Goal: Task Accomplishment & Management: Complete application form

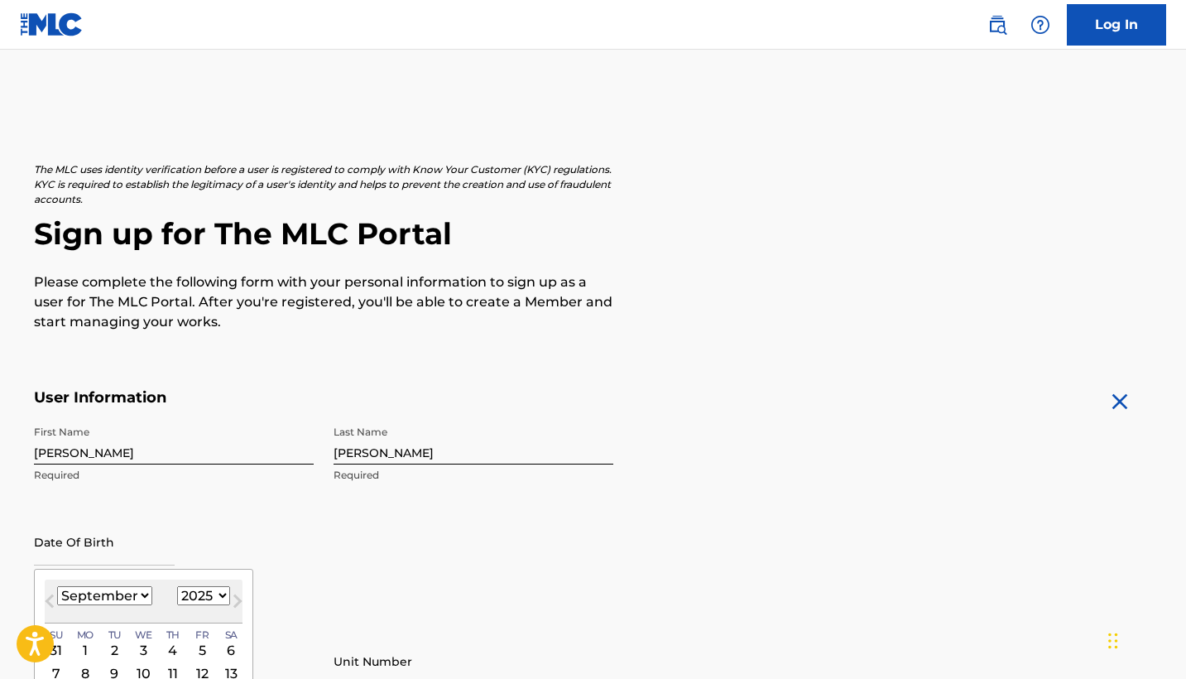
select select "8"
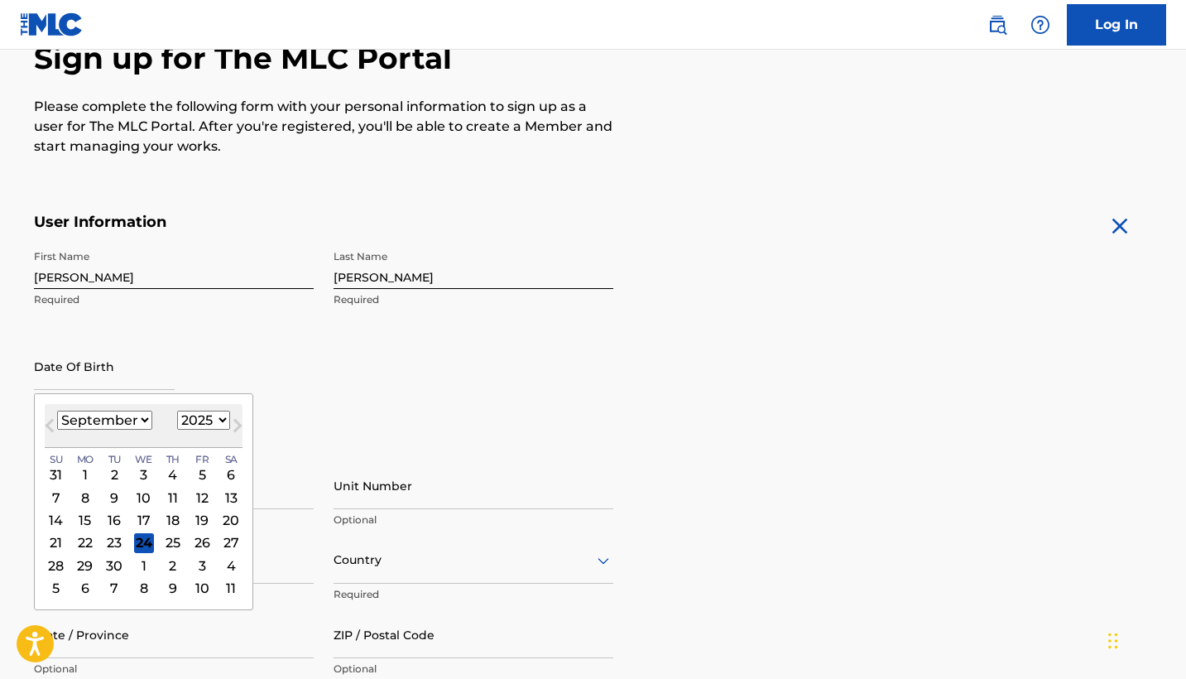
select select "2001"
select select "10"
click at [138, 559] on div "28" at bounding box center [143, 565] width 20 height 20
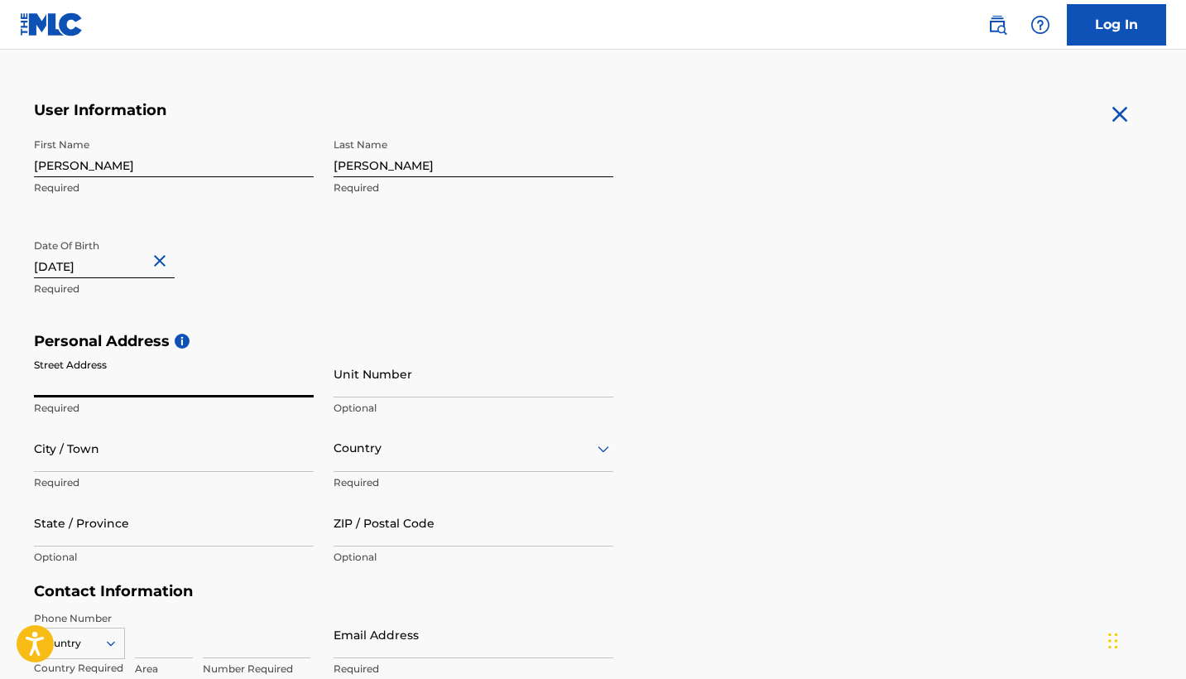
scroll to position [297, 0]
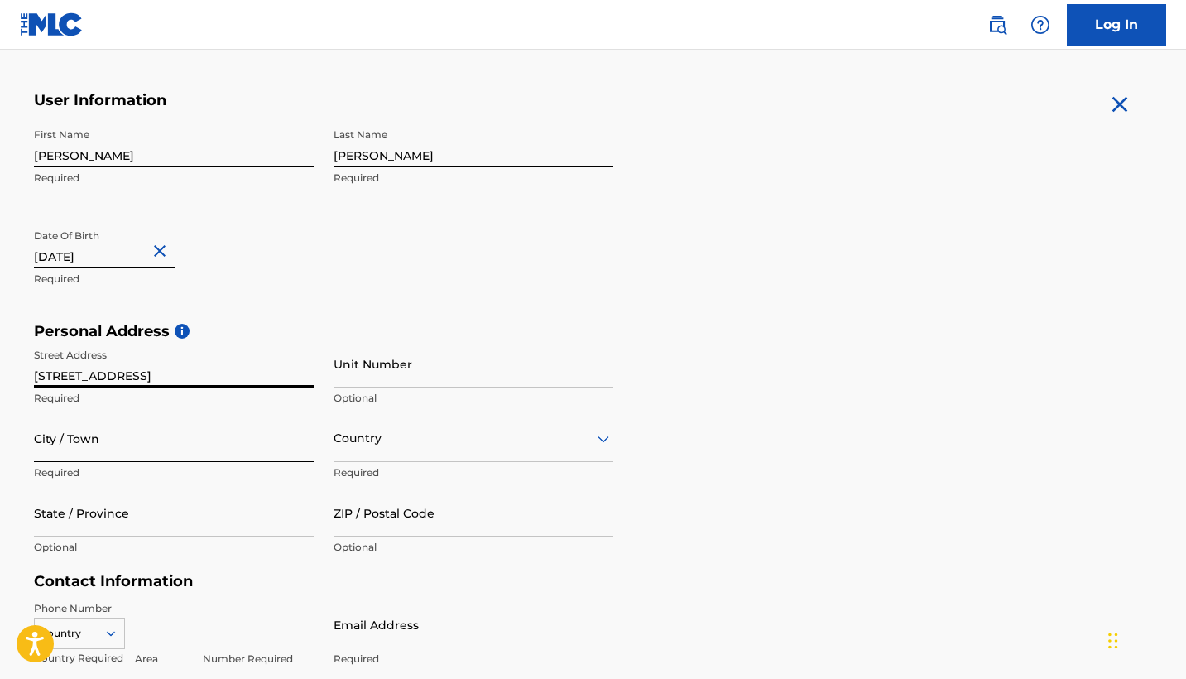
type input "[STREET_ADDRESS]"
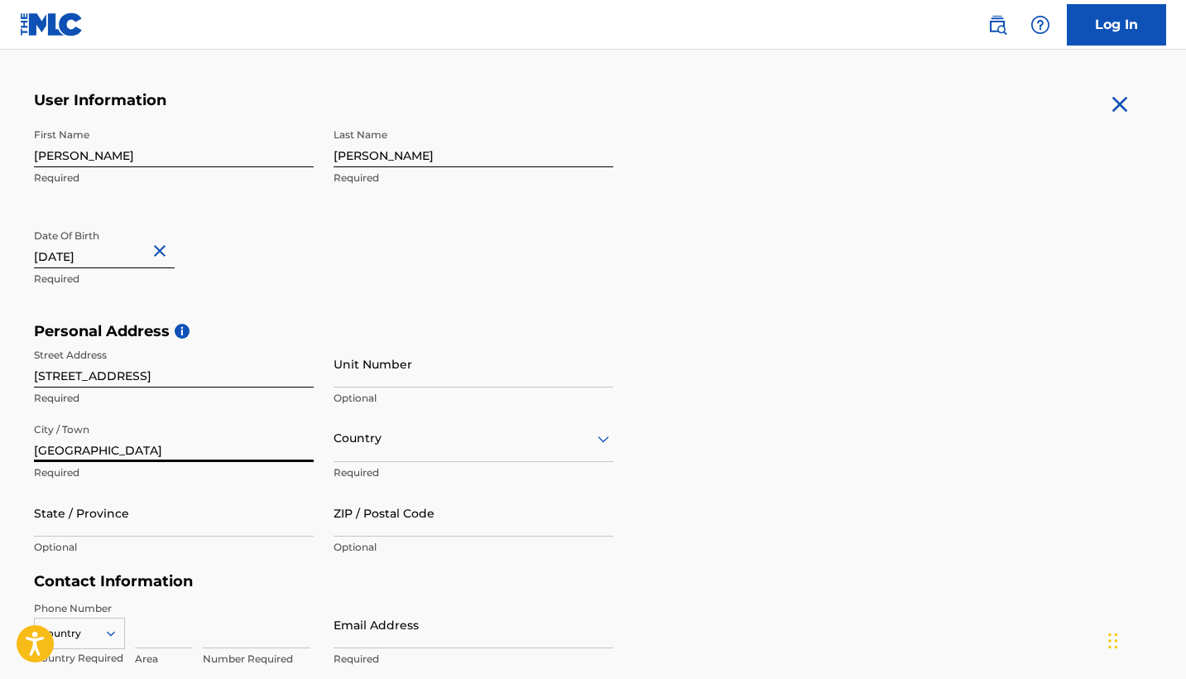
type input "[GEOGRAPHIC_DATA]"
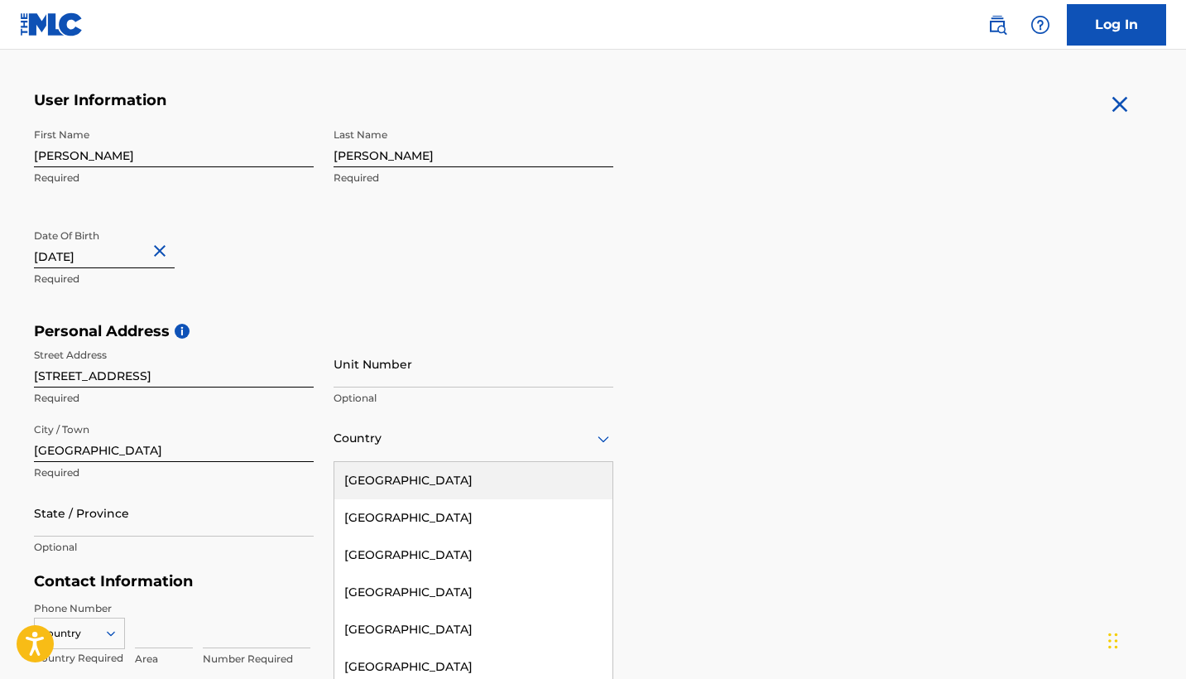
scroll to position [329, 0]
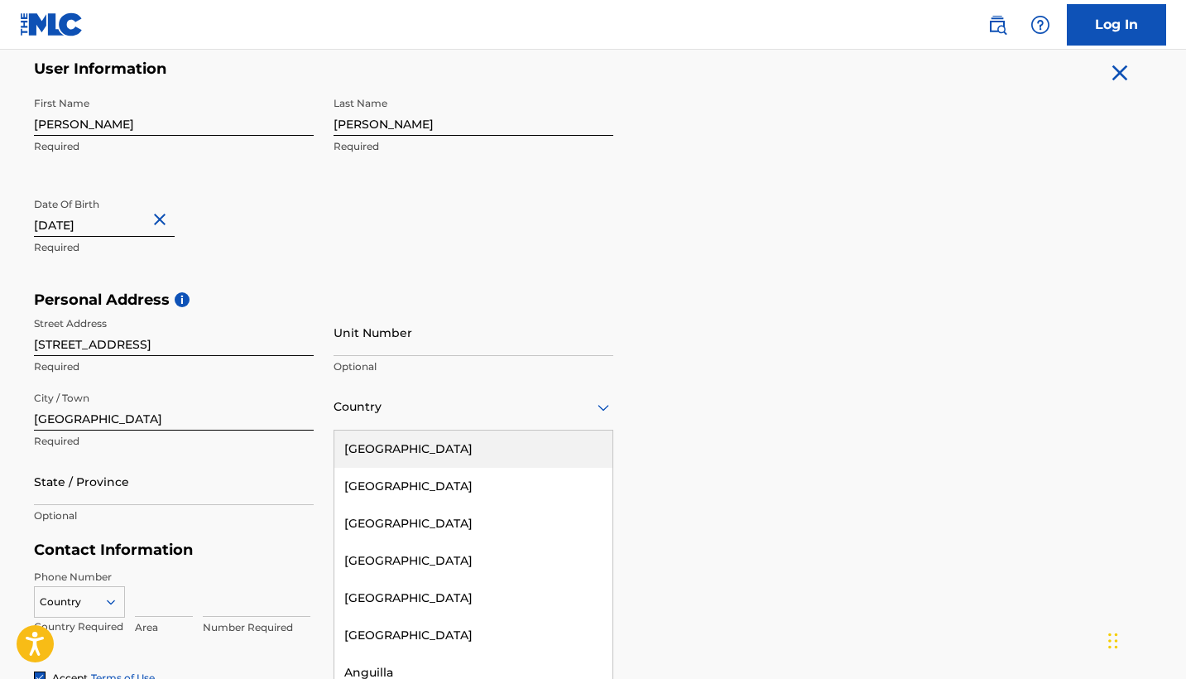
click at [423, 430] on div "[GEOGRAPHIC_DATA], 1 of 223. 223 results available. Use Up and Down to choose o…" at bounding box center [474, 406] width 280 height 47
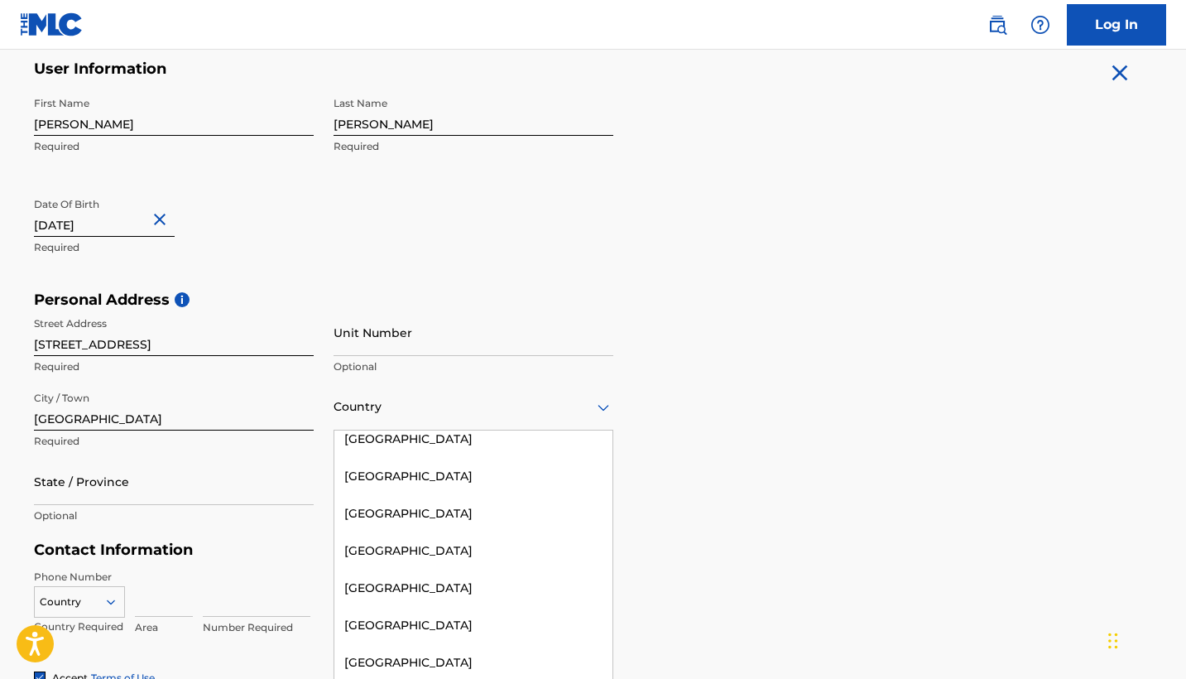
scroll to position [0, 0]
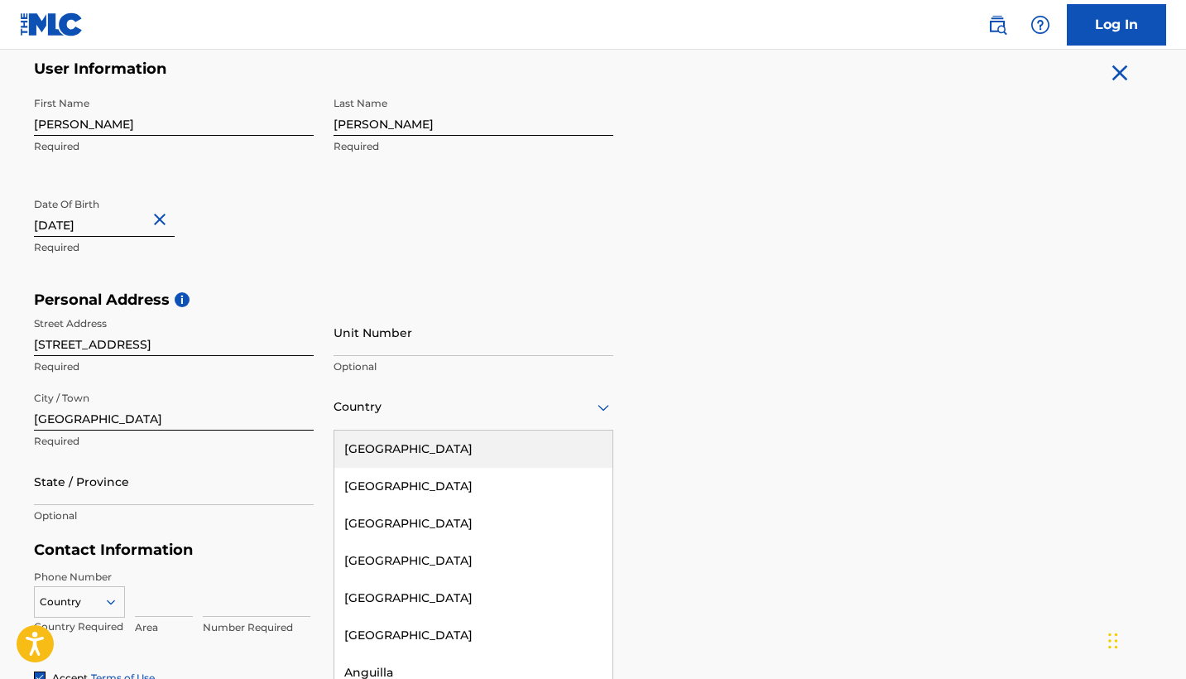
click at [414, 447] on div "[GEOGRAPHIC_DATA]" at bounding box center [473, 448] width 278 height 37
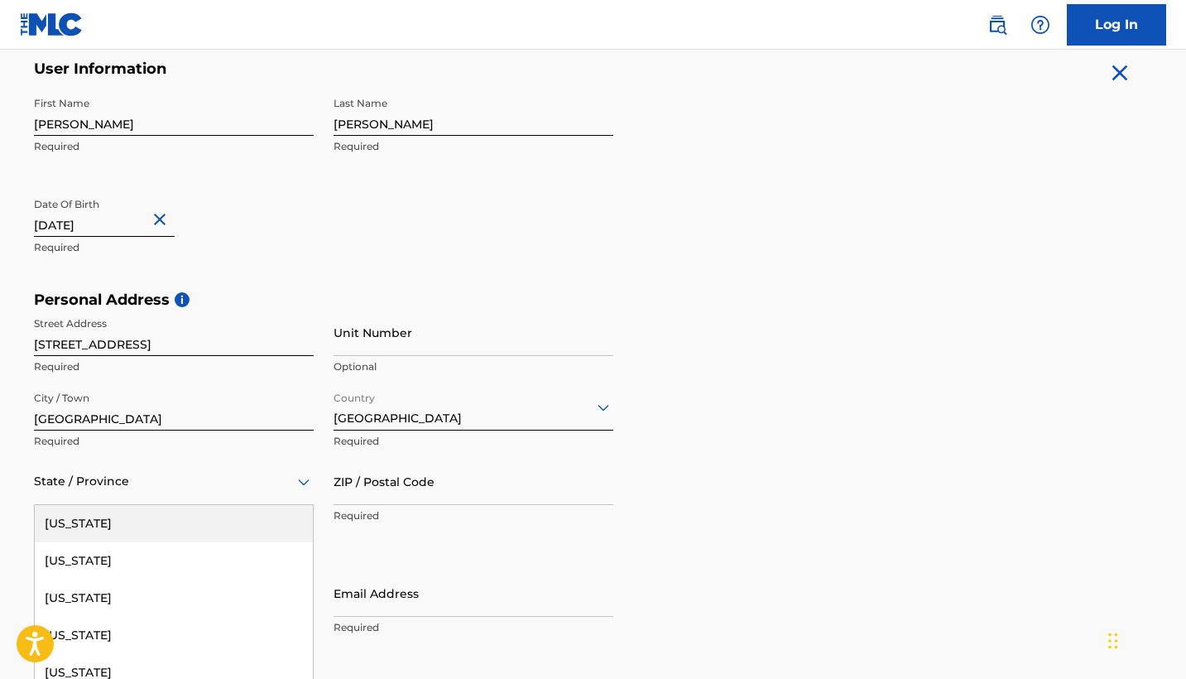
scroll to position [403, 0]
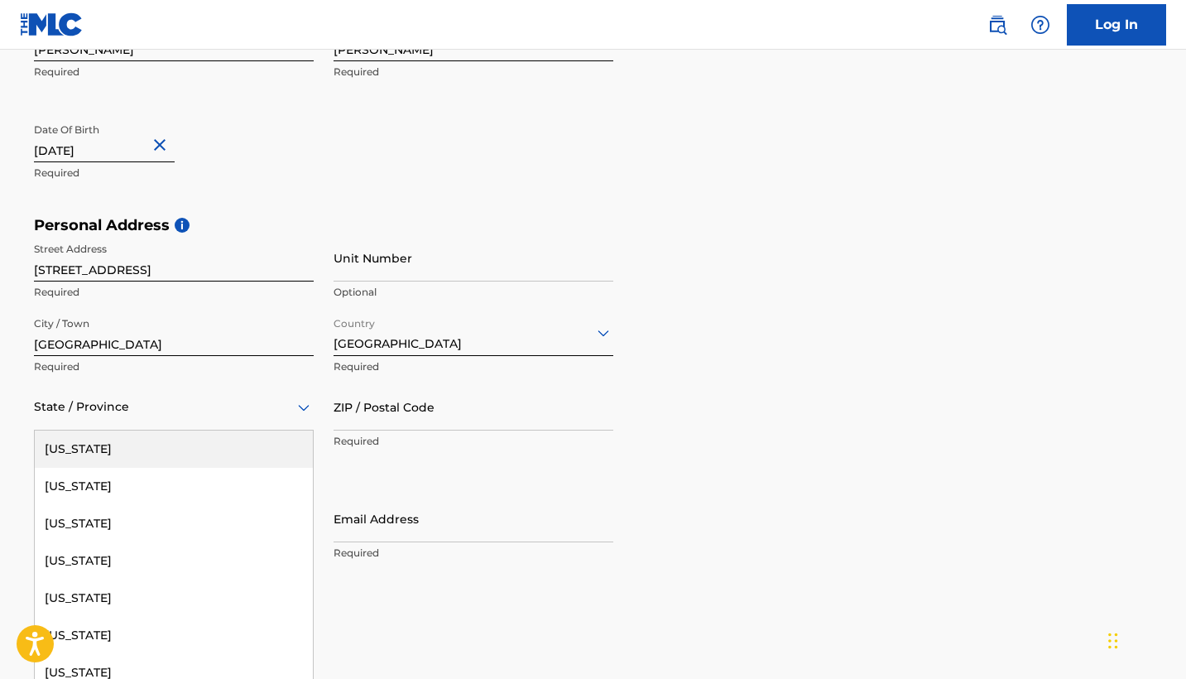
click at [203, 430] on div "Alabama, 1 of 57. 57 results available. Use Up and Down to choose options, pres…" at bounding box center [174, 406] width 280 height 47
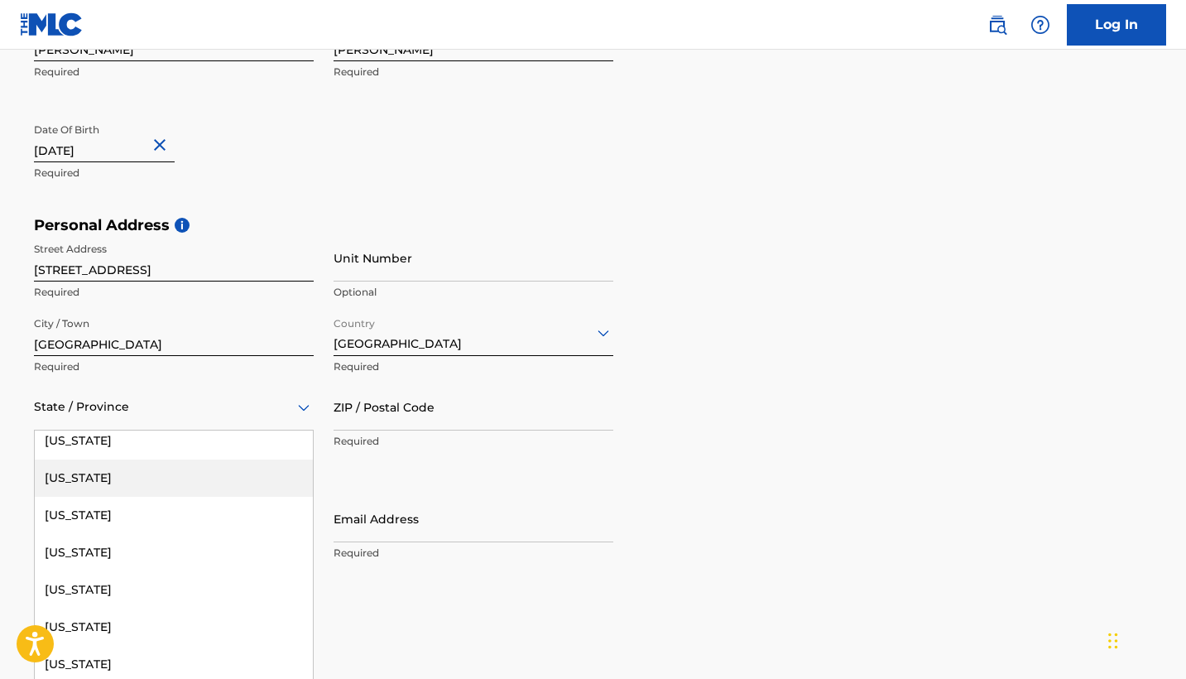
scroll to position [1424, 0]
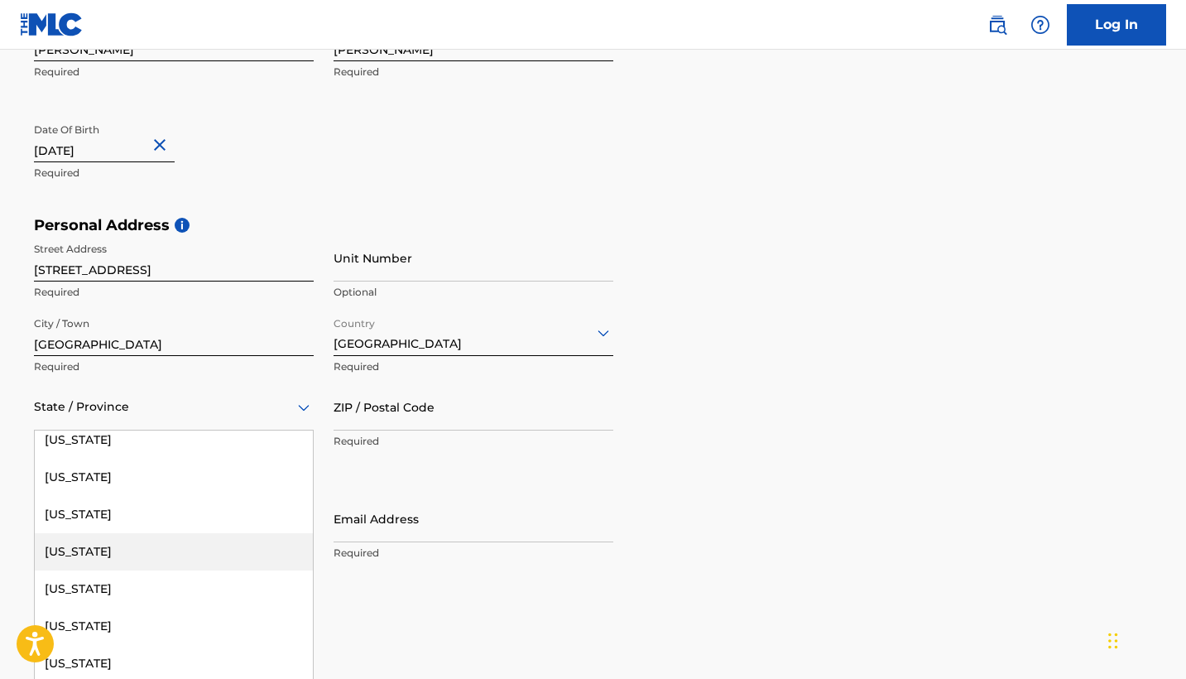
click at [157, 539] on div "[US_STATE]" at bounding box center [174, 551] width 278 height 37
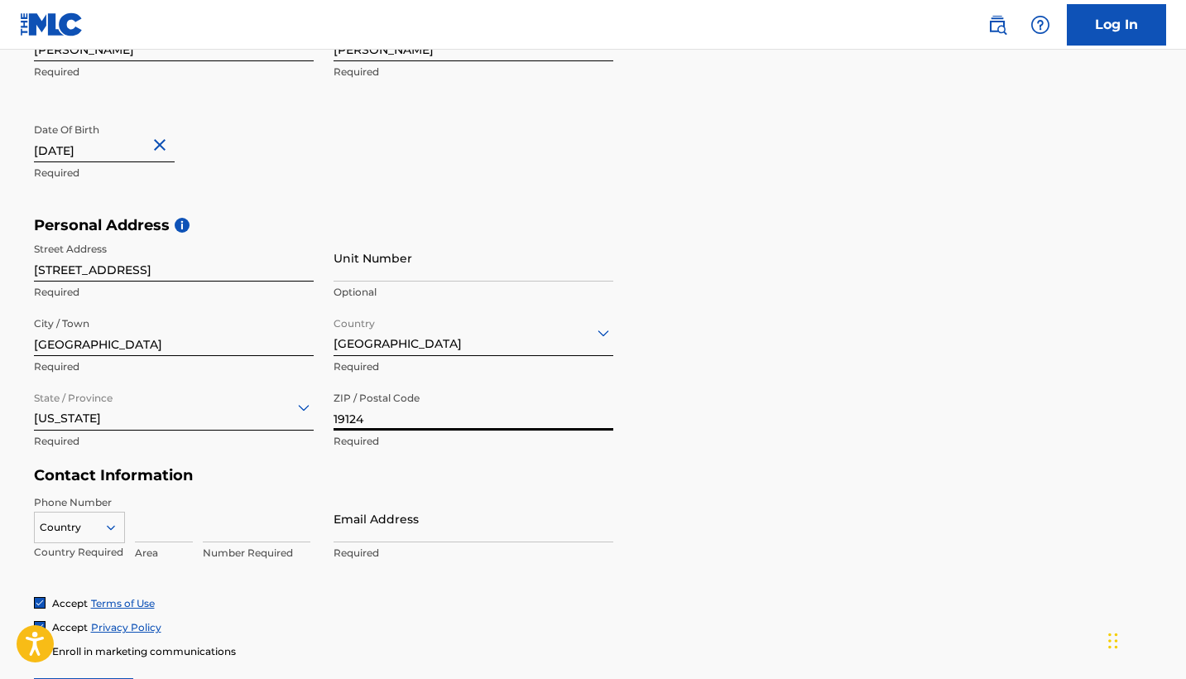
type input "19124"
click at [746, 488] on form "User Information First Name Xavier Required Last Name Pratt Required Date Of Bi…" at bounding box center [593, 352] width 1119 height 734
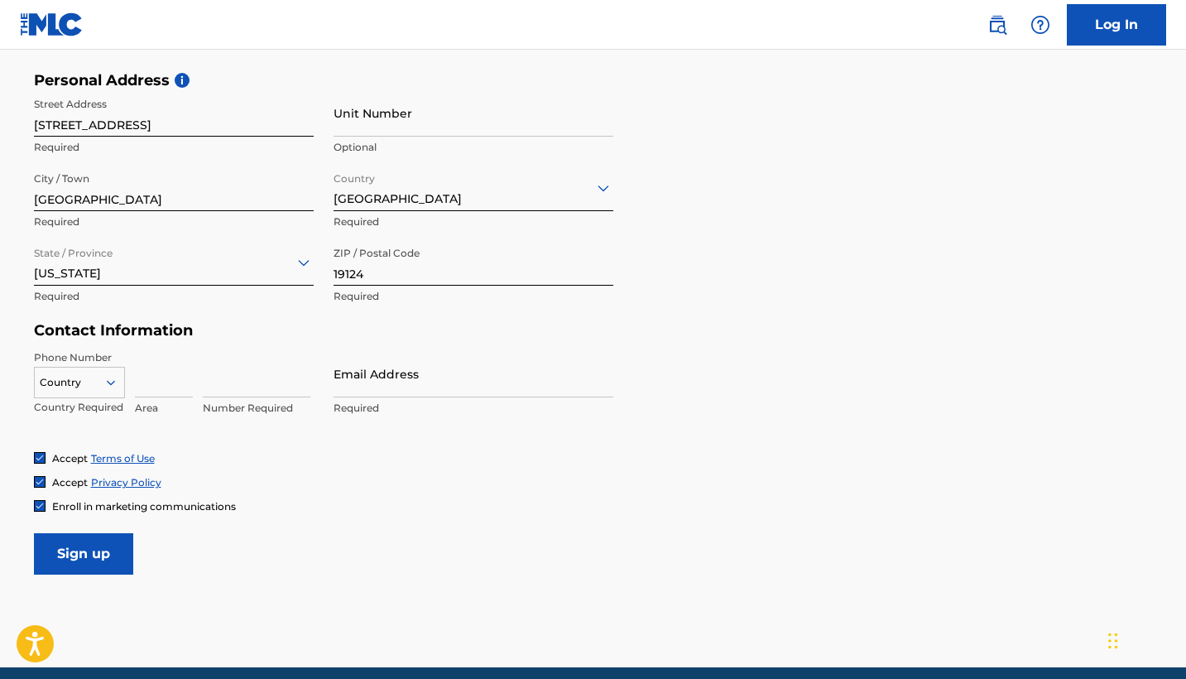
scroll to position [577, 0]
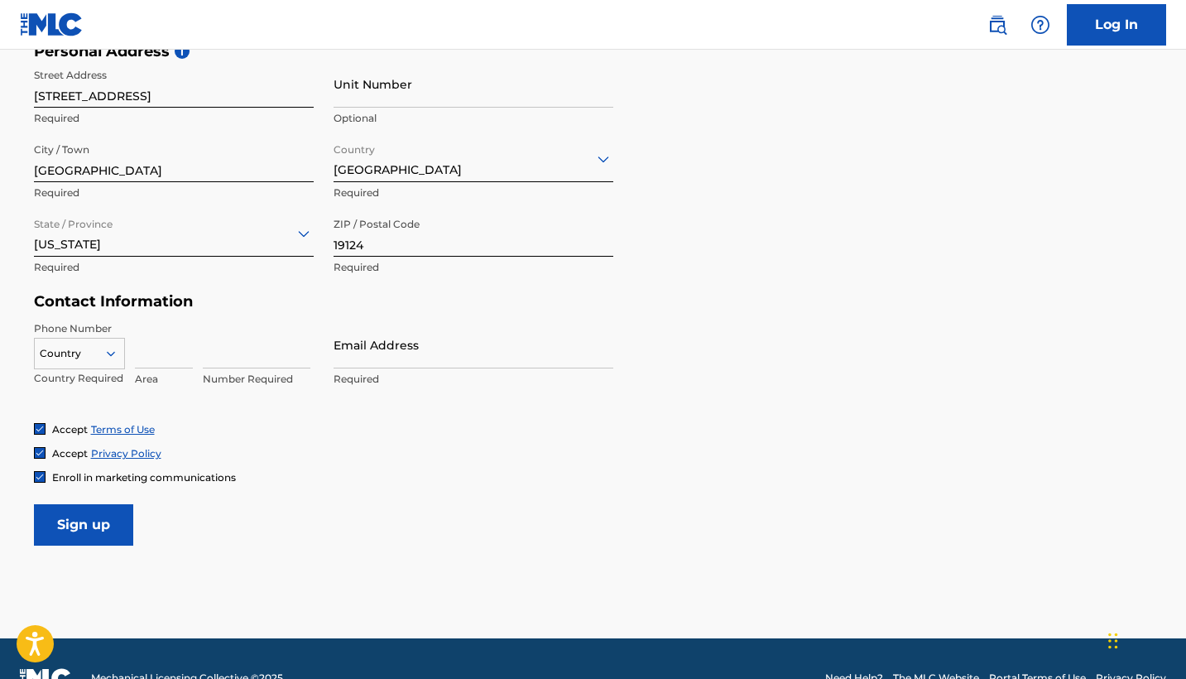
click at [70, 359] on div at bounding box center [79, 353] width 89 height 18
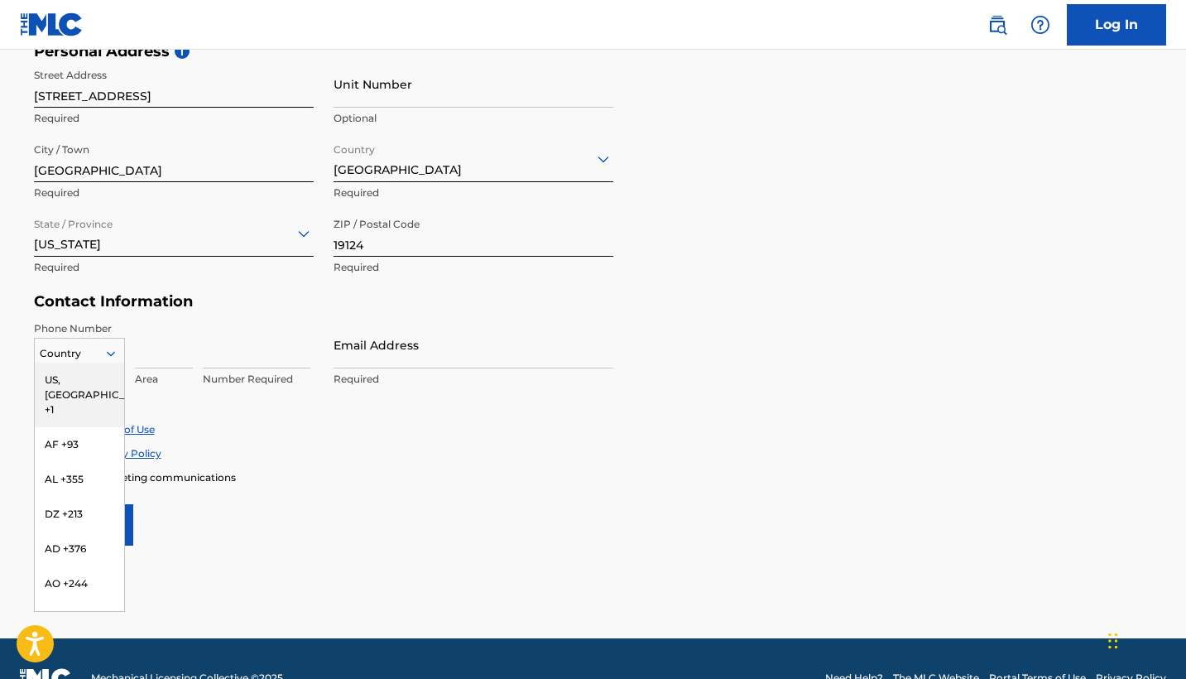
click at [89, 372] on div "US, [GEOGRAPHIC_DATA] +1" at bounding box center [79, 394] width 89 height 65
click at [68, 350] on div at bounding box center [79, 353] width 89 height 18
click at [52, 377] on div "US, [GEOGRAPHIC_DATA] +1" at bounding box center [79, 394] width 89 height 65
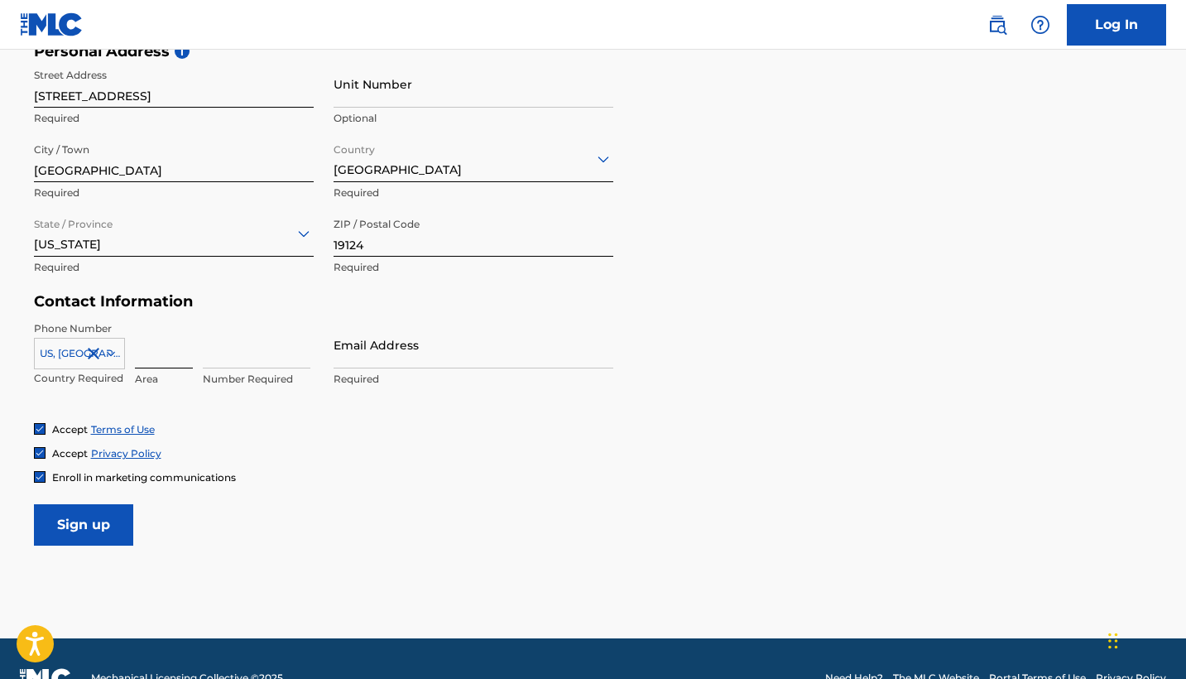
click at [172, 353] on input at bounding box center [164, 344] width 58 height 47
click at [174, 361] on input at bounding box center [164, 344] width 58 height 47
click at [170, 354] on input at bounding box center [164, 344] width 58 height 47
click at [199, 351] on div "US, CA +1 Country Required pa Value must contain only numbers Number Required" at bounding box center [174, 358] width 280 height 74
click at [162, 359] on input "pa" at bounding box center [164, 344] width 58 height 47
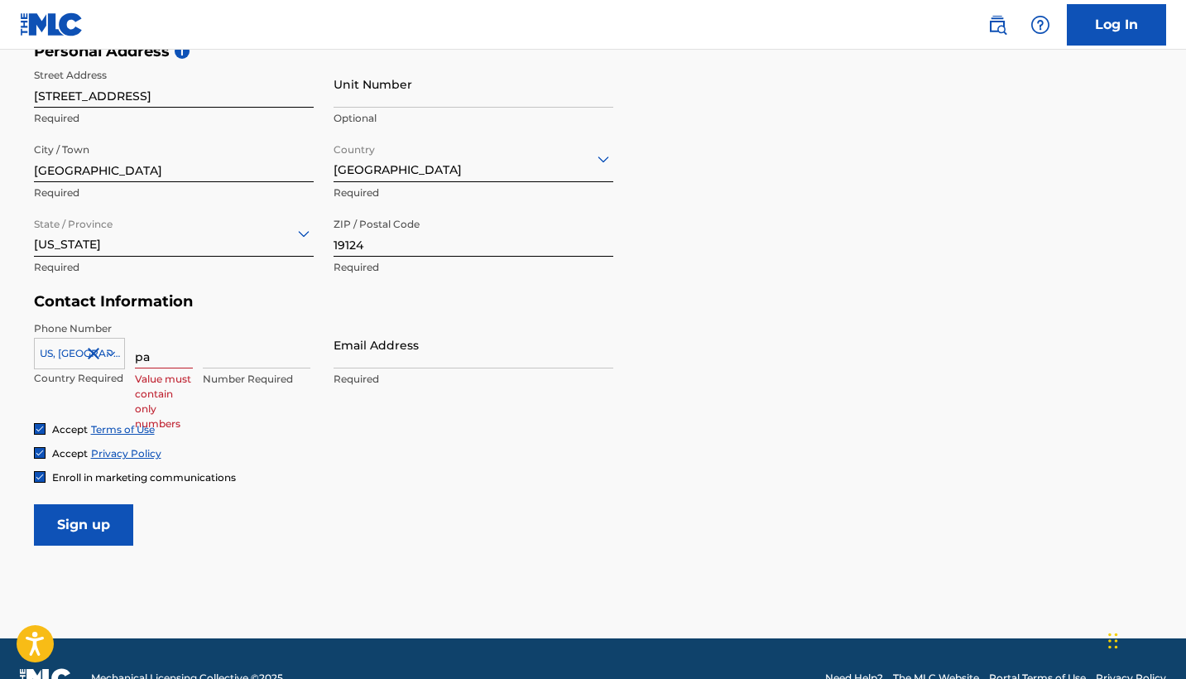
type input "p"
click at [239, 363] on input at bounding box center [257, 344] width 108 height 47
type input "2673851658"
click at [328, 427] on div "Accept Terms of Use" at bounding box center [593, 429] width 1119 height 14
drag, startPoint x: 278, startPoint y: 358, endPoint x: 192, endPoint y: 351, distance: 86.4
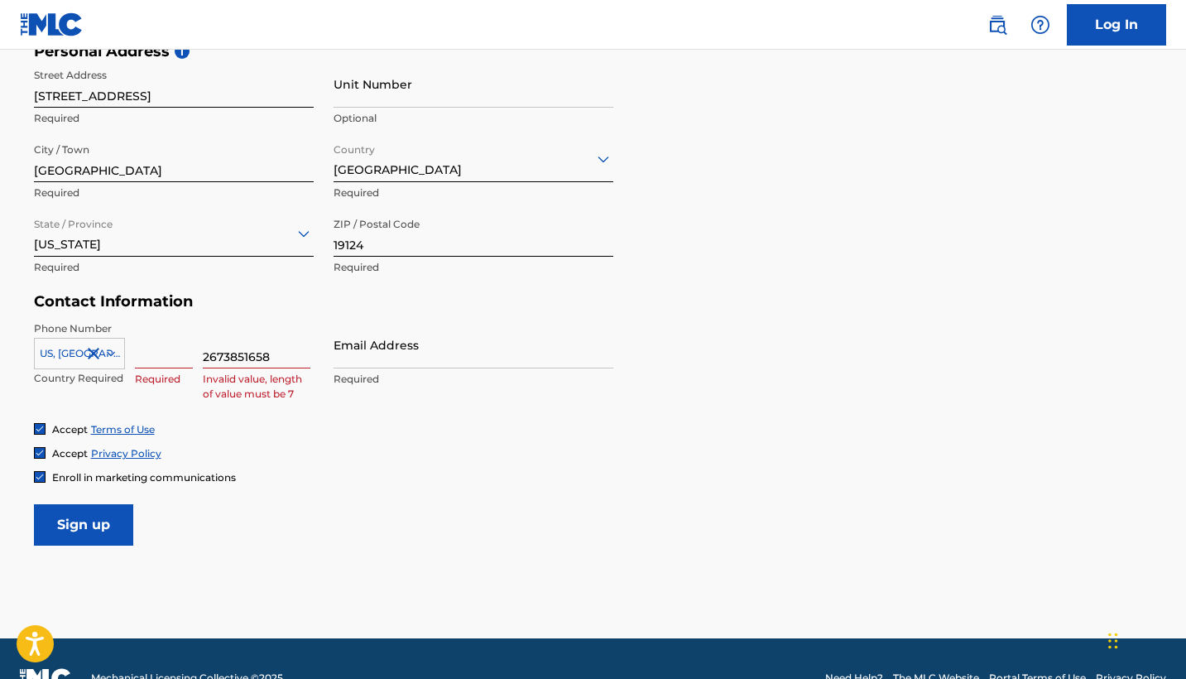
click at [192, 351] on div "US, CA +1 Country Required Required 2673851658 Invalid value, length of value m…" at bounding box center [174, 358] width 280 height 74
click at [255, 353] on input at bounding box center [257, 344] width 108 height 47
click at [320, 362] on div "Phone Number US, CA +1 Country Required Required Value must contain only number…" at bounding box center [323, 371] width 579 height 101
click at [214, 361] on input at bounding box center [257, 344] width 108 height 47
click at [252, 439] on div "Accept Terms of Use Accept Privacy Policy Enroll in marketing communications" at bounding box center [593, 453] width 1119 height 62
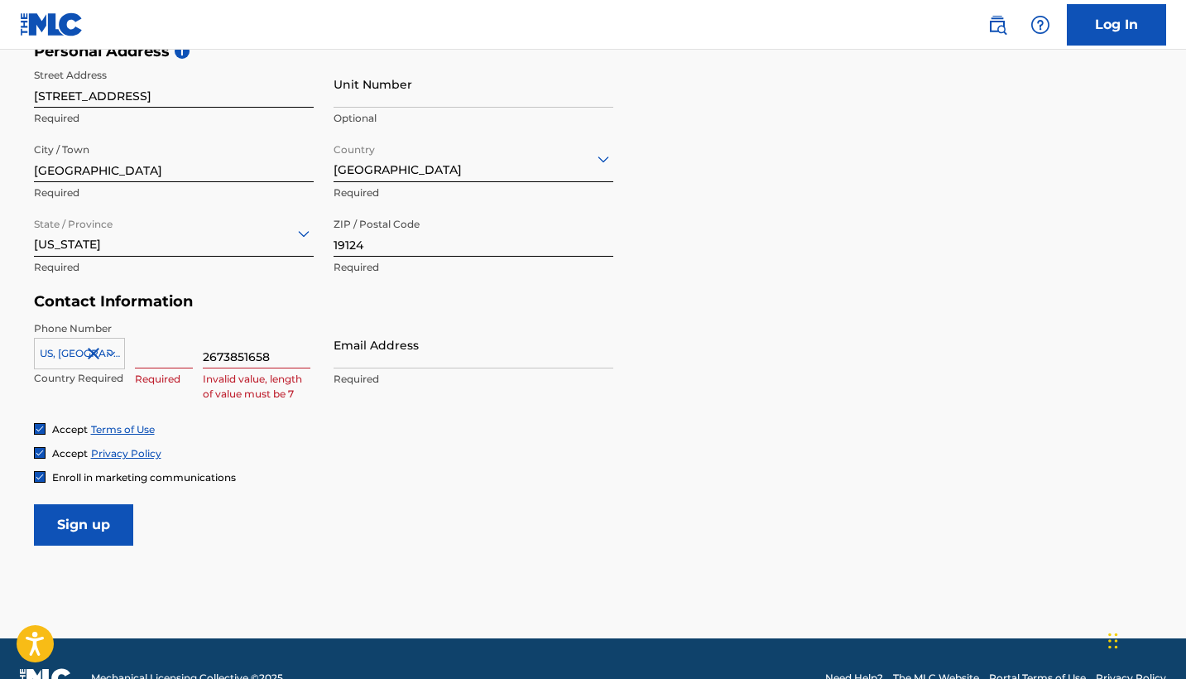
click at [276, 352] on input "2673851658" at bounding box center [257, 344] width 108 height 47
click at [244, 356] on input "2673851658" at bounding box center [257, 344] width 108 height 47
click at [222, 356] on input "267385-1658" at bounding box center [257, 344] width 108 height 47
type input "267-385-1658"
click at [270, 430] on div "Accept Terms of Use" at bounding box center [593, 429] width 1119 height 14
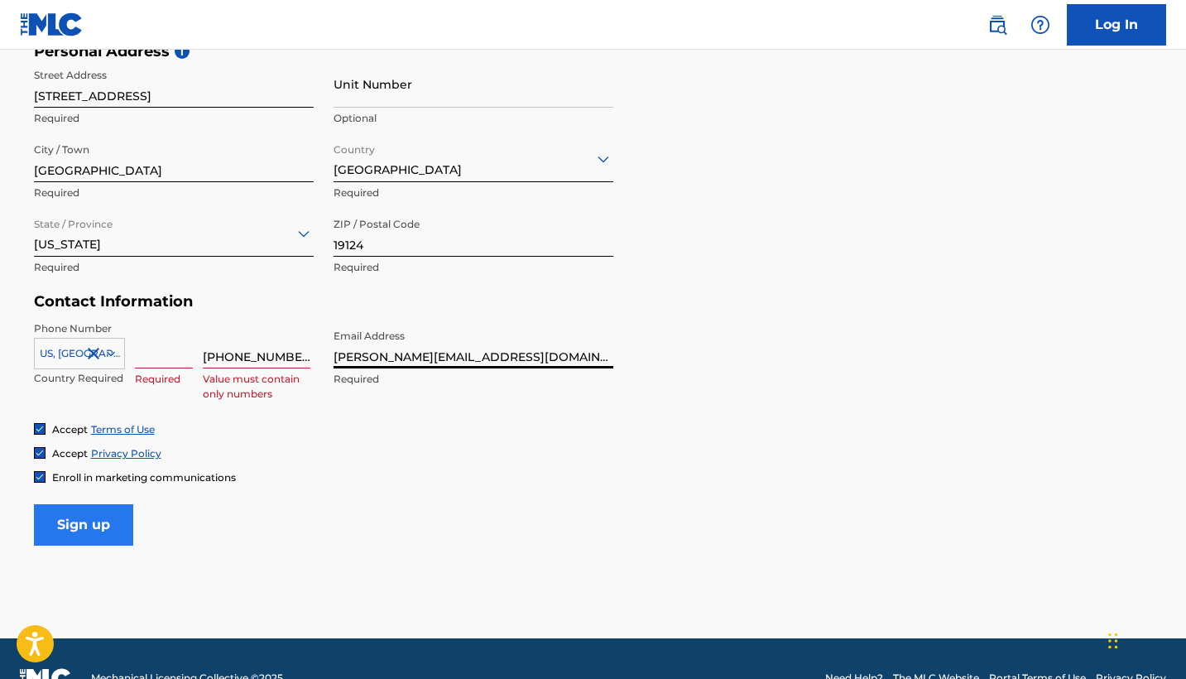
type input "pratt.xavier28@gmail.com"
click at [69, 541] on input "Sign up" at bounding box center [83, 524] width 99 height 41
click at [75, 537] on input "Sign up" at bounding box center [83, 524] width 99 height 41
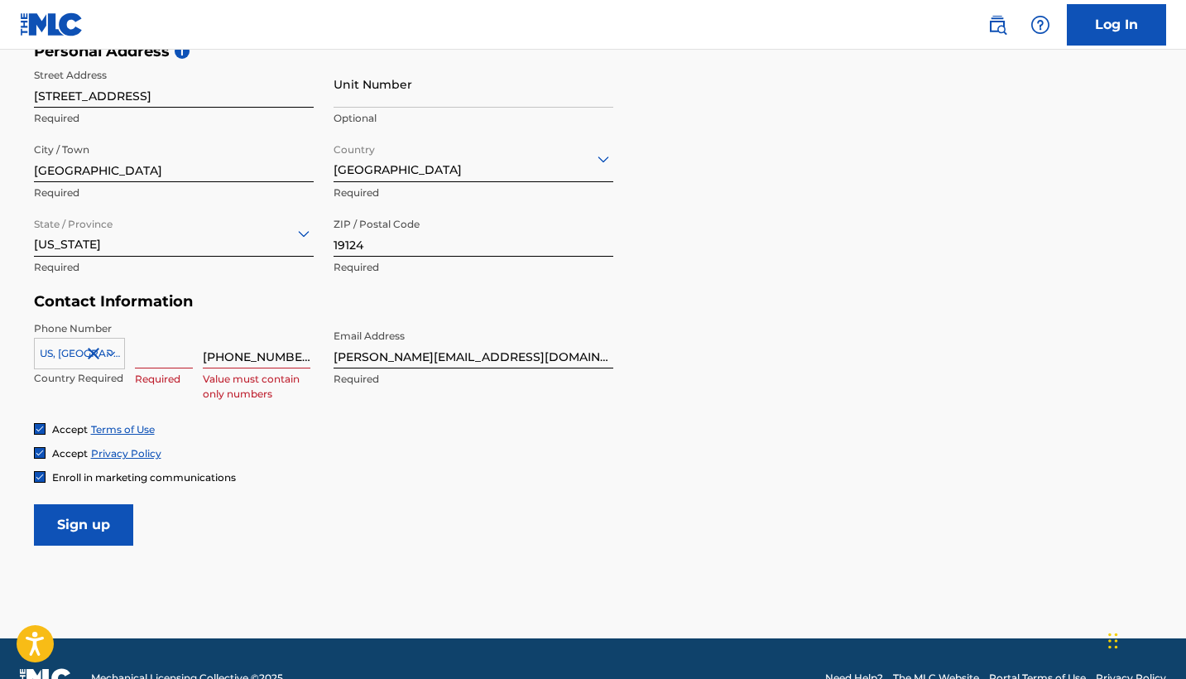
click at [156, 351] on input at bounding box center [164, 344] width 58 height 47
click at [108, 350] on icon at bounding box center [110, 353] width 15 height 15
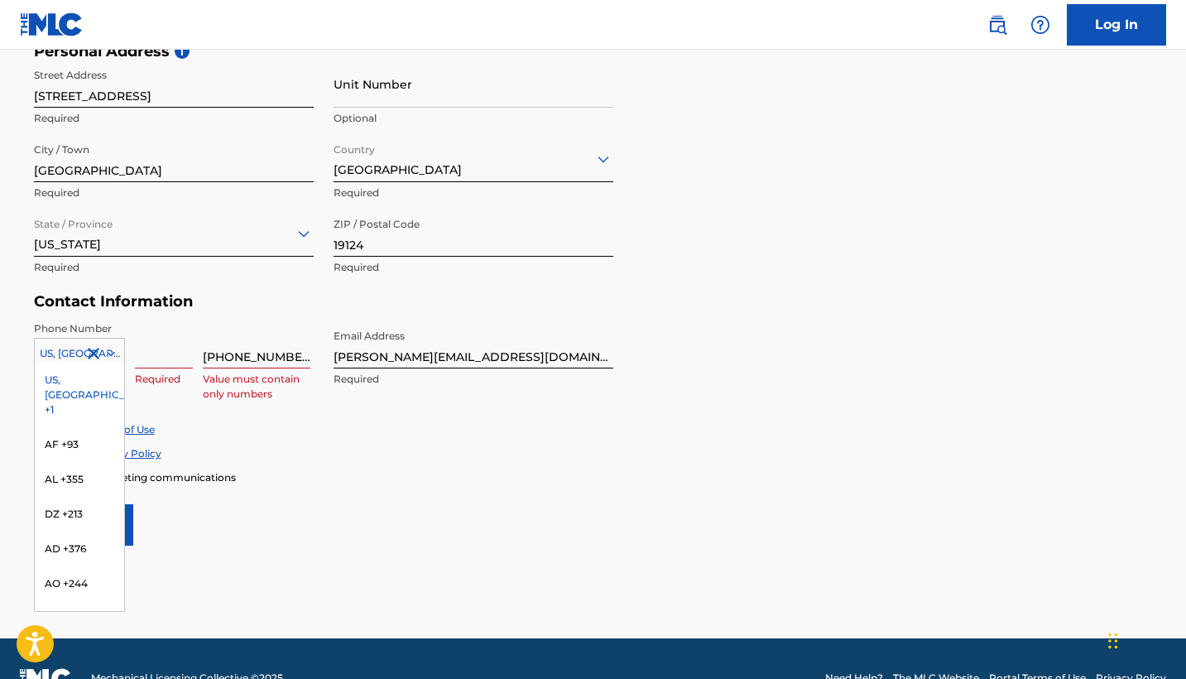
click at [97, 379] on div "US, [GEOGRAPHIC_DATA] +1" at bounding box center [79, 394] width 89 height 65
click at [88, 353] on div at bounding box center [79, 353] width 89 height 18
click at [209, 401] on div "Phone Number US, CA +1, 1 of 216. 216 results available. Use Up and Down to cho…" at bounding box center [323, 371] width 579 height 101
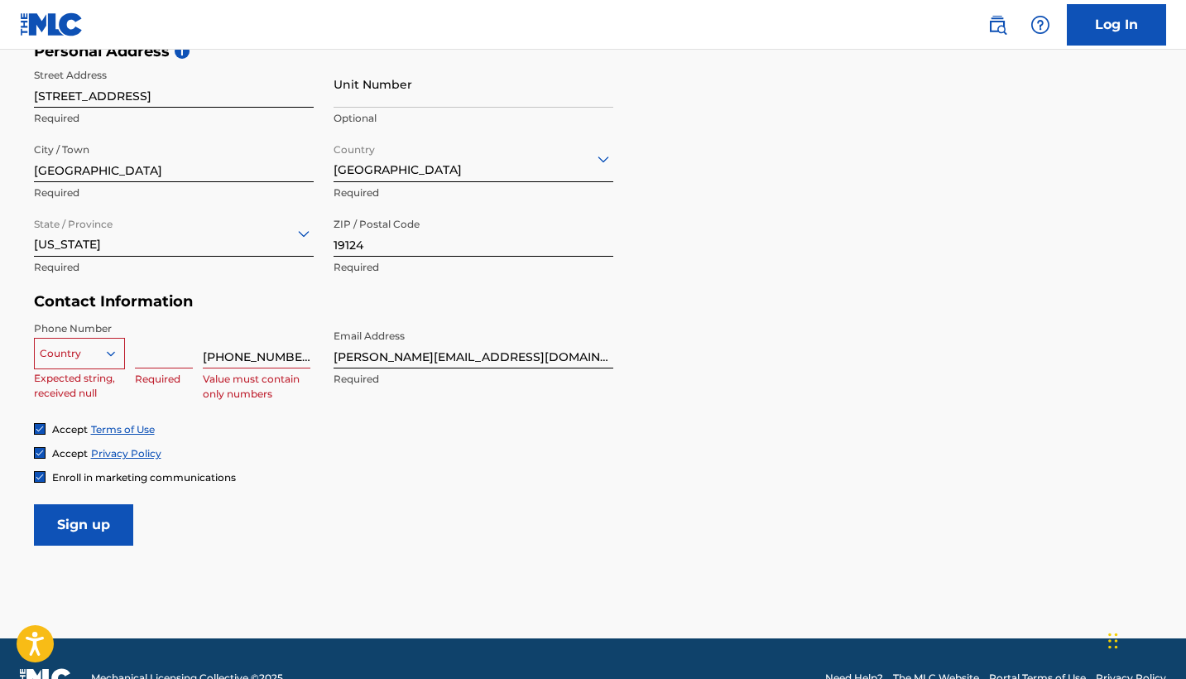
click at [176, 363] on input at bounding box center [164, 344] width 58 height 47
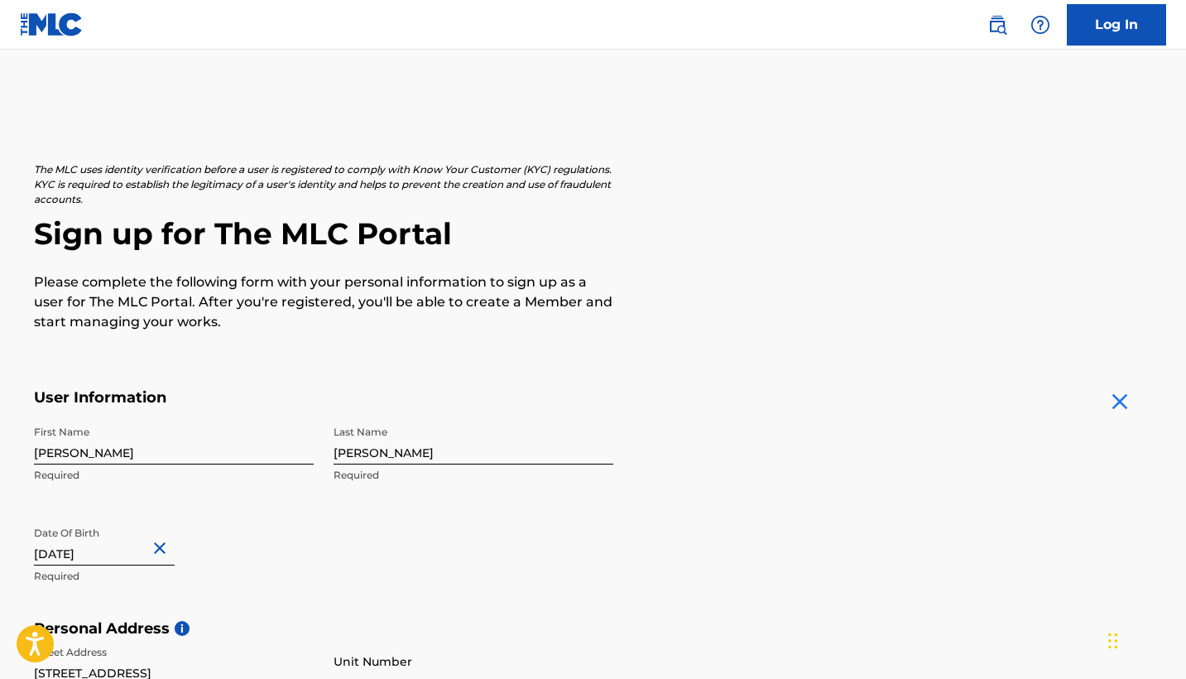
click at [1121, 396] on img at bounding box center [1120, 401] width 26 height 26
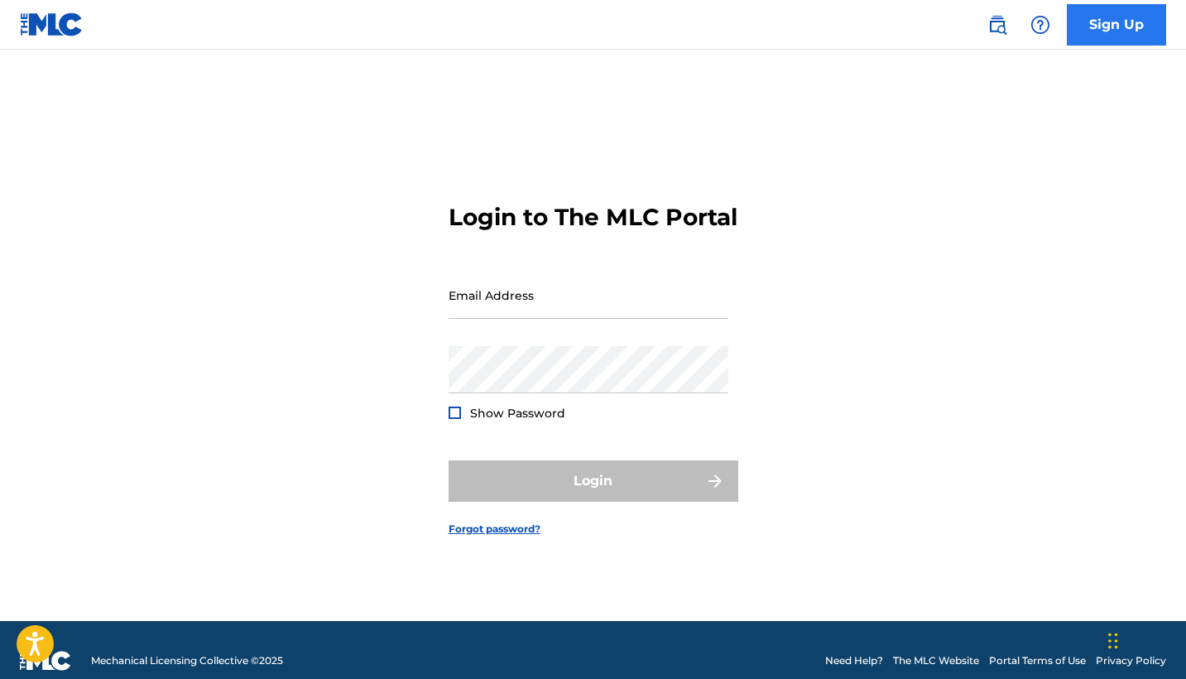
click at [1107, 33] on link "Sign Up" at bounding box center [1116, 24] width 99 height 41
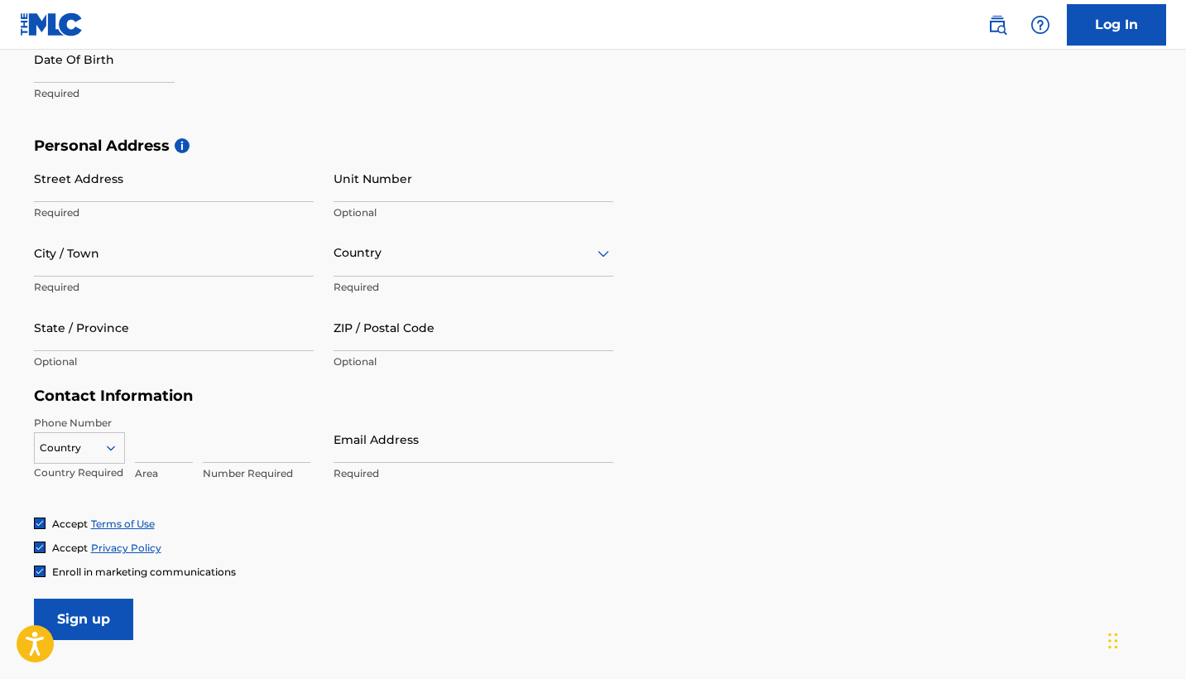
scroll to position [474, 0]
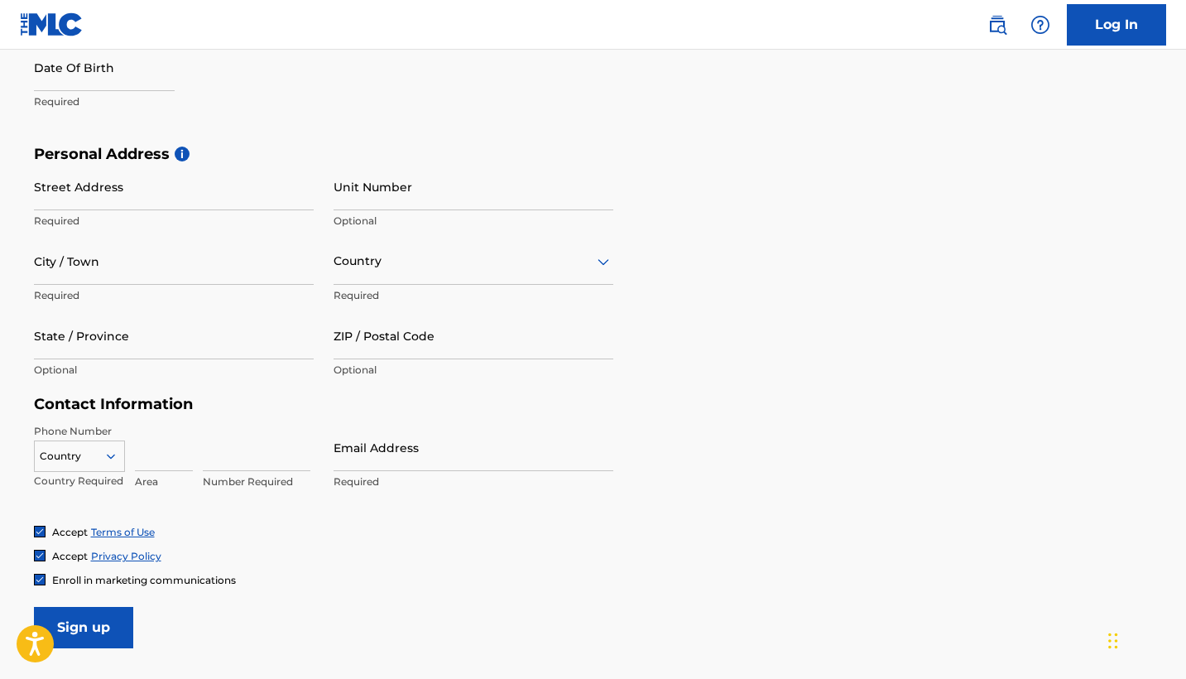
click at [323, 473] on div "Phone Number Country Country Required Area Number Required Email Address Requir…" at bounding box center [323, 474] width 579 height 101
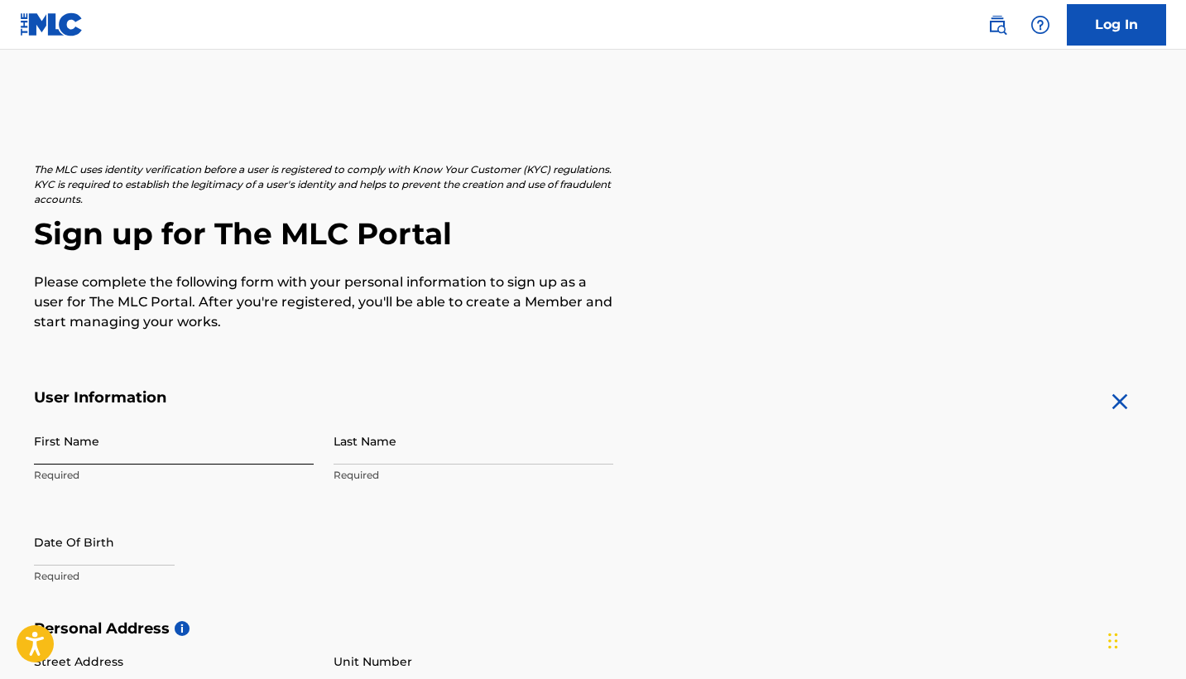
scroll to position [0, 0]
type input "[PERSON_NAME]"
select select "8"
select select "2025"
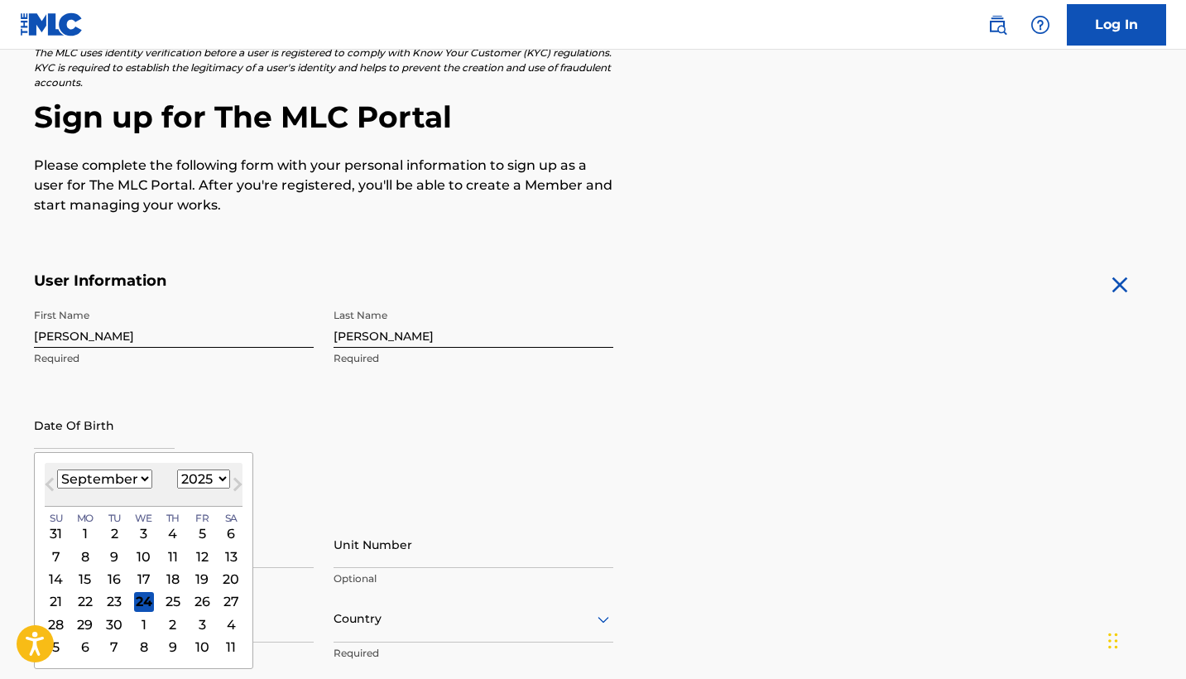
scroll to position [167, 0]
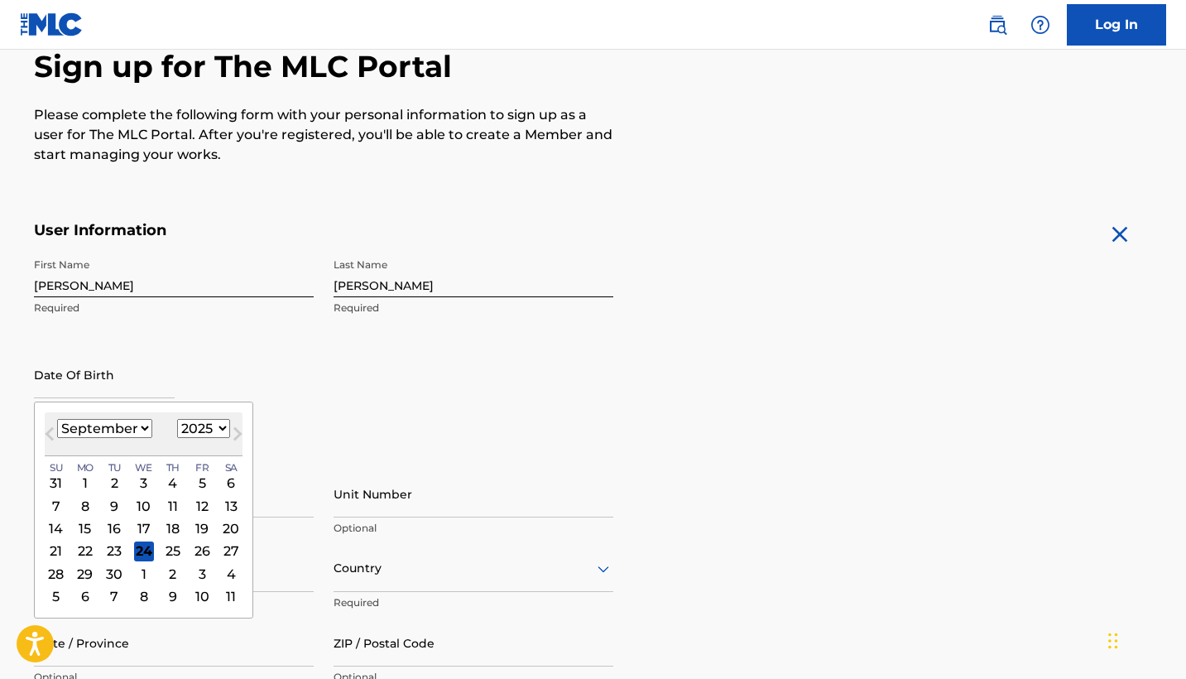
select select "10"
select select "2001"
click at [133, 567] on div "28" at bounding box center [143, 574] width 20 height 20
type input "November 28 2001"
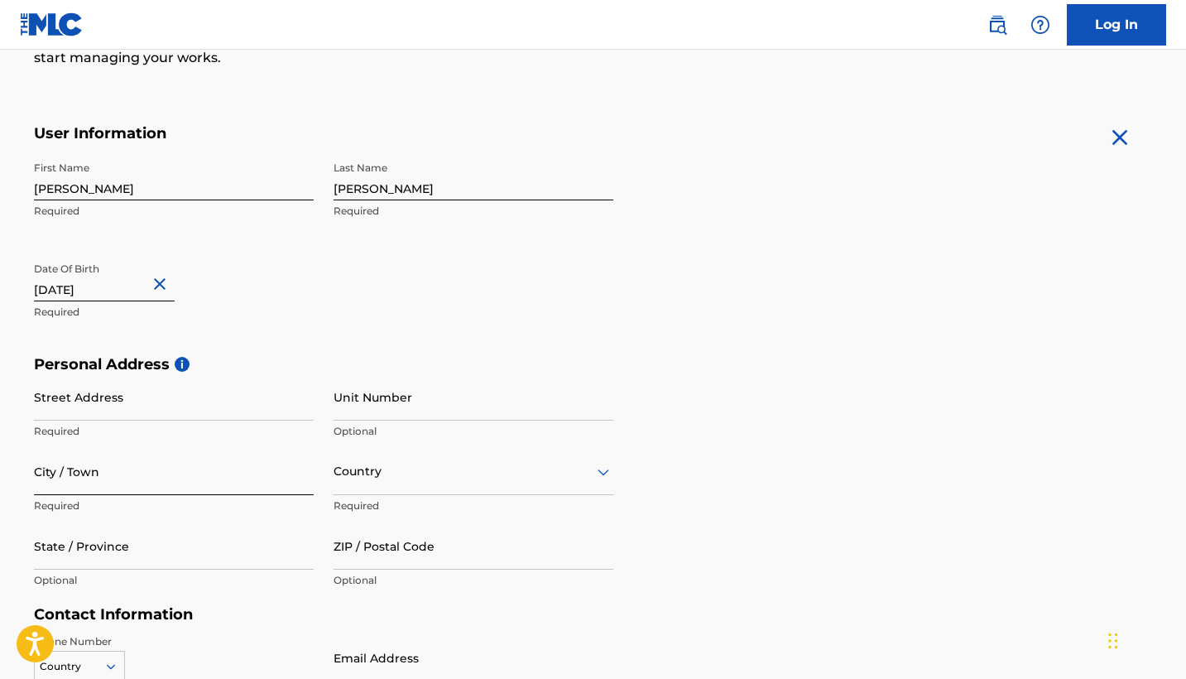
scroll to position [272, 0]
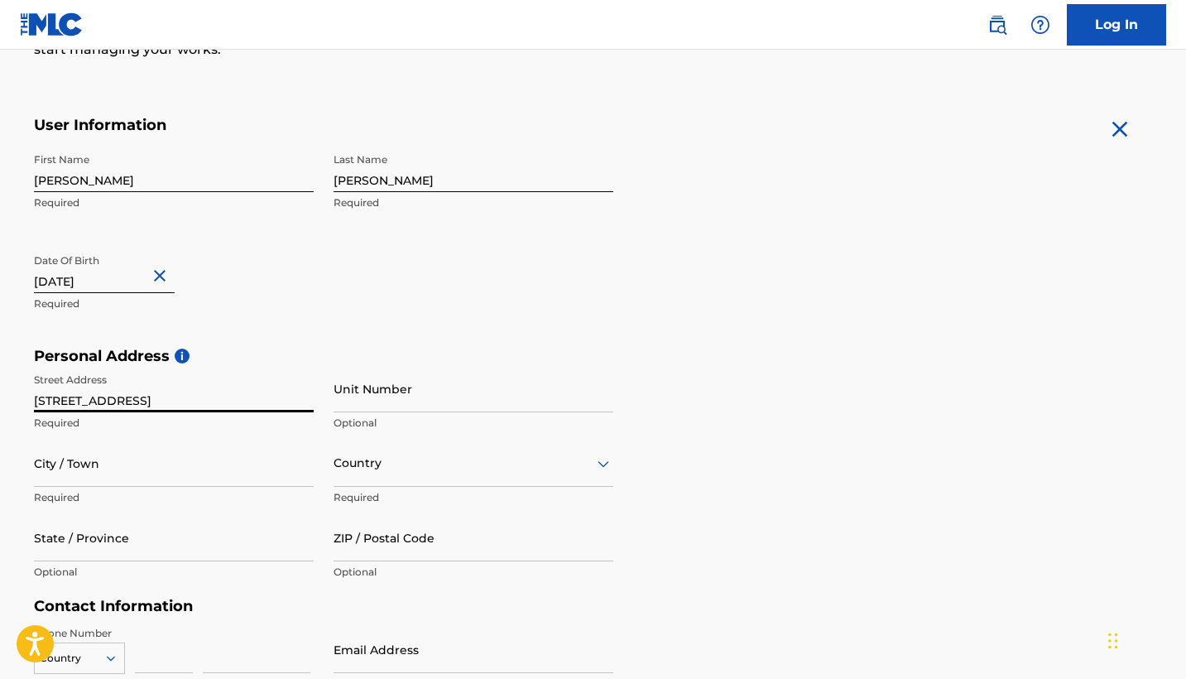
type input "[STREET_ADDRESS]"
click at [156, 492] on p "Required" at bounding box center [174, 497] width 280 height 15
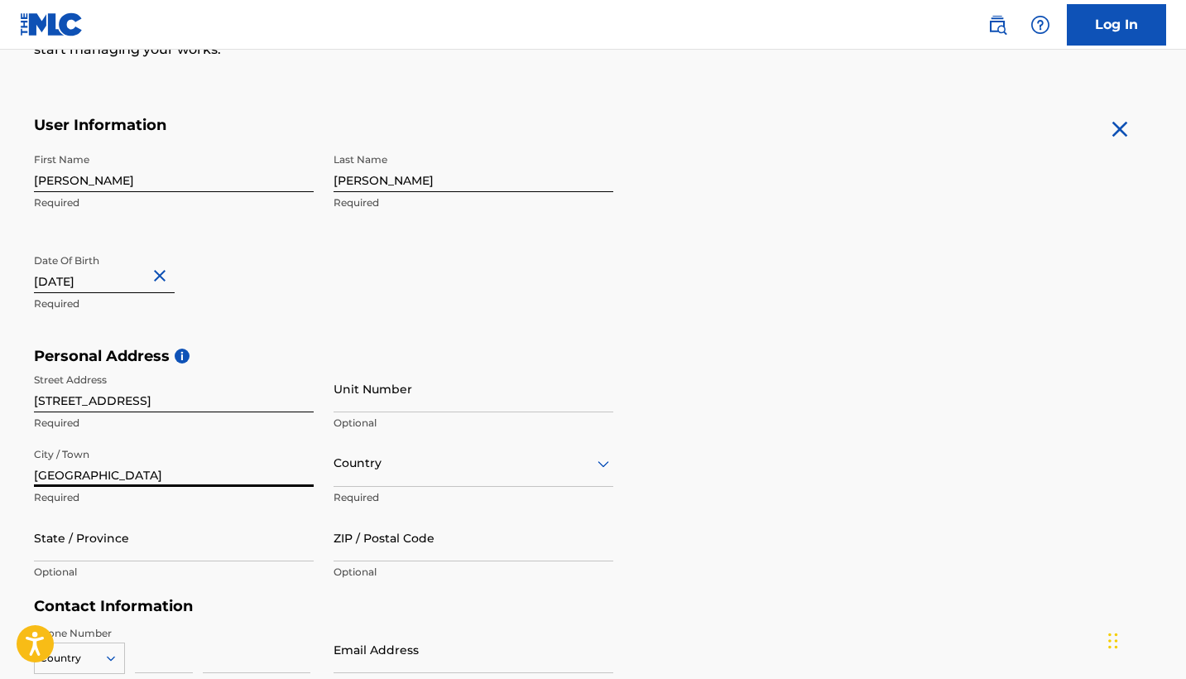
type input "[GEOGRAPHIC_DATA]"
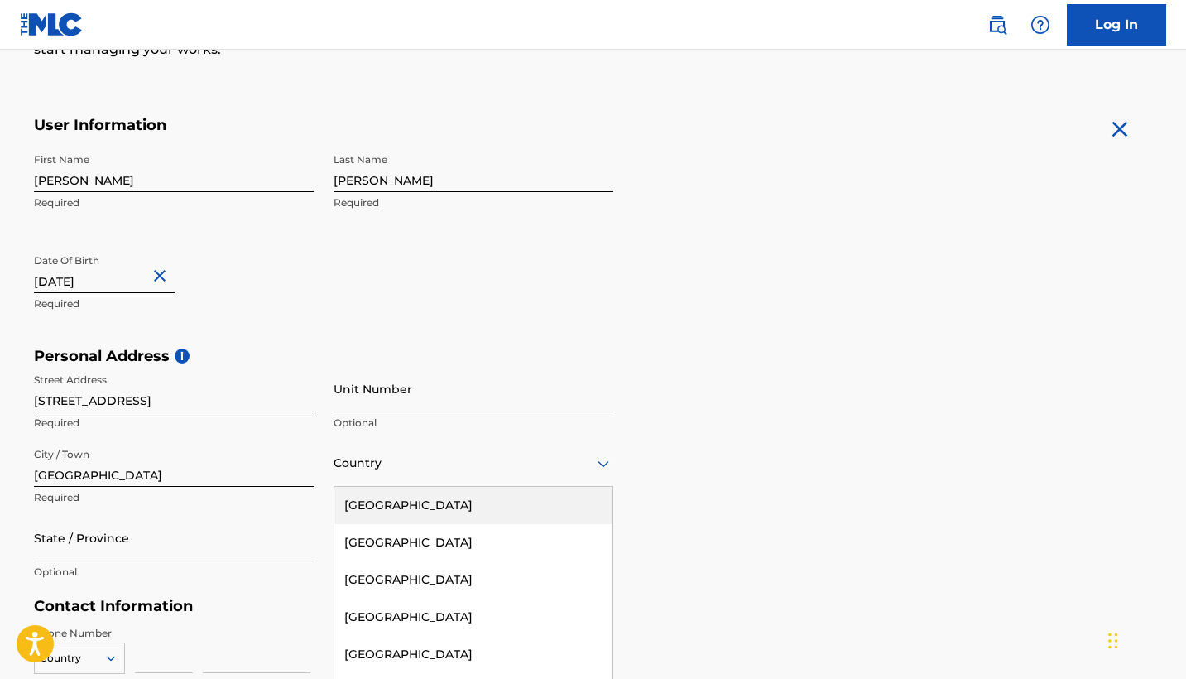
click at [357, 466] on div "[GEOGRAPHIC_DATA], 1 of 223. 223 results available. Use Up and Down to choose o…" at bounding box center [474, 462] width 280 height 47
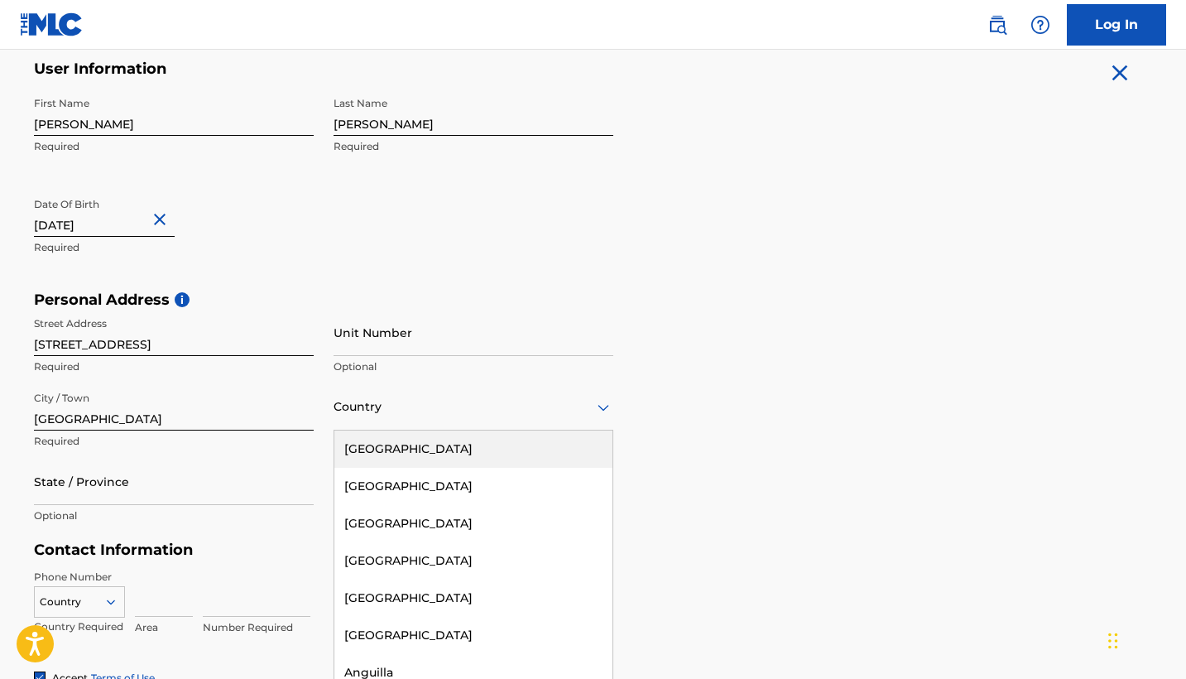
click at [382, 449] on div "[GEOGRAPHIC_DATA]" at bounding box center [473, 448] width 278 height 37
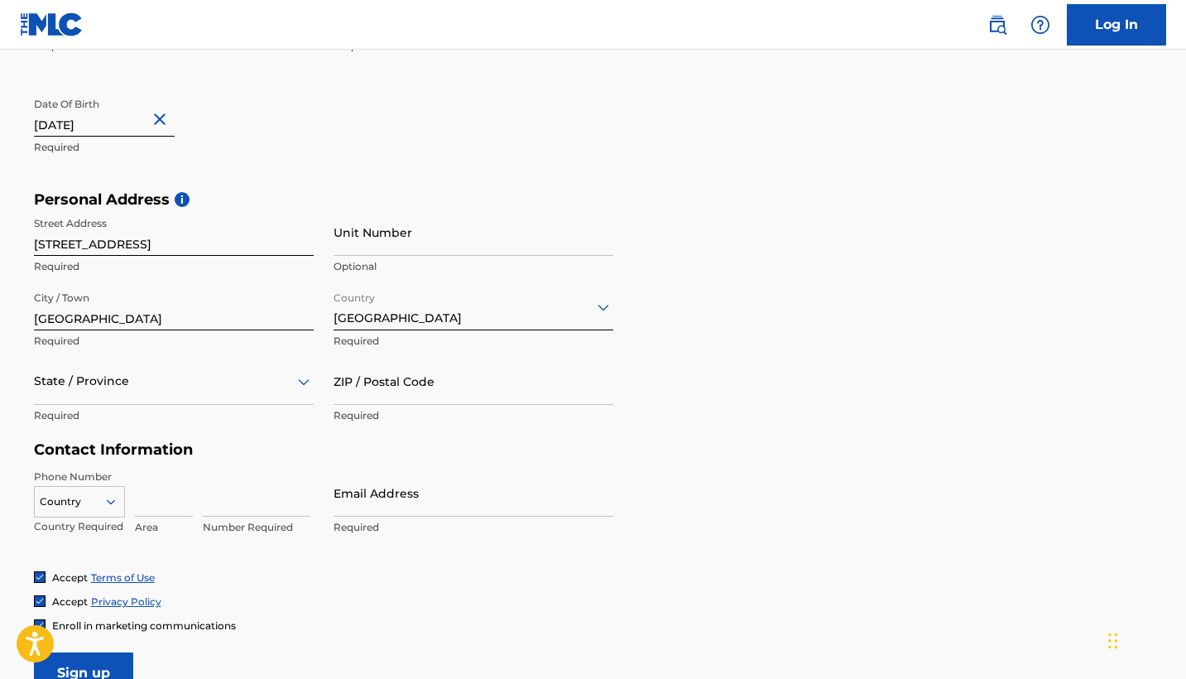
scroll to position [435, 0]
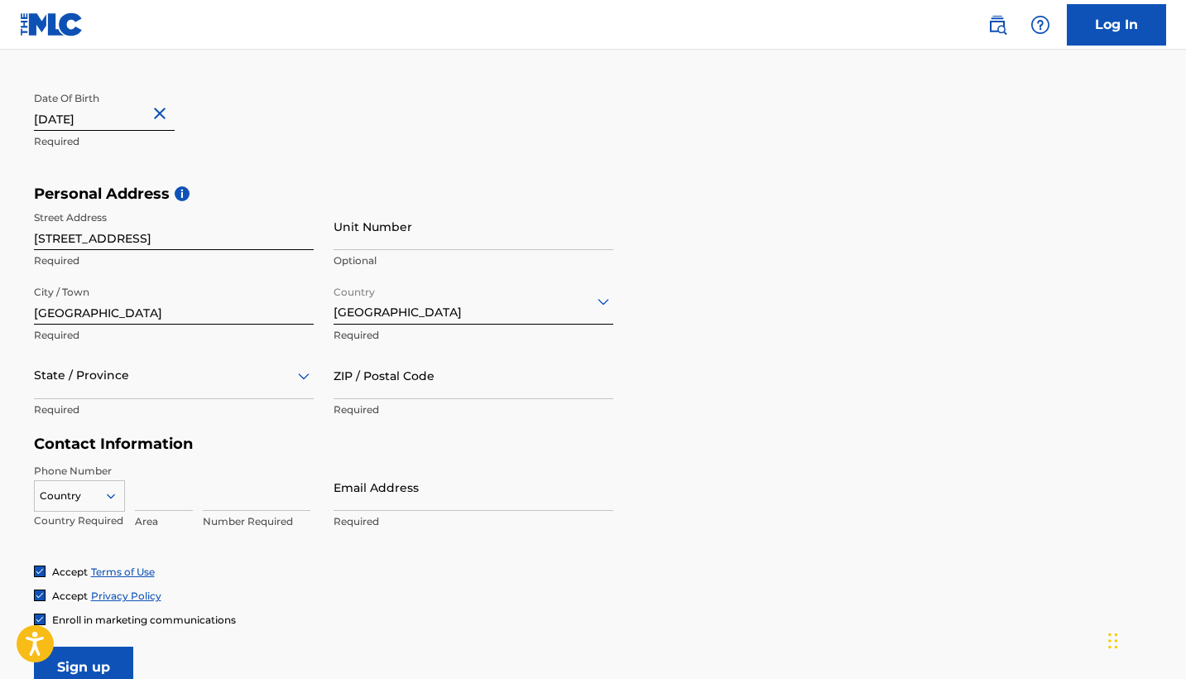
click at [209, 402] on p "Required" at bounding box center [174, 409] width 280 height 15
click at [208, 394] on div "State / Province" at bounding box center [174, 375] width 280 height 47
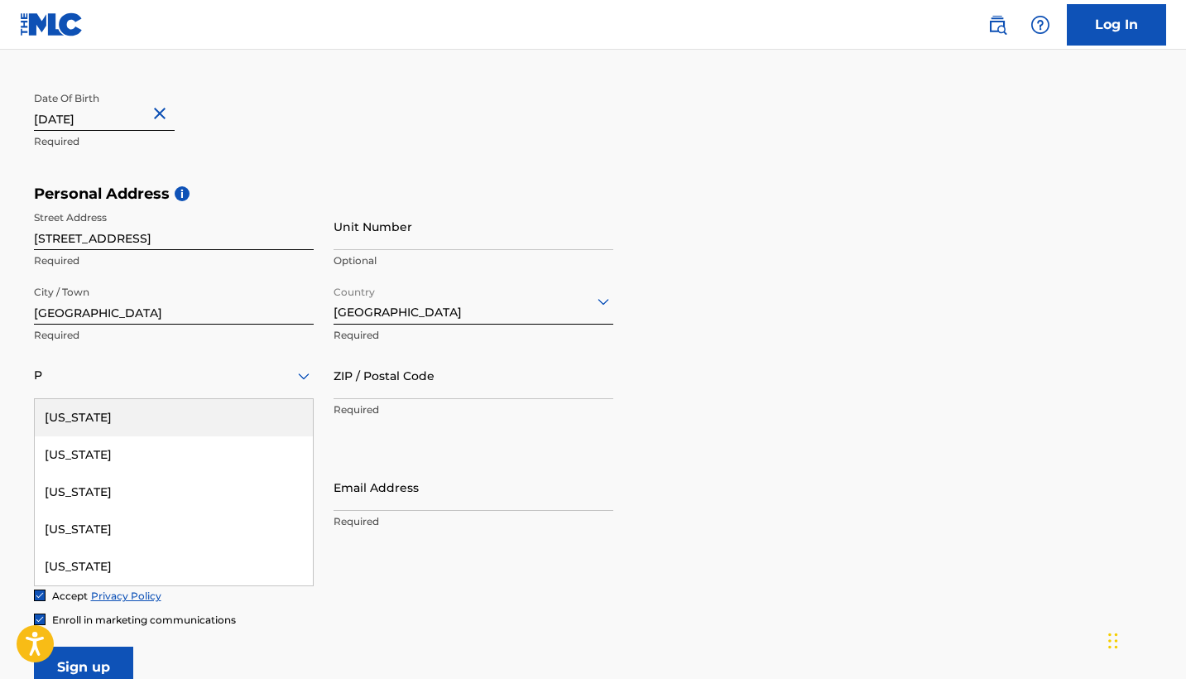
type input "Pe"
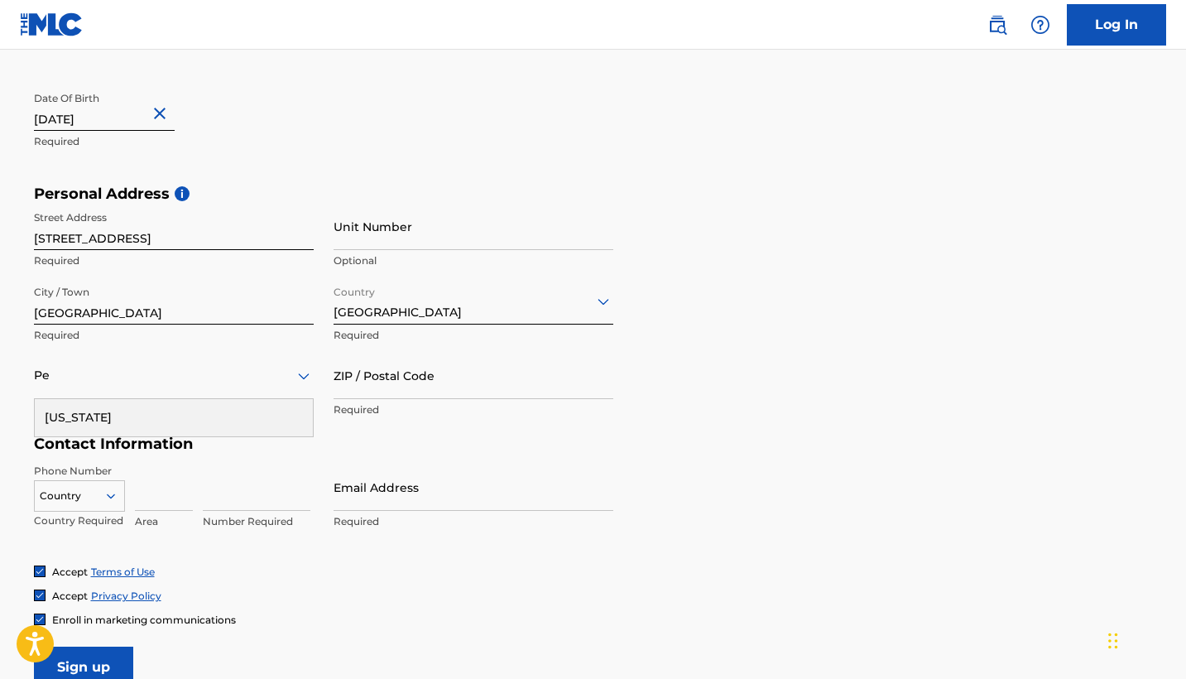
click at [144, 435] on div "[US_STATE]" at bounding box center [174, 417] width 278 height 37
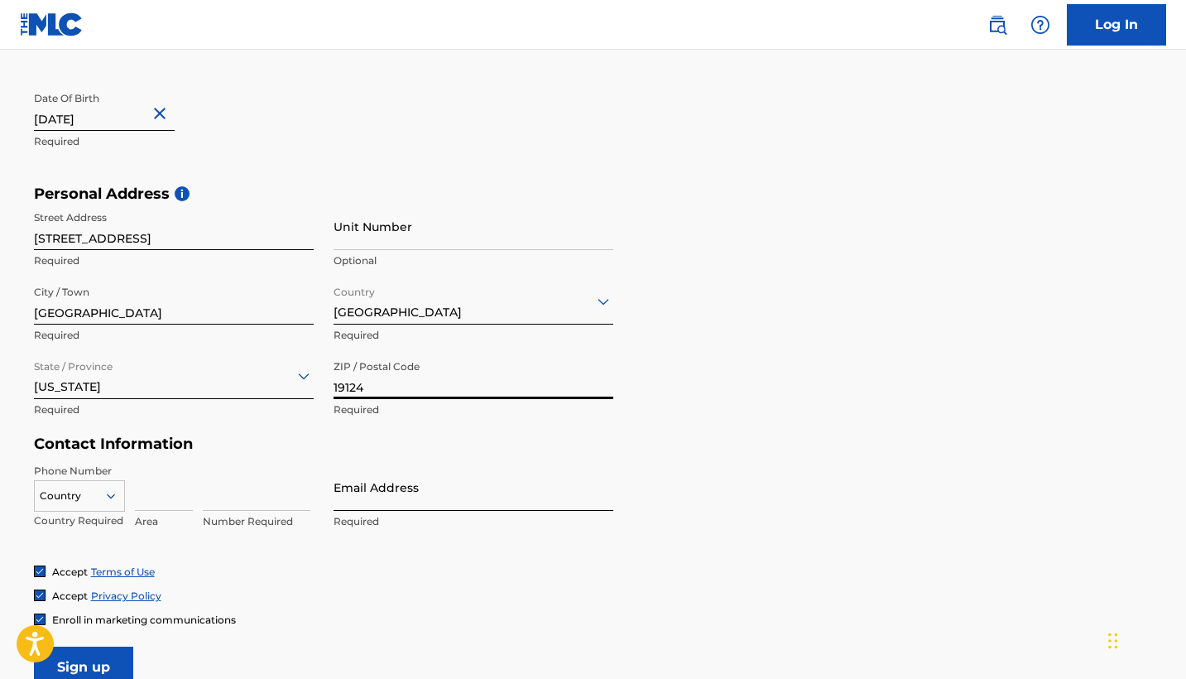
type input "19124"
click at [415, 506] on input "Email Address" at bounding box center [474, 486] width 280 height 47
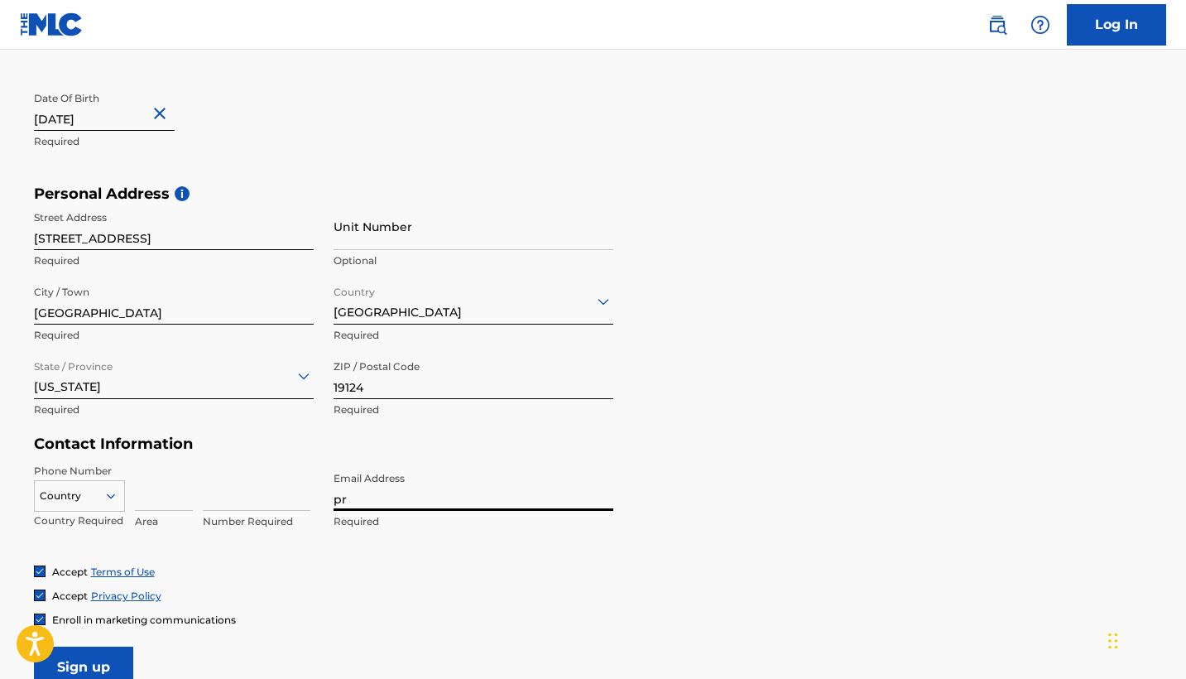
type input "p"
type input "[PERSON_NAME][EMAIL_ADDRESS][DOMAIN_NAME]"
click at [420, 593] on div "Accept Privacy Policy" at bounding box center [593, 595] width 1119 height 14
click at [112, 660] on input "Sign up" at bounding box center [83, 666] width 99 height 41
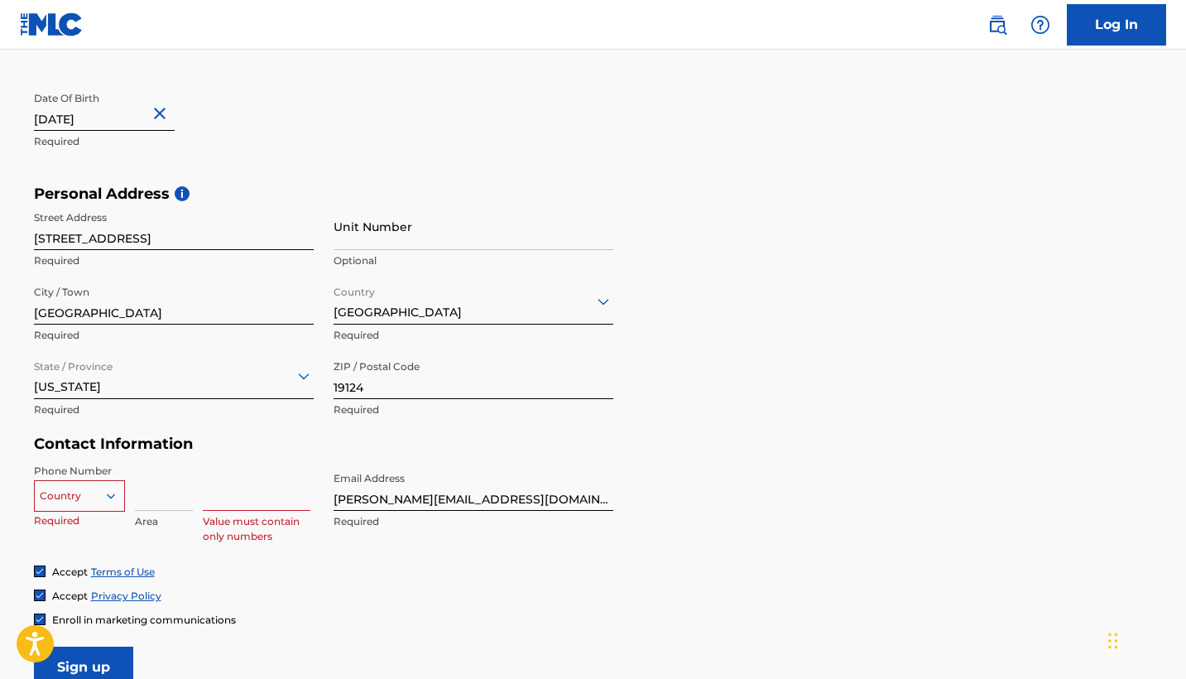
scroll to position [508, 0]
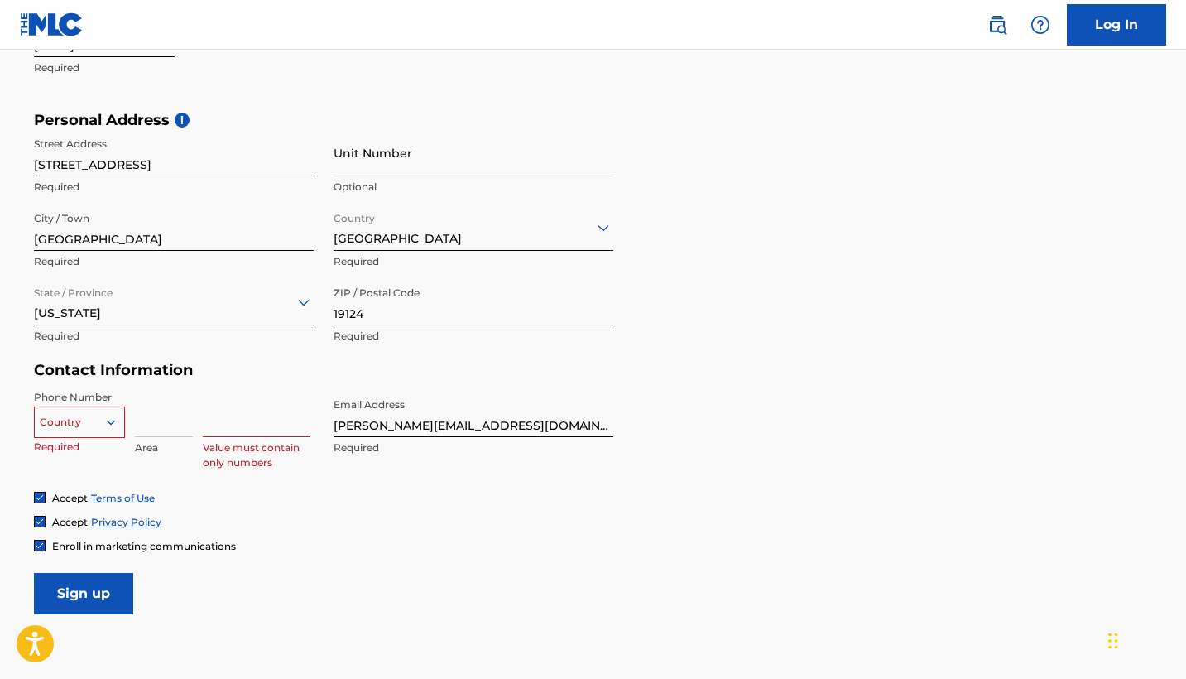
click at [113, 431] on div "Country" at bounding box center [79, 418] width 91 height 25
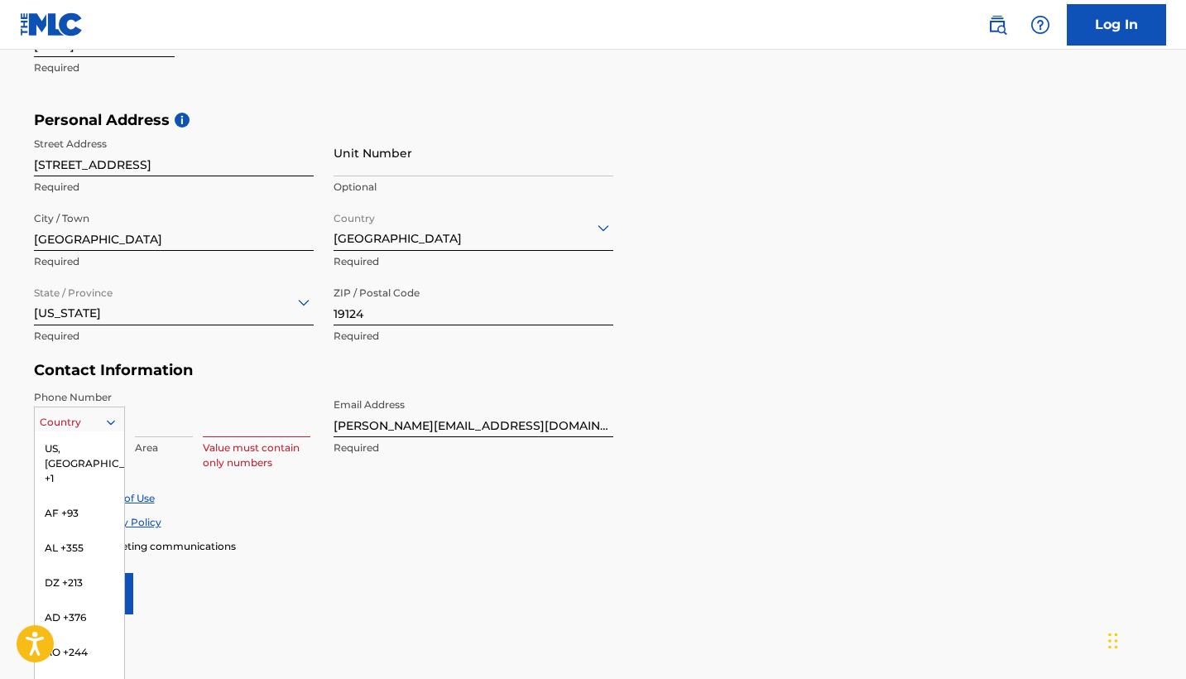
scroll to position [0, 0]
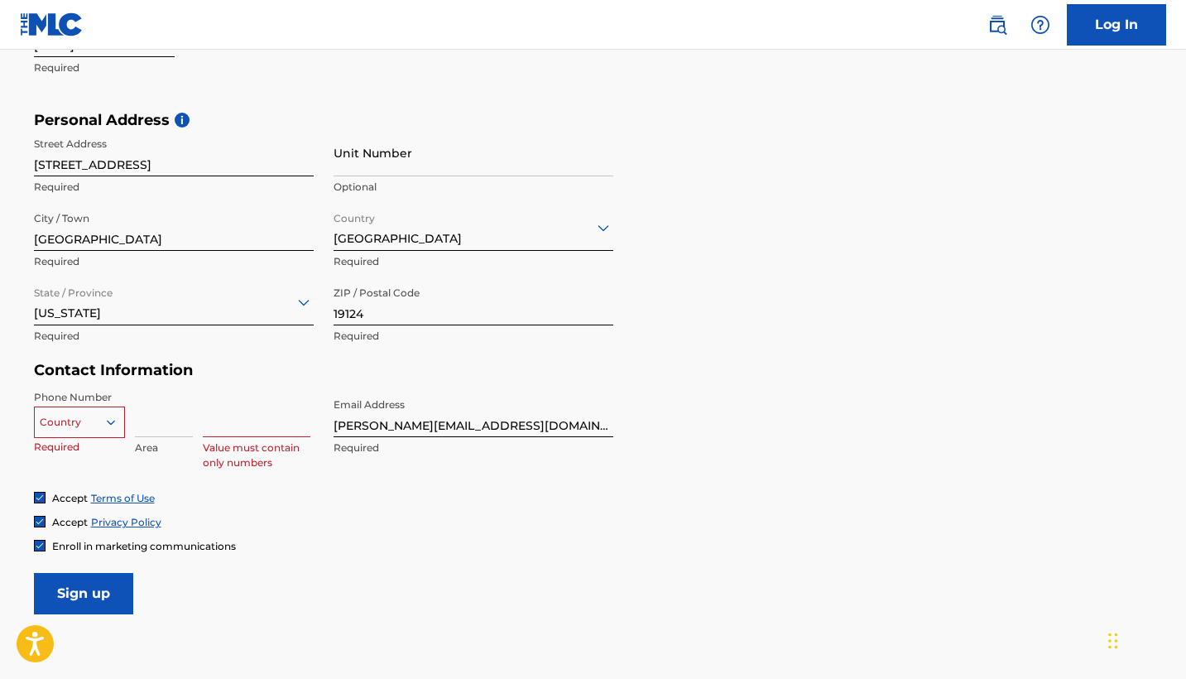
click at [146, 459] on div "Area" at bounding box center [164, 427] width 58 height 74
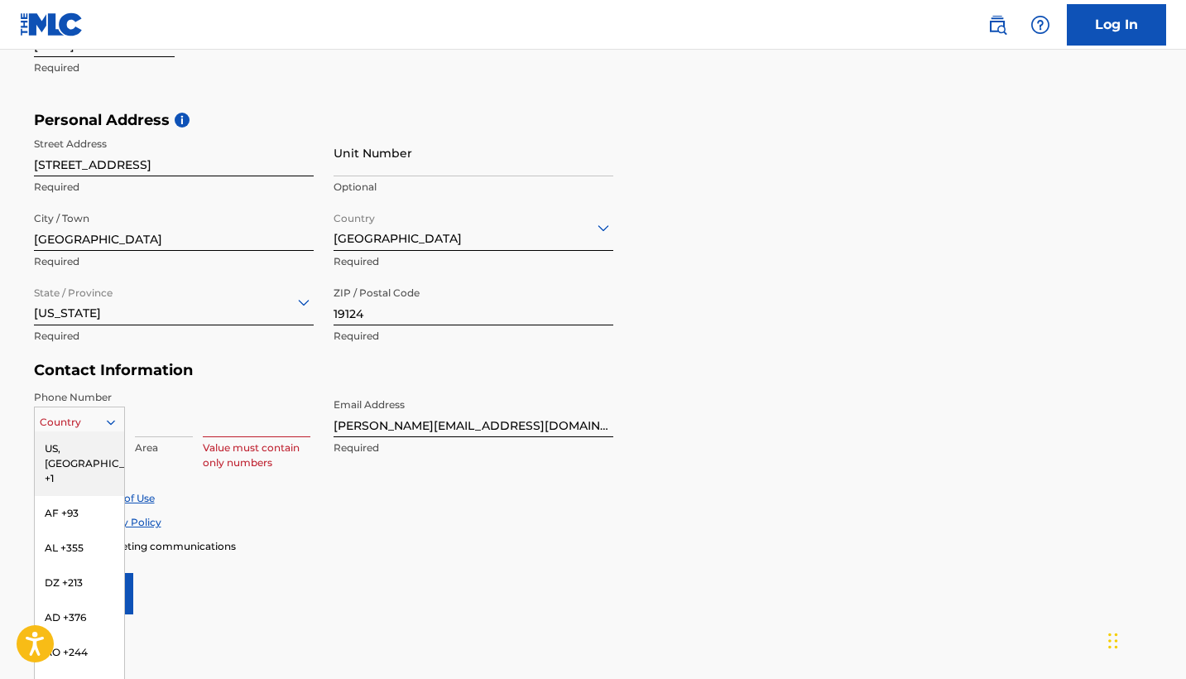
click at [79, 422] on div at bounding box center [79, 422] width 89 height 18
click at [79, 439] on div "US, [GEOGRAPHIC_DATA] +1" at bounding box center [79, 463] width 89 height 65
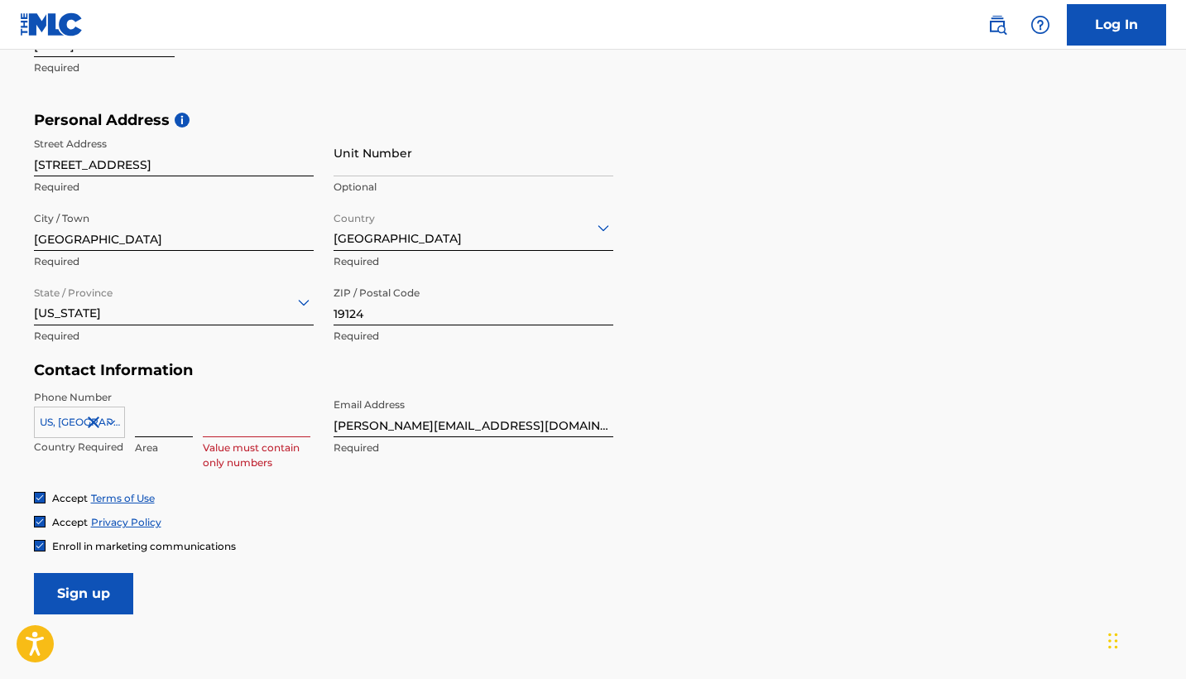
click at [142, 427] on input at bounding box center [164, 413] width 58 height 47
click at [208, 432] on input at bounding box center [257, 413] width 108 height 47
type input "267 385 1658"
click at [249, 519] on div "Accept Privacy Policy" at bounding box center [593, 522] width 1119 height 14
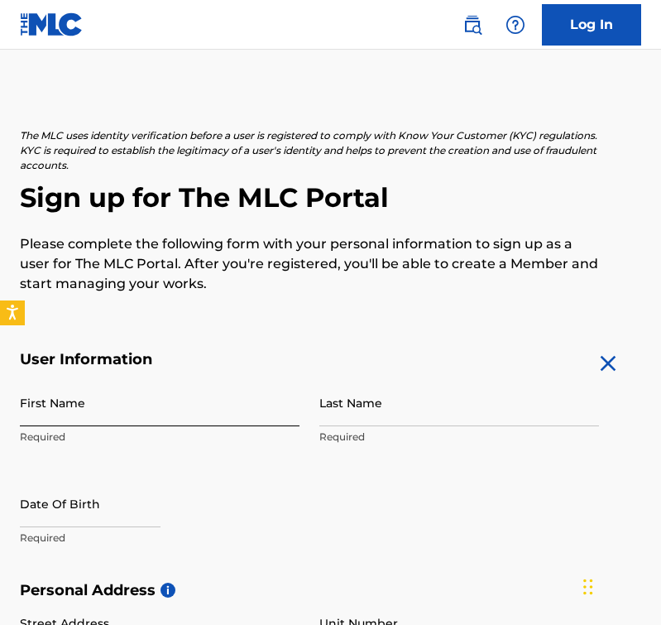
scroll to position [37, 0]
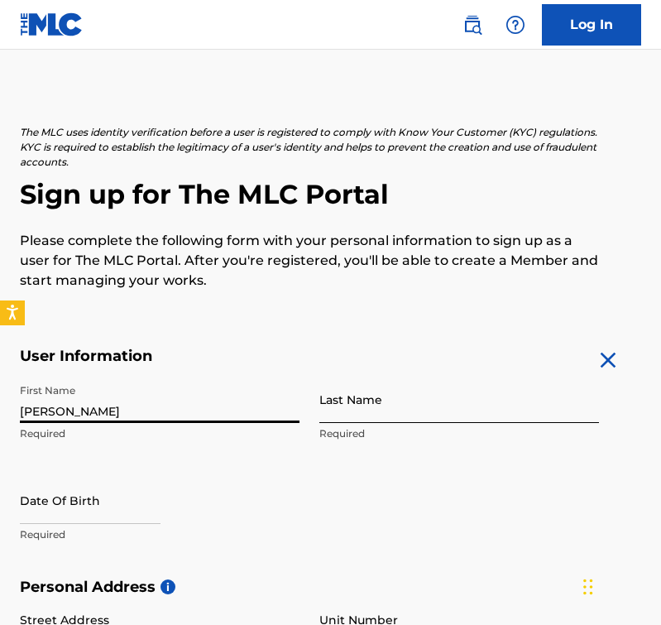
type input "[PERSON_NAME]"
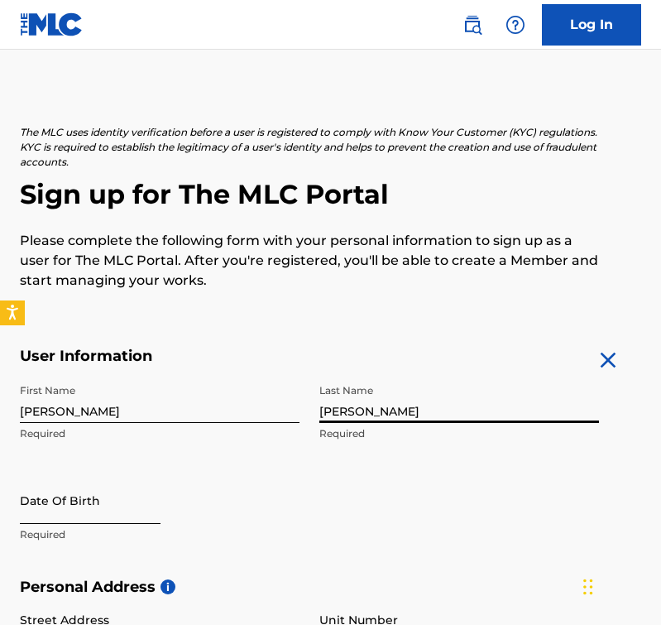
type input "[PERSON_NAME]"
select select "8"
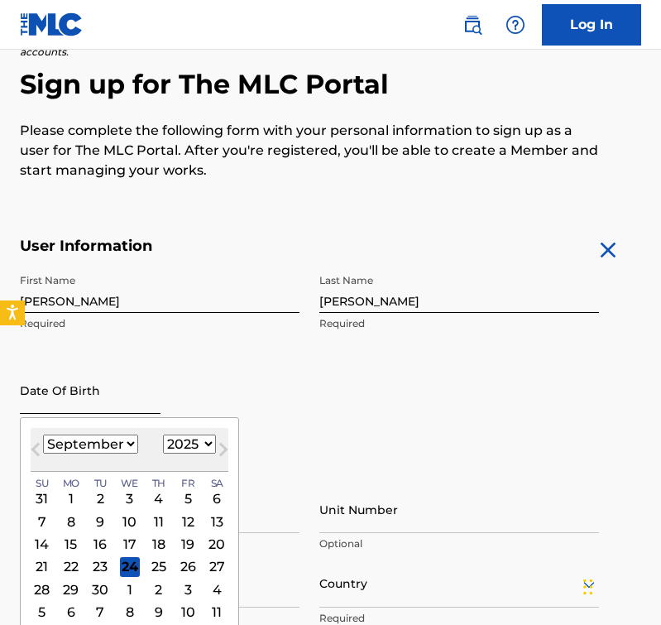
scroll to position [166, 0]
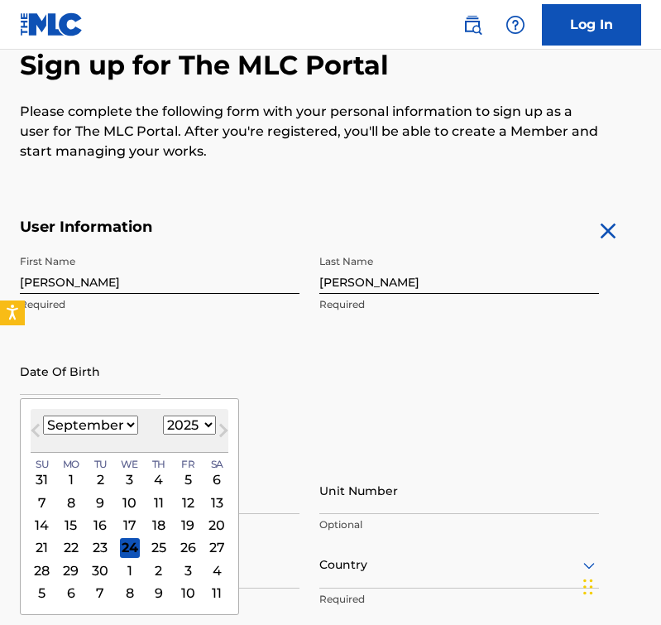
select select "2001"
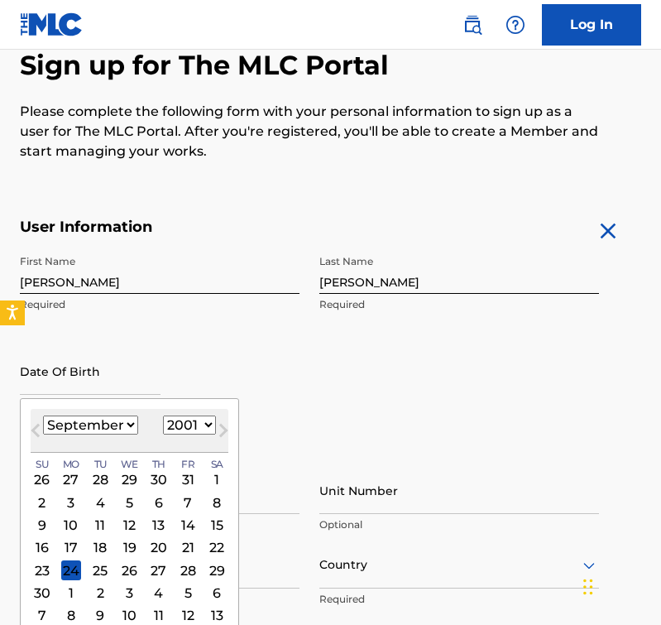
select select "10"
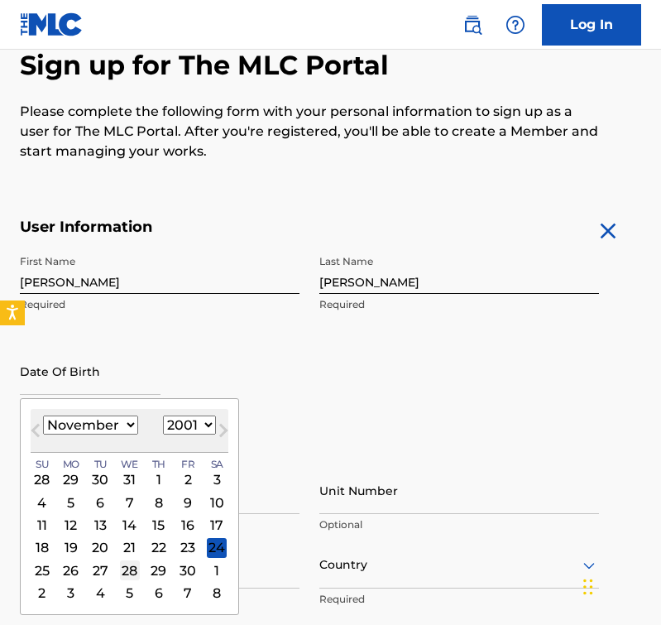
click at [120, 564] on div "28" at bounding box center [130, 570] width 20 height 20
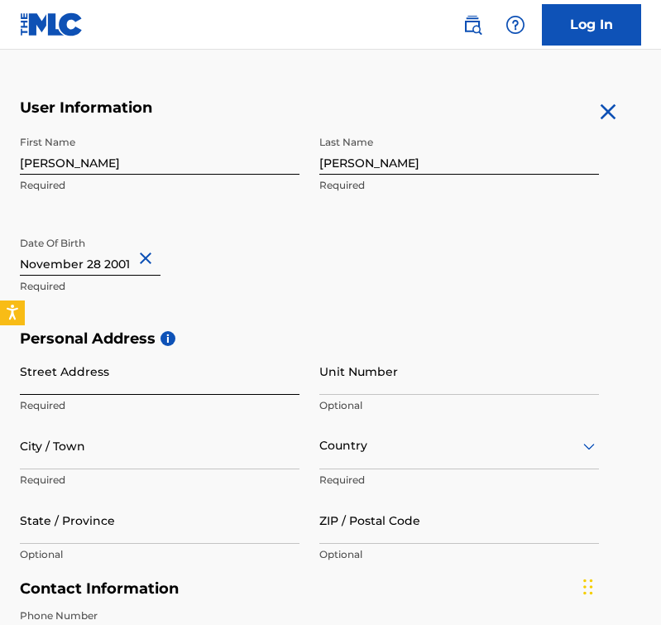
scroll to position [319, 0]
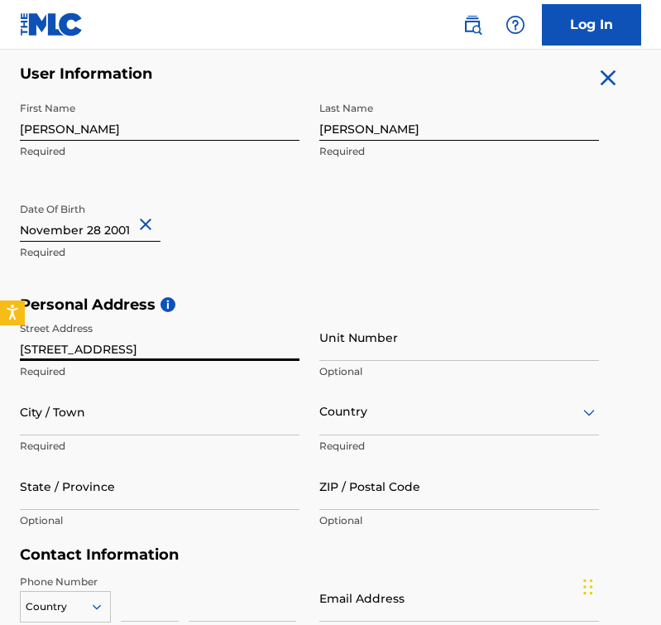
type input "[STREET_ADDRESS]"
click at [125, 435] on div "City / Town Required" at bounding box center [160, 425] width 280 height 74
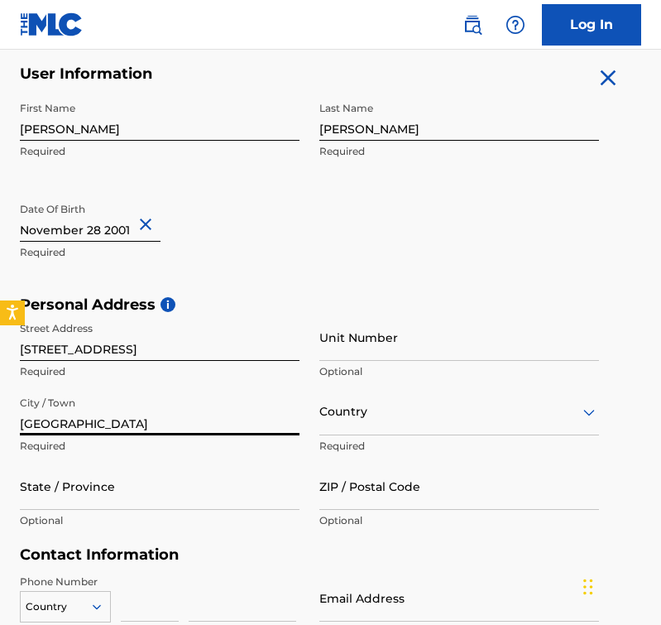
type input "[GEOGRAPHIC_DATA]"
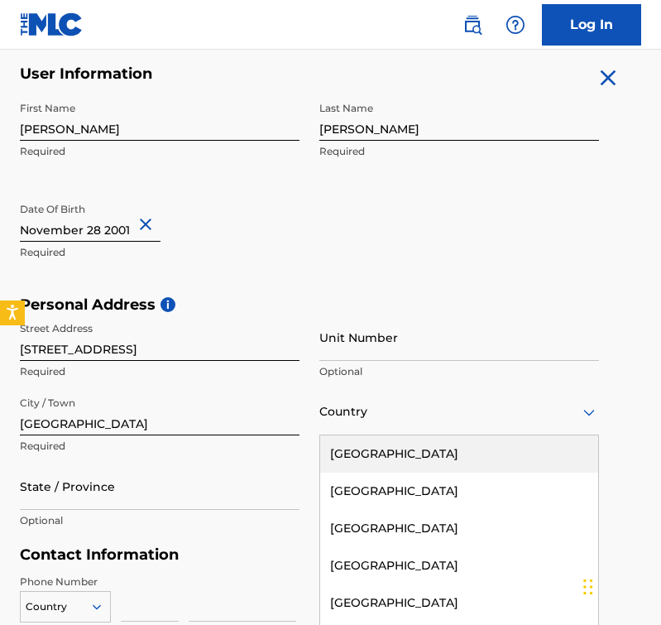
scroll to position [378, 0]
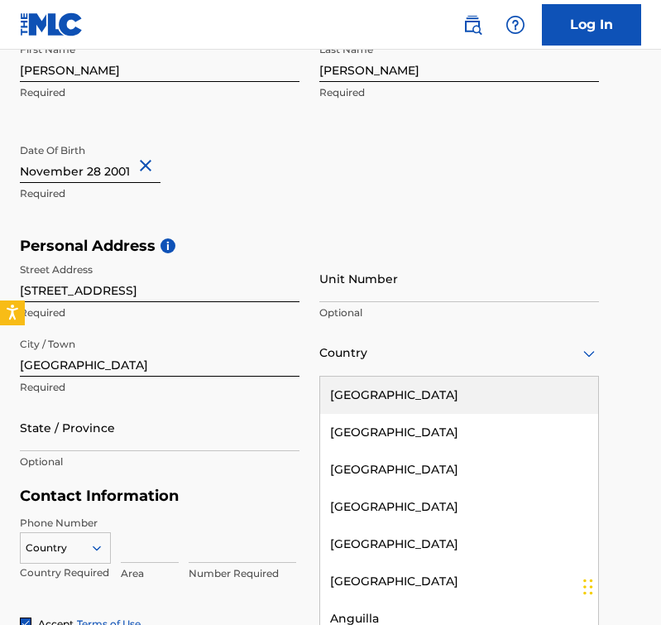
click at [360, 377] on div "[GEOGRAPHIC_DATA], 1 of 223. 223 results available. Use Up and Down to choose o…" at bounding box center [459, 352] width 280 height 47
click at [382, 395] on div "[GEOGRAPHIC_DATA]" at bounding box center [459, 395] width 278 height 37
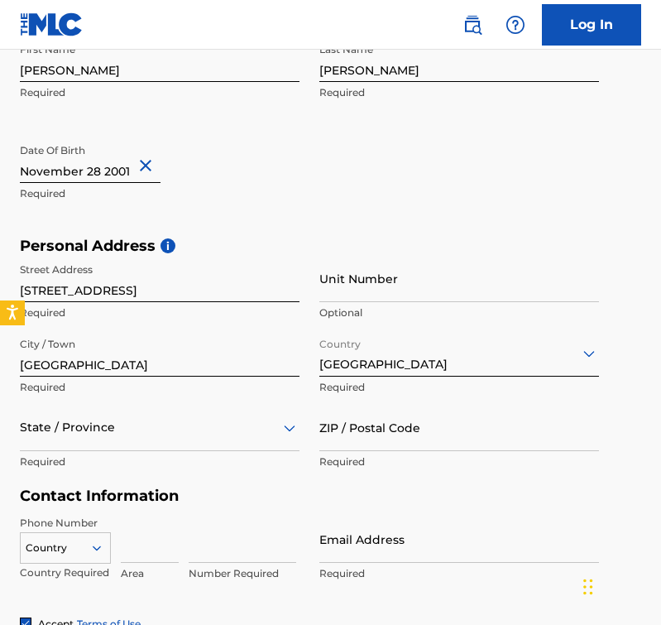
click at [193, 421] on div "State / Province" at bounding box center [160, 427] width 280 height 47
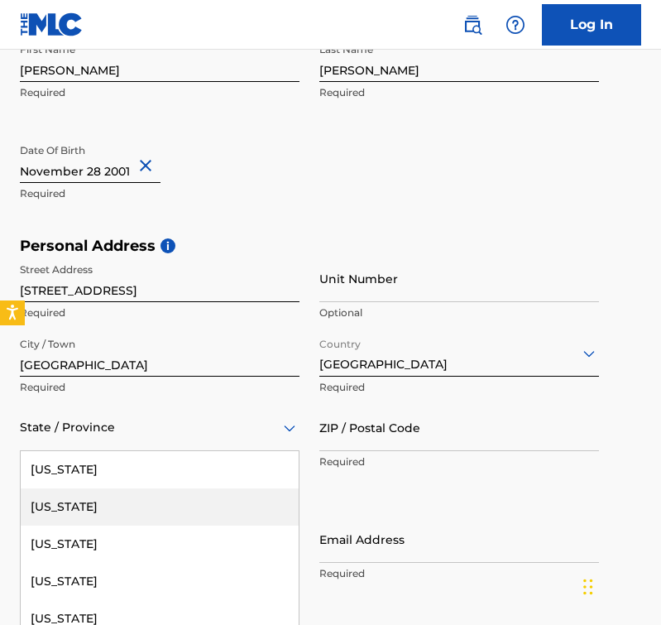
scroll to position [453, 0]
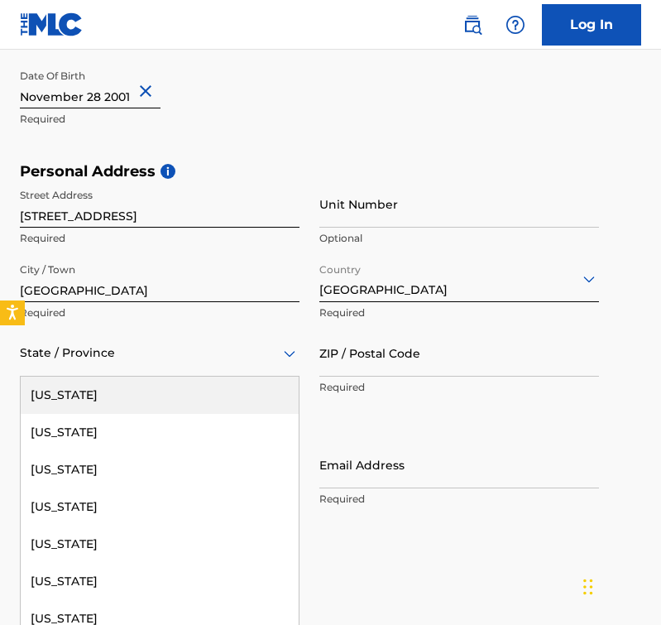
click at [199, 359] on div at bounding box center [160, 353] width 280 height 21
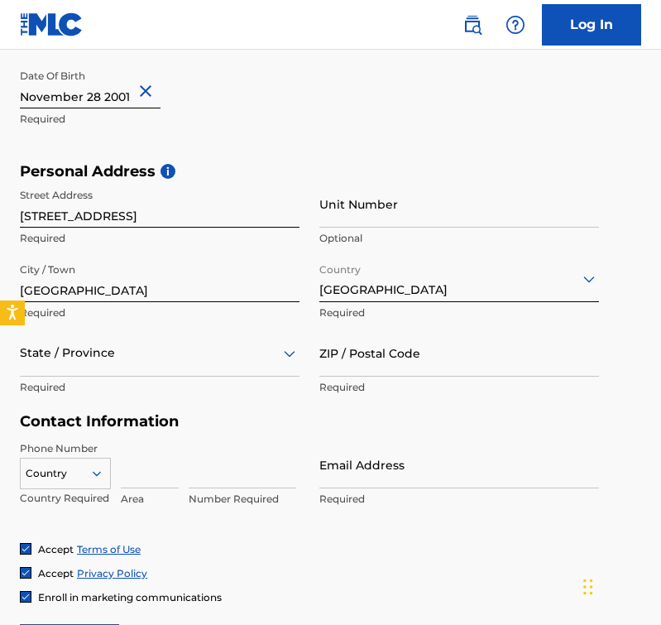
click at [199, 359] on div at bounding box center [160, 353] width 280 height 21
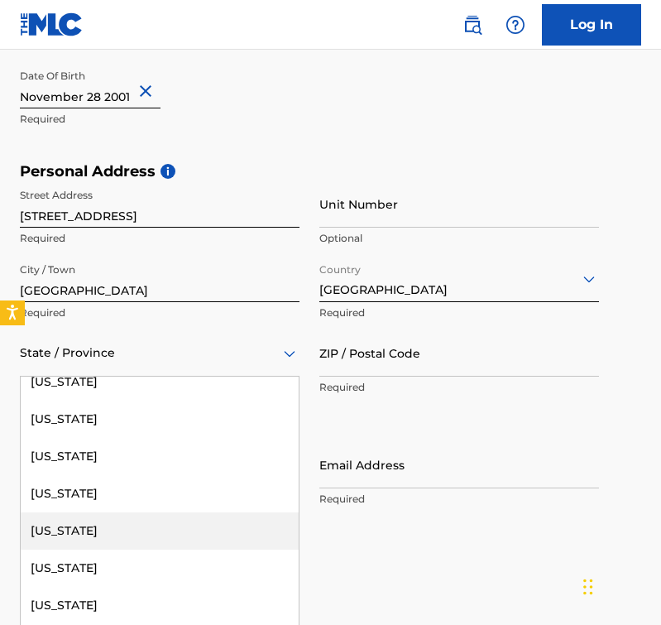
scroll to position [1462, 0]
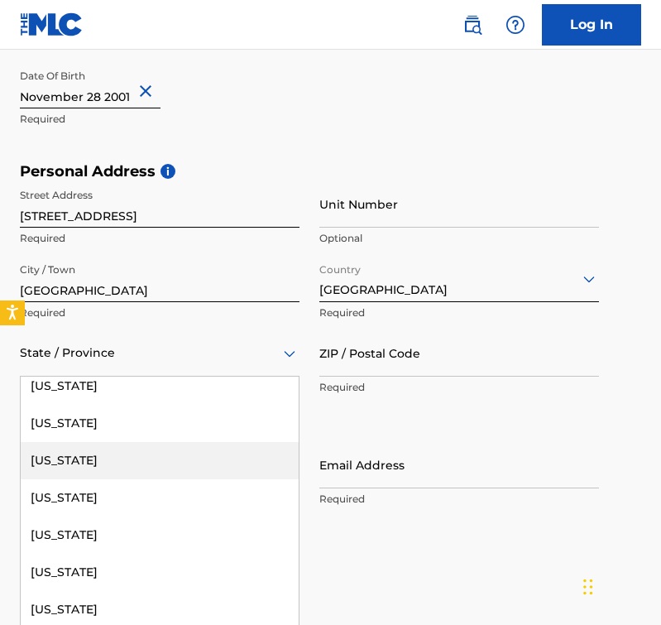
click at [156, 448] on div "[US_STATE]" at bounding box center [160, 460] width 278 height 37
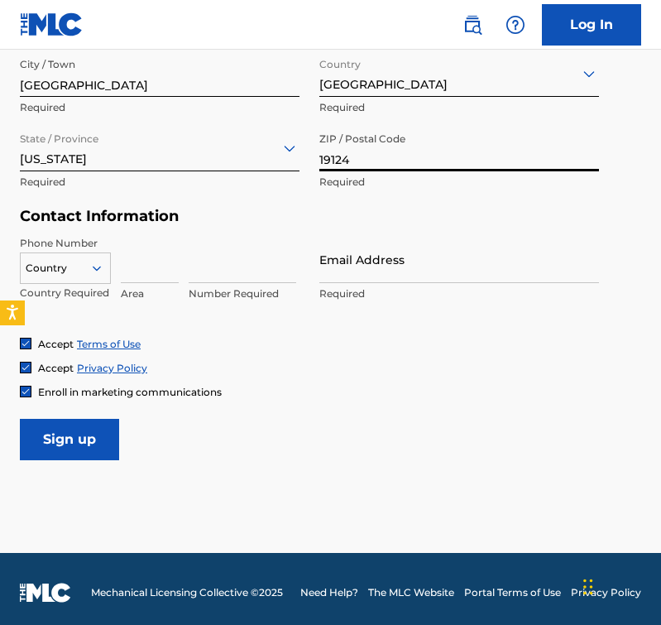
scroll to position [662, 0]
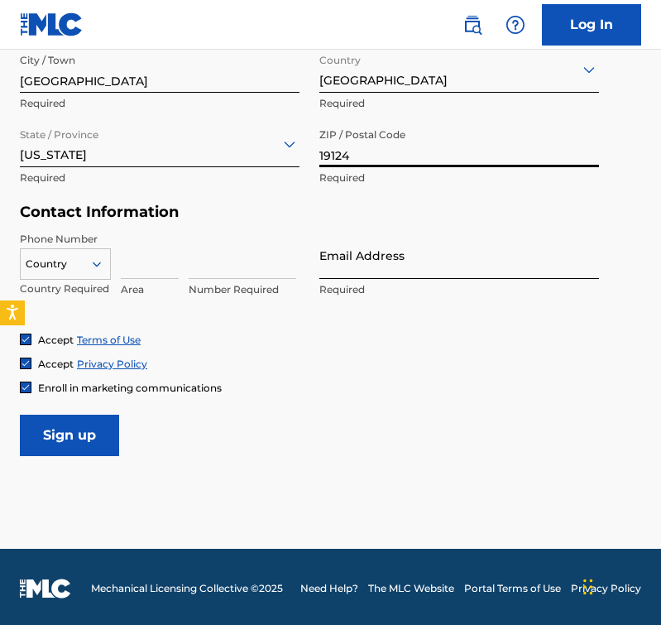
type input "19124"
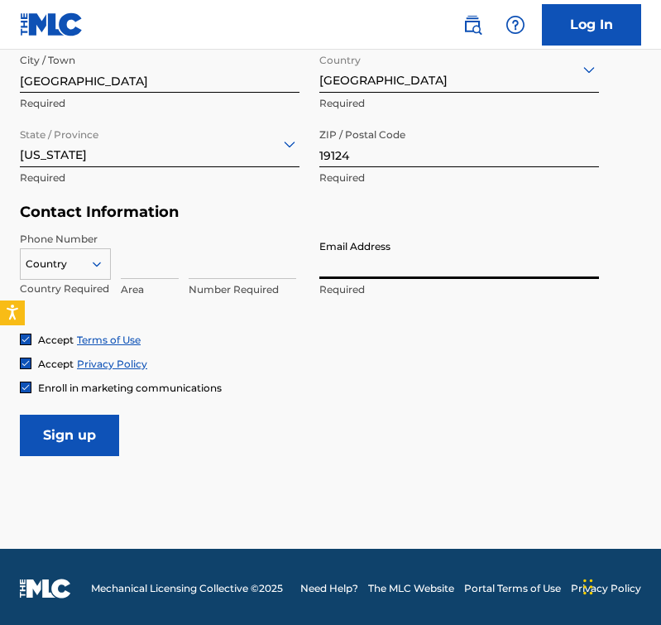
click at [64, 257] on div at bounding box center [65, 264] width 89 height 18
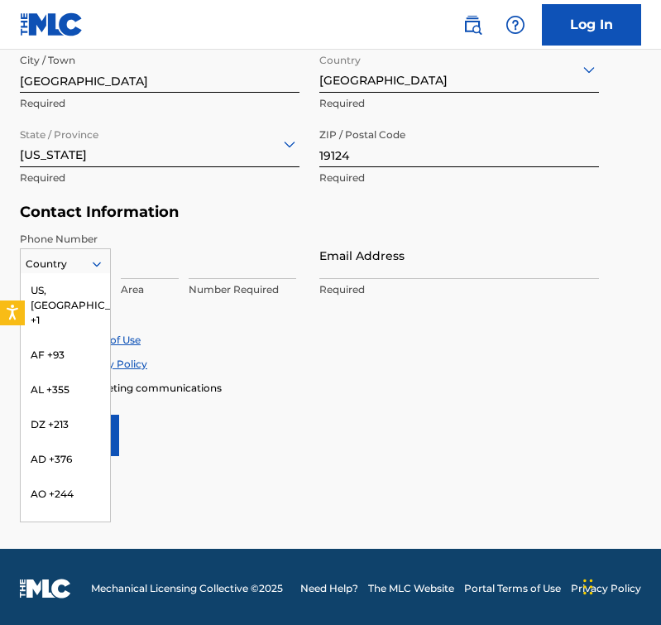
scroll to position [0, 0]
click at [90, 288] on div "US, [GEOGRAPHIC_DATA] +1" at bounding box center [65, 305] width 89 height 65
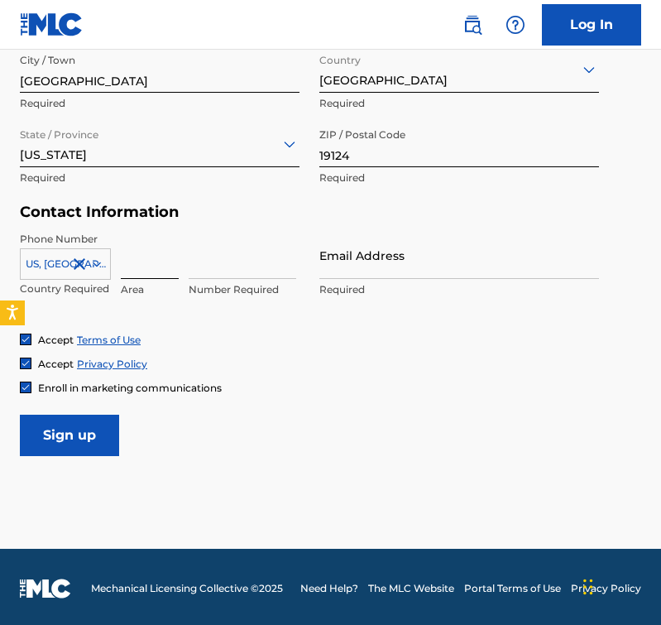
click at [128, 275] on input at bounding box center [150, 255] width 58 height 47
type input "2"
click at [132, 269] on input at bounding box center [150, 255] width 58 height 47
type input "267"
click at [217, 266] on input at bounding box center [243, 255] width 108 height 47
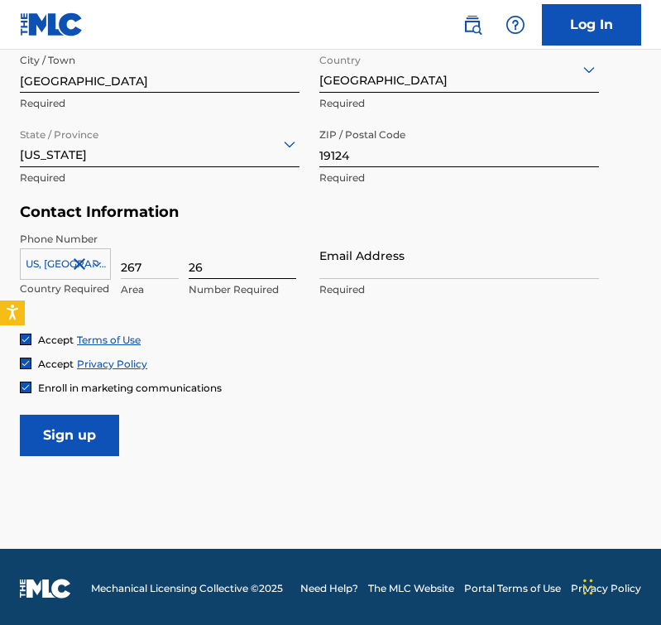
type input "2"
type input "3851658"
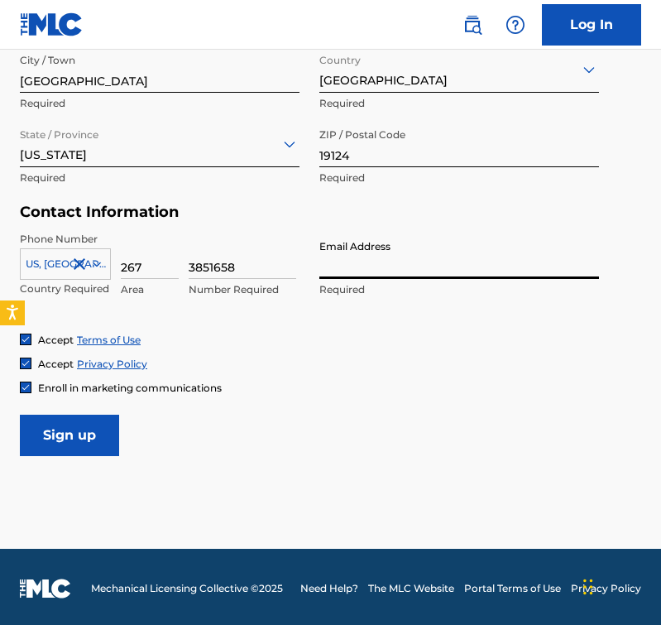
click at [355, 269] on input "Email Address" at bounding box center [459, 255] width 280 height 47
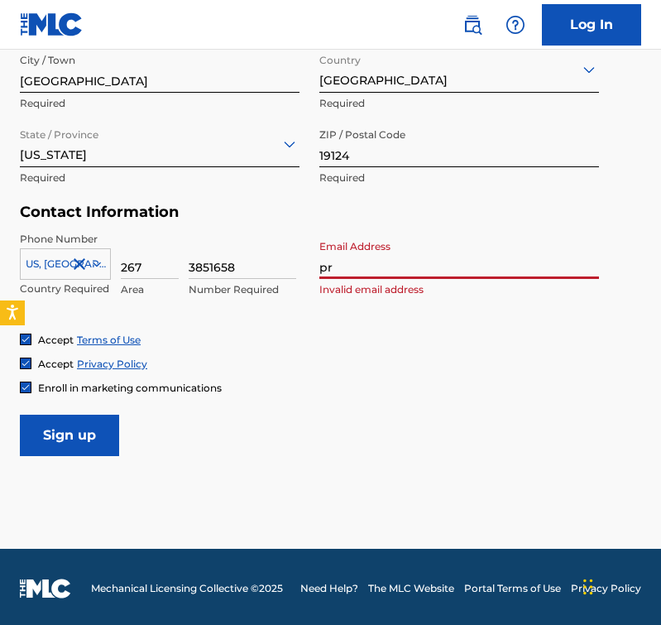
type input "p"
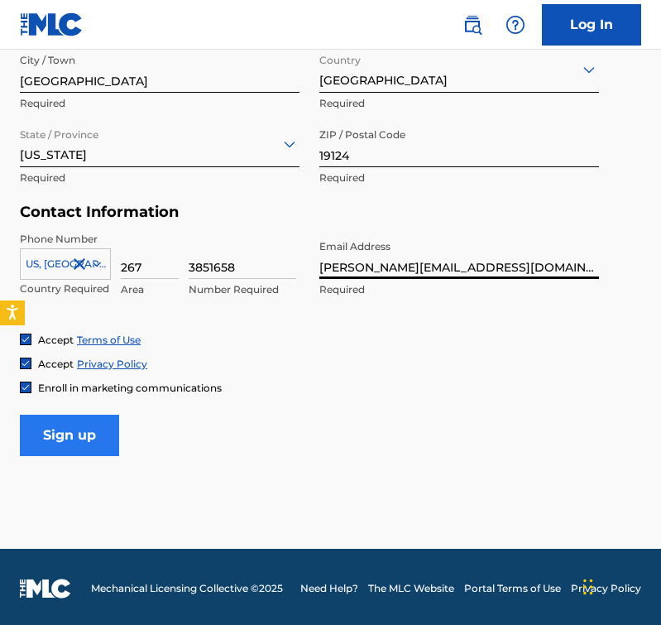
type input "[PERSON_NAME][EMAIL_ADDRESS][DOMAIN_NAME]"
click at [69, 440] on input "Sign up" at bounding box center [69, 435] width 99 height 41
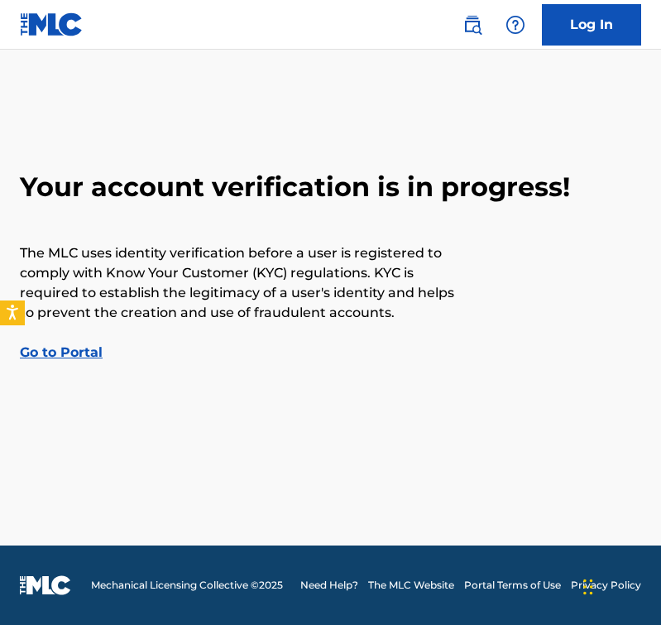
click at [90, 350] on link "Go to Portal" at bounding box center [61, 352] width 83 height 16
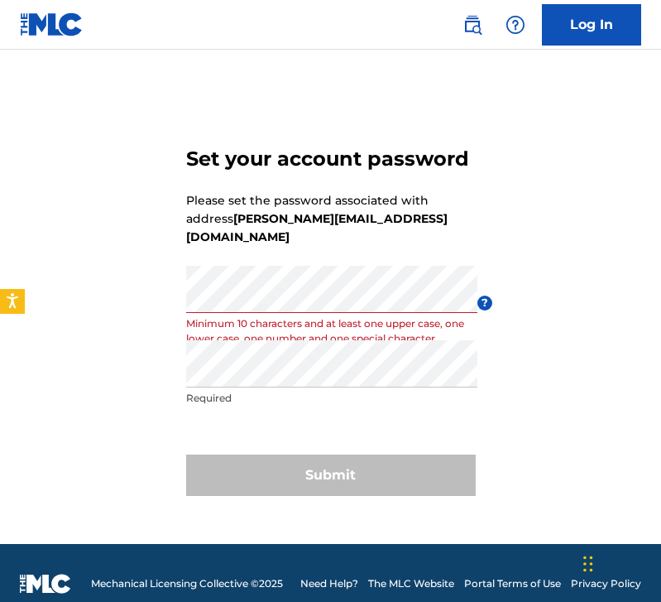
click at [379, 379] on div "Re enter password Required" at bounding box center [331, 377] width 291 height 74
click at [72, 284] on div "Set your account password Please set the password associated with address pratt…" at bounding box center [330, 317] width 661 height 453
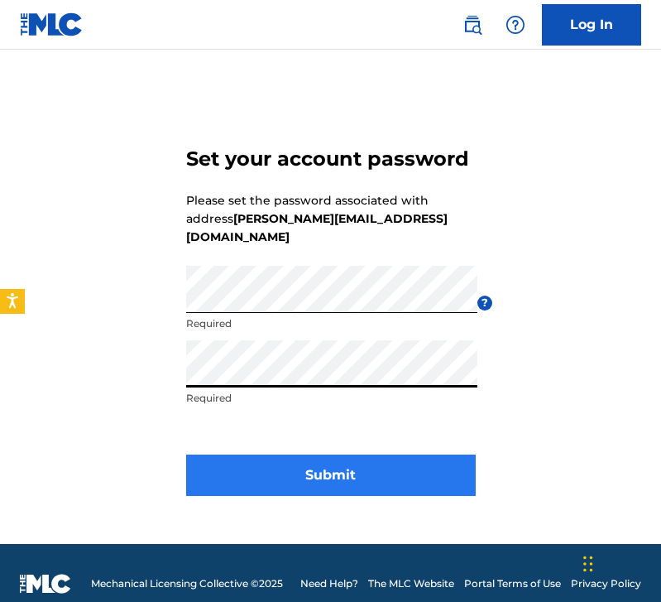
click at [281, 457] on button "Submit" at bounding box center [331, 474] width 290 height 41
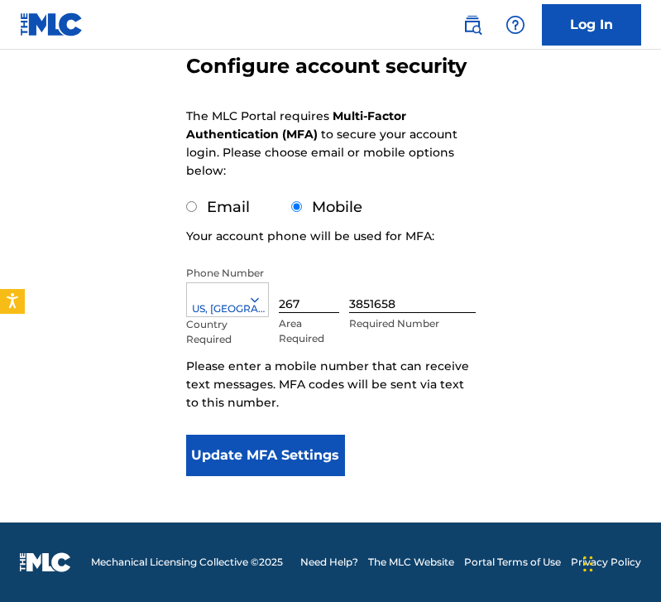
scroll to position [161, 0]
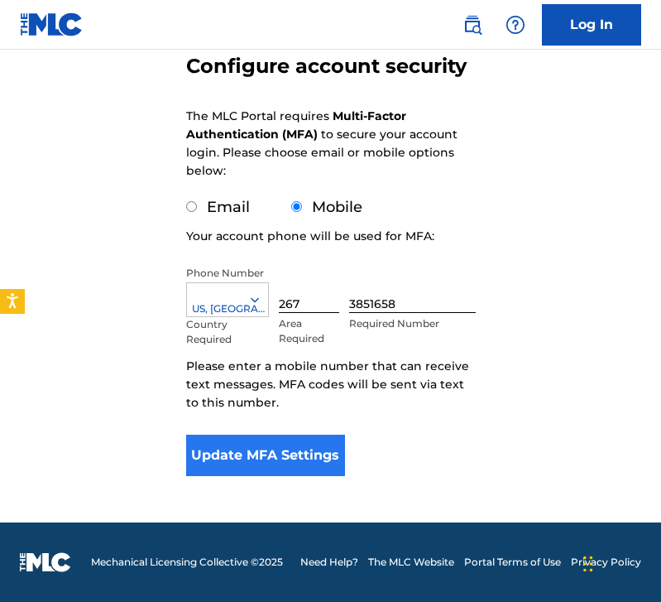
click at [270, 459] on button "Update MFA Settings" at bounding box center [266, 455] width 160 height 41
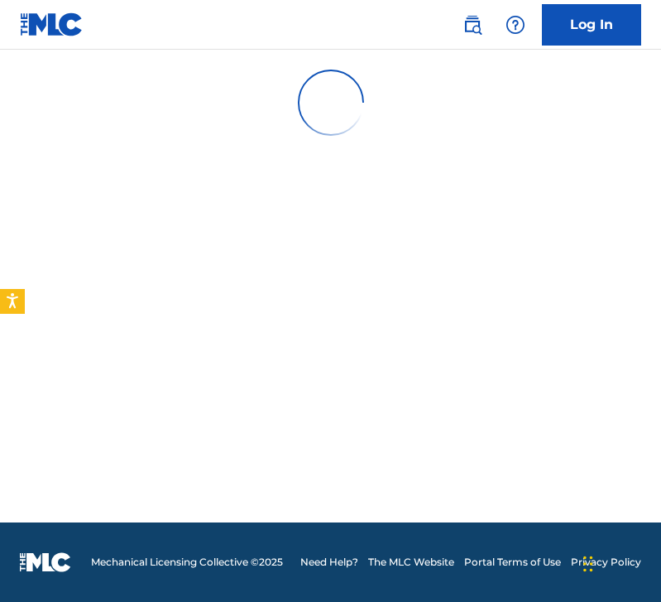
scroll to position [0, 0]
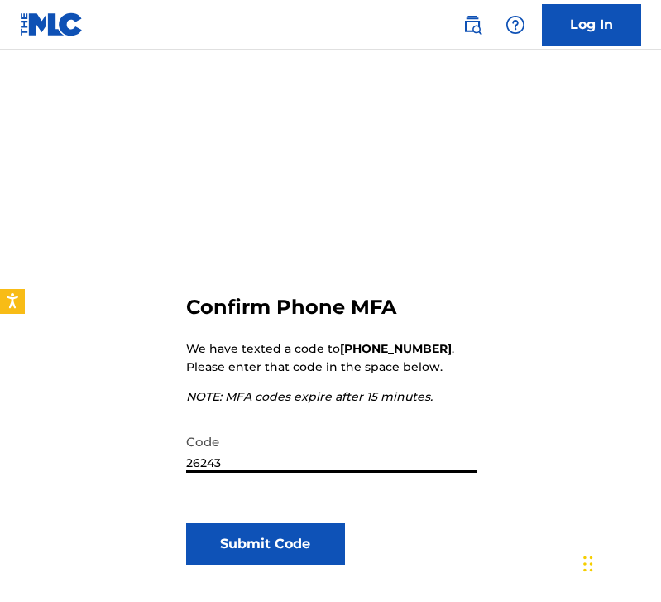
type input "262436"
click at [265, 544] on button "Submit Code" at bounding box center [266, 543] width 160 height 41
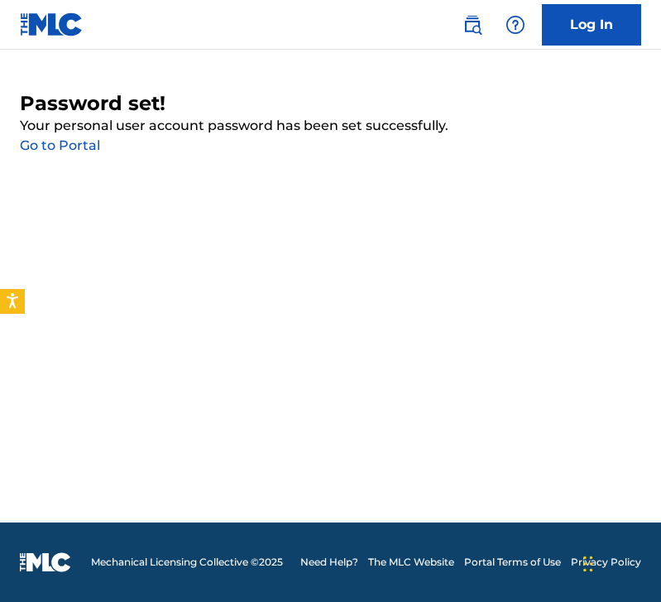
click at [52, 151] on link "Go to Portal" at bounding box center [60, 145] width 80 height 16
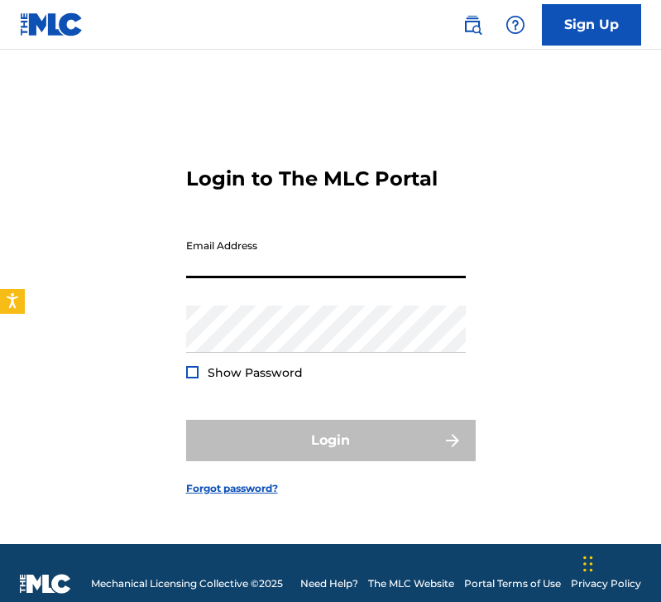
type input "[PERSON_NAME][EMAIL_ADDRESS][DOMAIN_NAME]"
click at [330, 439] on button "Login" at bounding box center [331, 440] width 290 height 41
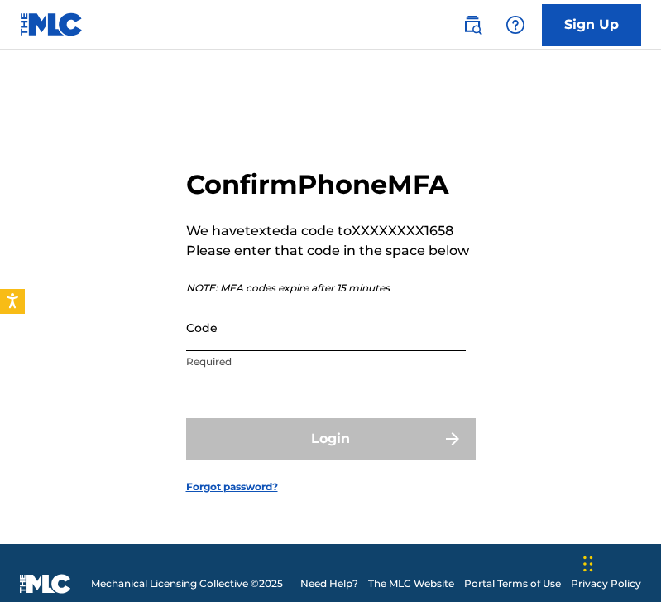
click at [254, 350] on input "Code" at bounding box center [326, 327] width 280 height 47
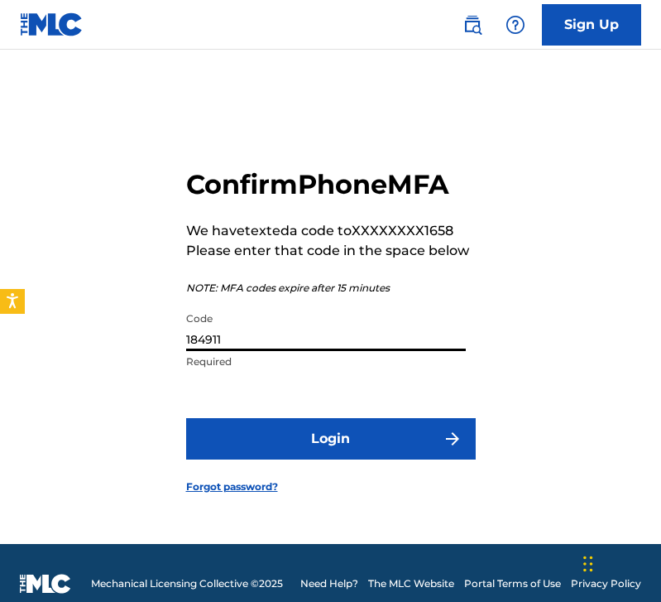
type input "184911"
click at [330, 438] on button "Login" at bounding box center [331, 438] width 290 height 41
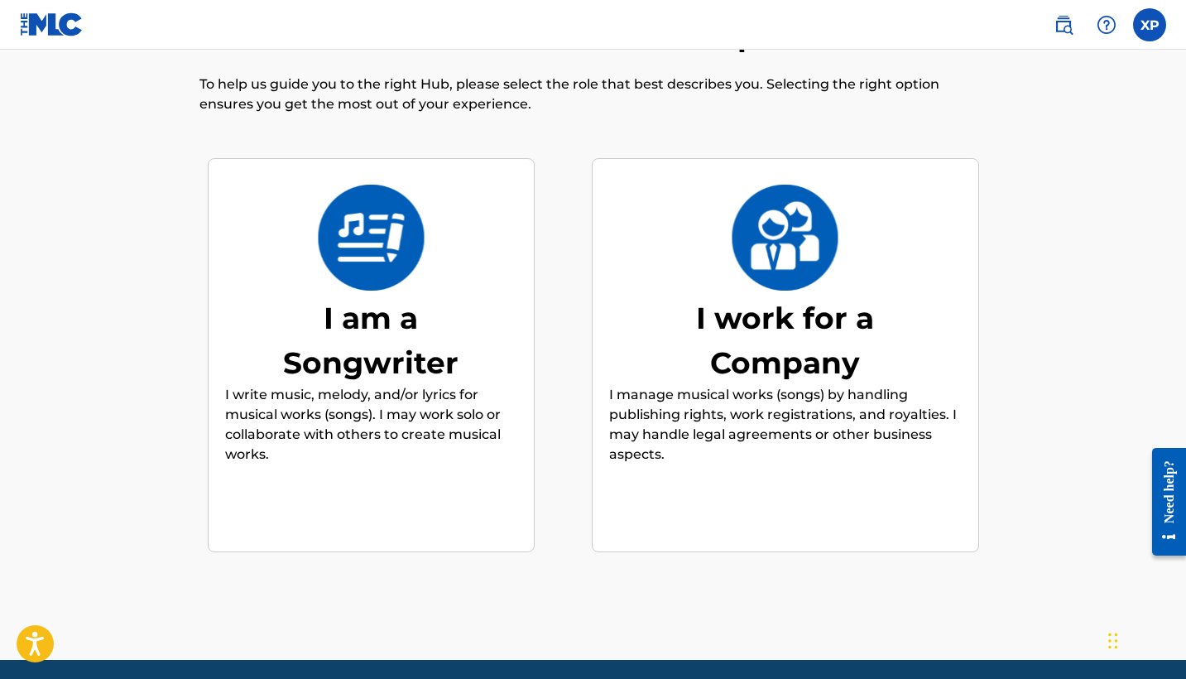
click at [475, 476] on div "I am a Songwriter I write music, melody, and/or lyrics for musical works (songs…" at bounding box center [371, 355] width 292 height 319
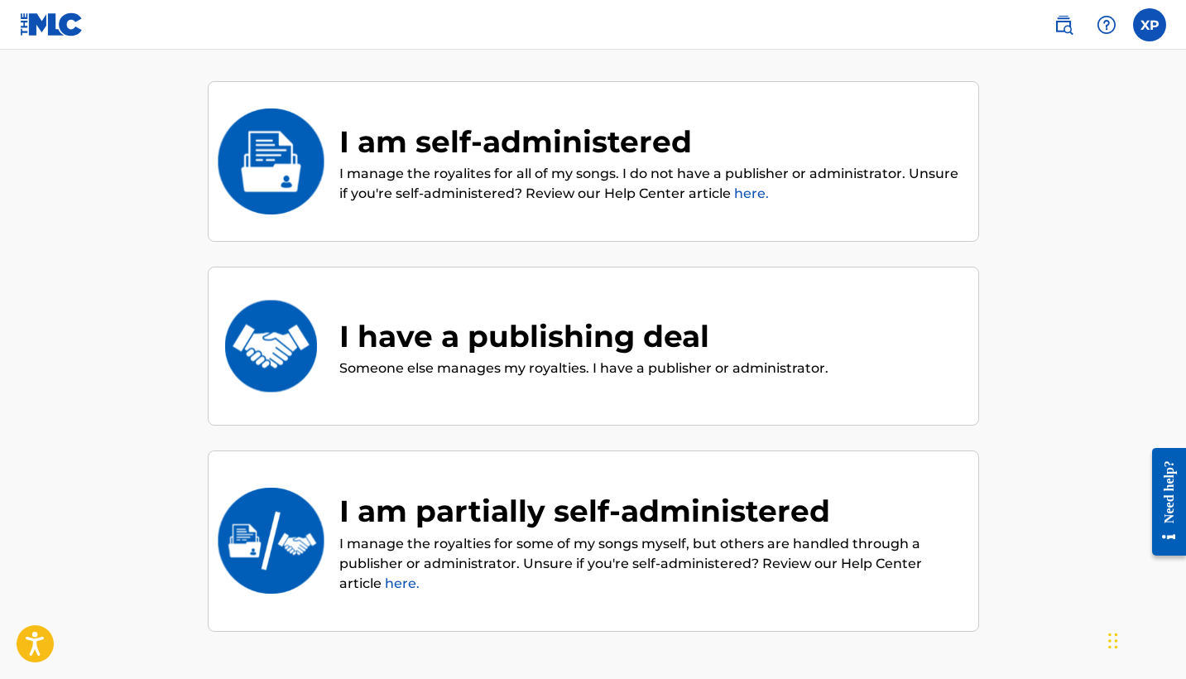
scroll to position [146, 0]
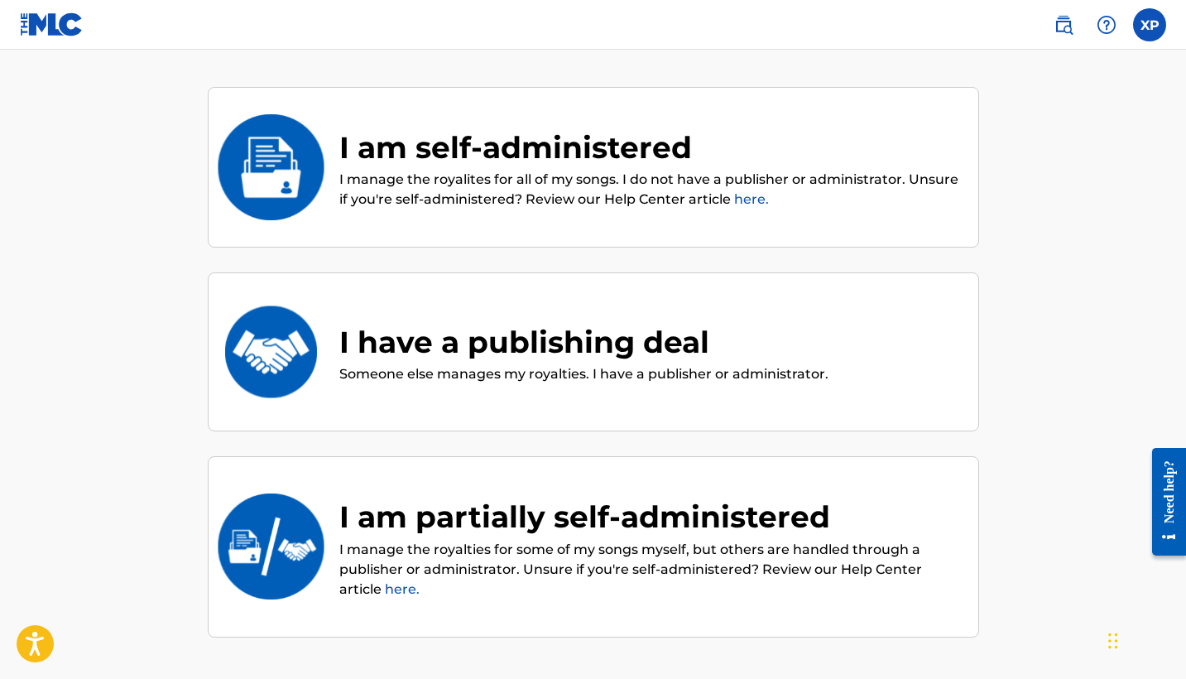
click at [660, 237] on div "I am self-administered I manage the royalites for all of my songs. I do not hav…" at bounding box center [593, 167] width 771 height 161
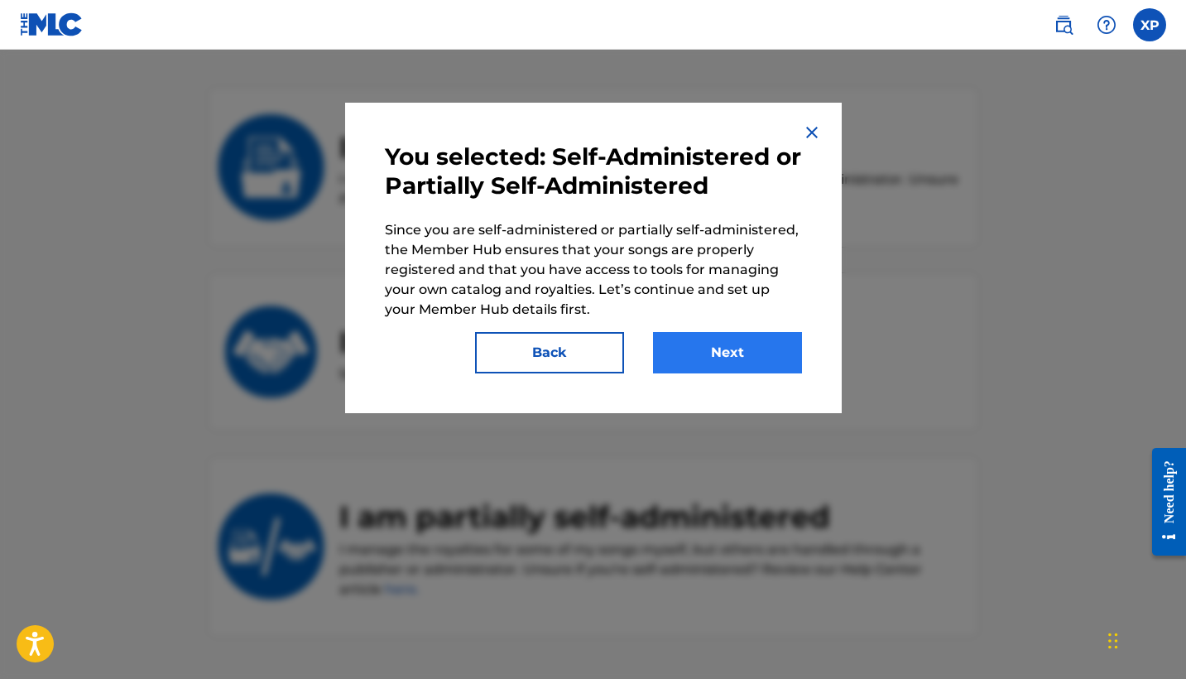
click at [660, 359] on button "Next" at bounding box center [727, 352] width 149 height 41
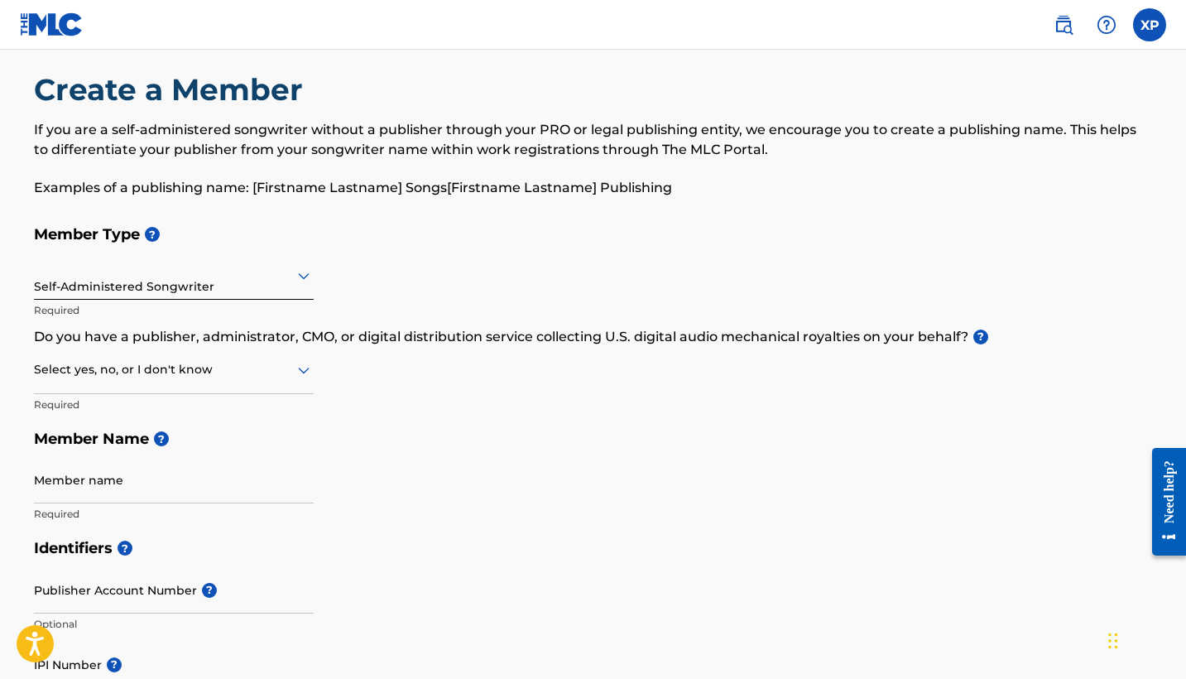
scroll to position [32, 0]
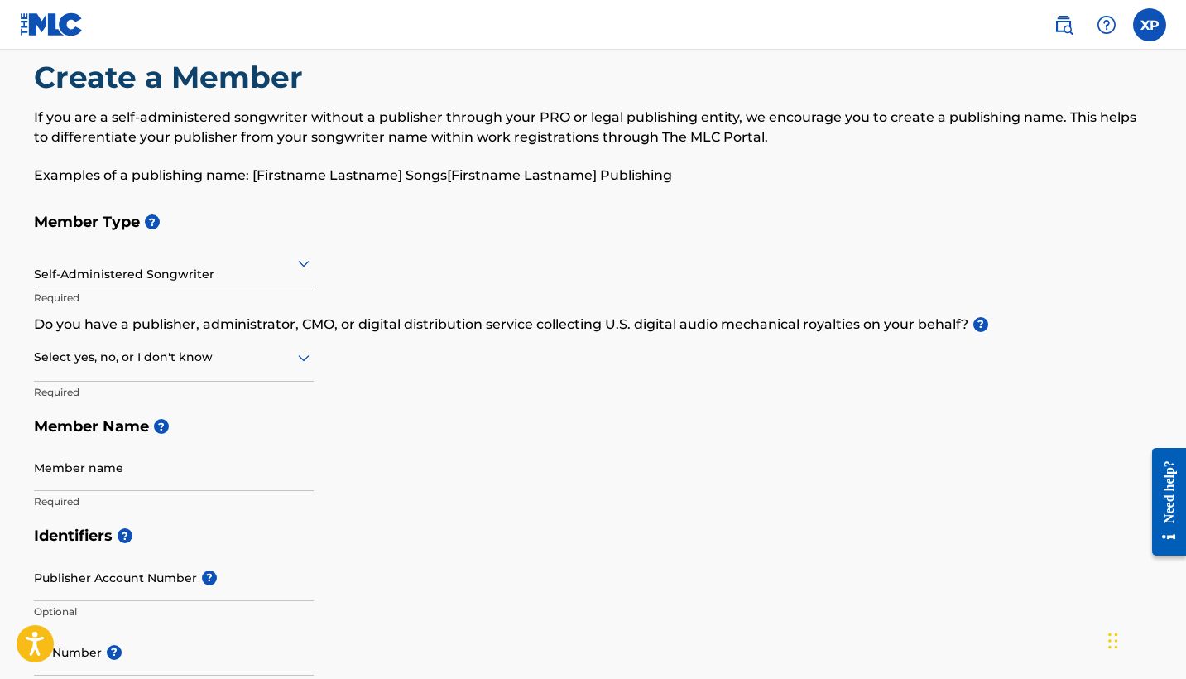
click at [180, 272] on div at bounding box center [174, 262] width 280 height 21
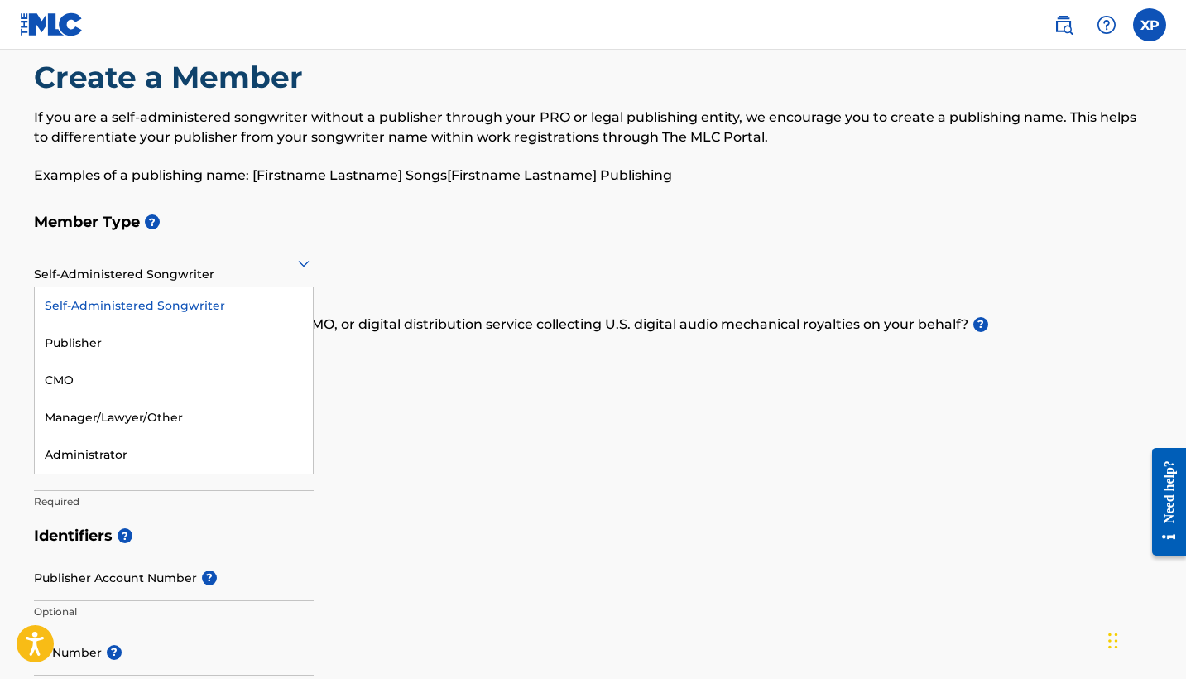
click at [185, 301] on div "Self-Administered Songwriter" at bounding box center [174, 305] width 278 height 37
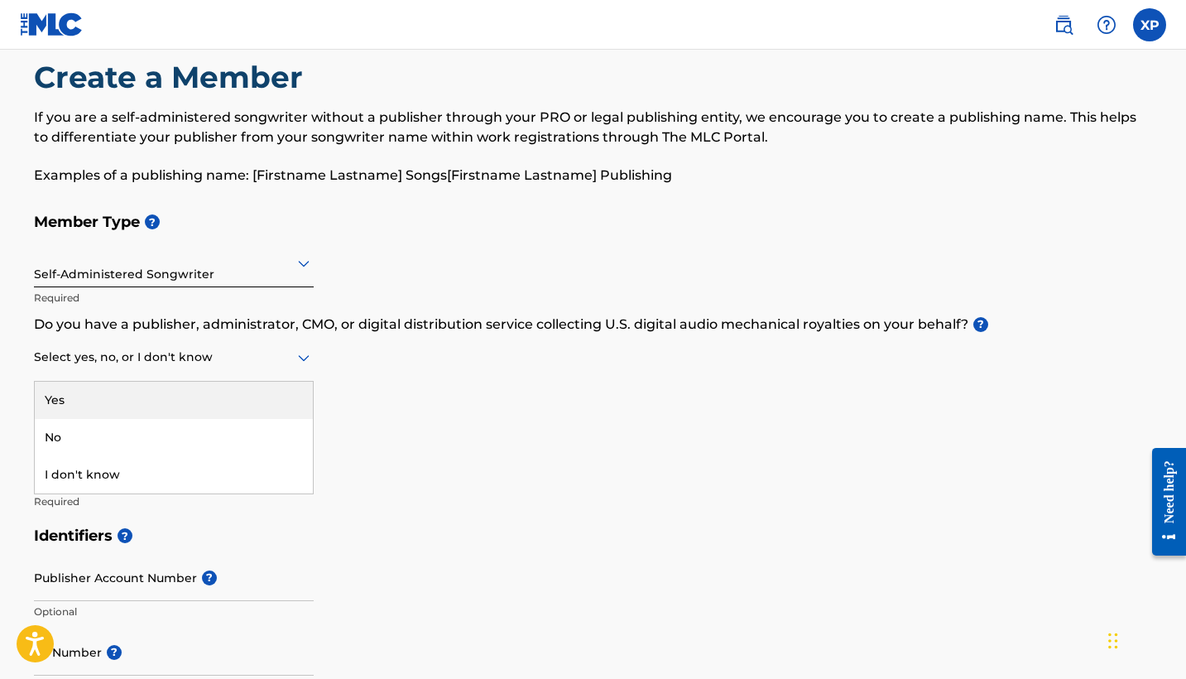
click at [182, 373] on div "Select yes, no, or I don't know" at bounding box center [174, 357] width 280 height 47
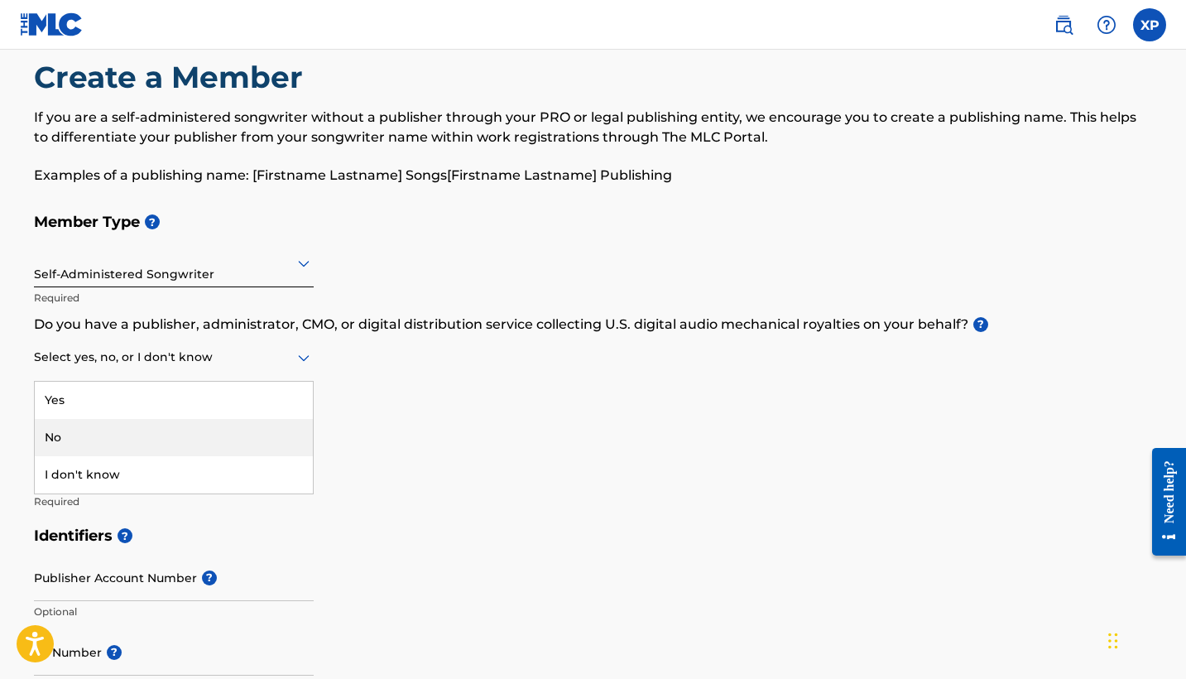
click at [174, 446] on div "No" at bounding box center [174, 437] width 278 height 37
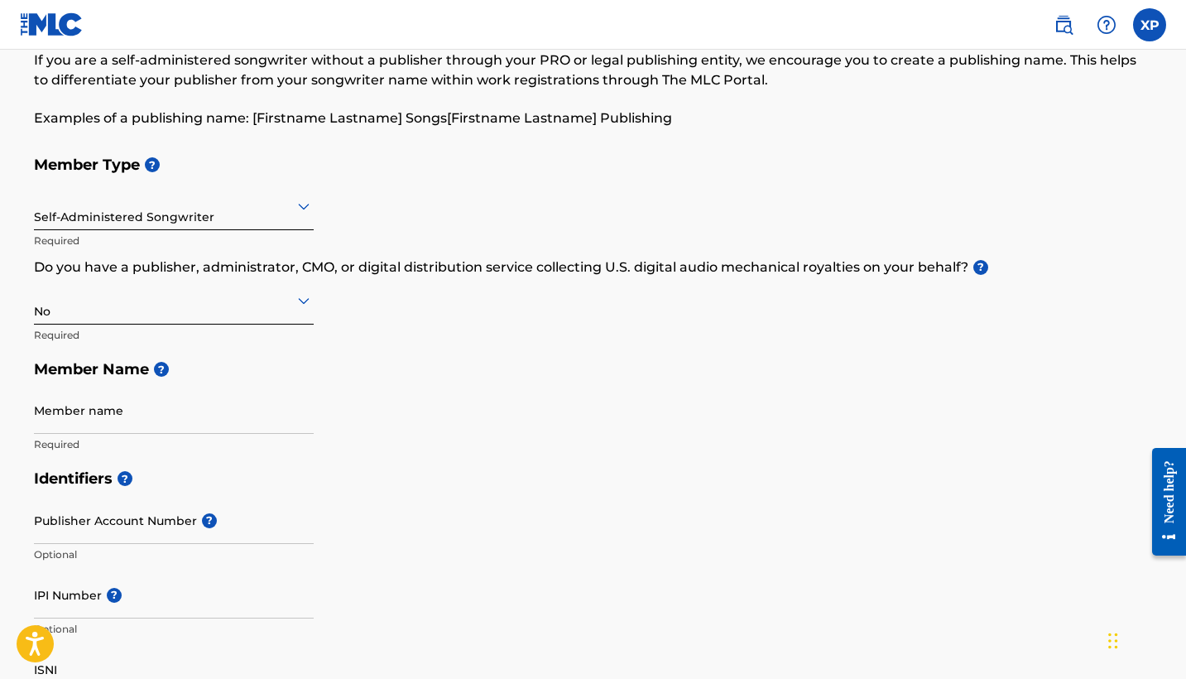
scroll to position [98, 0]
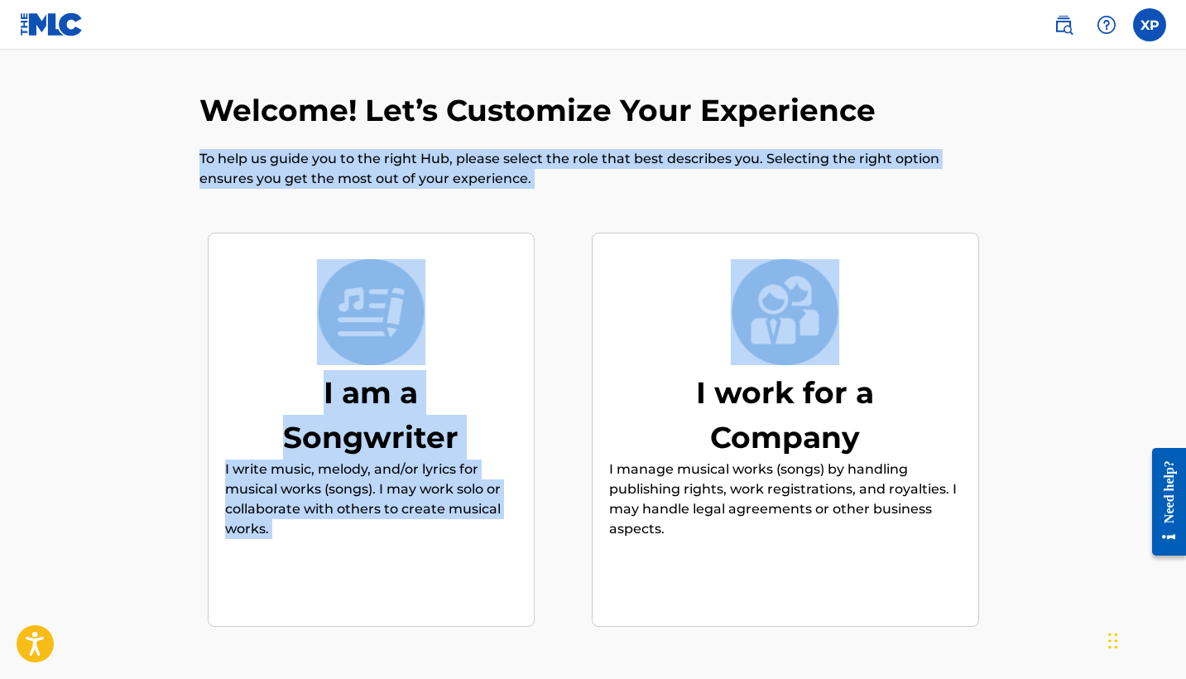
drag, startPoint x: 496, startPoint y: 223, endPoint x: 655, endPoint y: 355, distance: 207.5
click at [655, 356] on div "Welcome! Let’s Customize Your Experience To help us guide you to the right Hub,…" at bounding box center [593, 412] width 1119 height 643
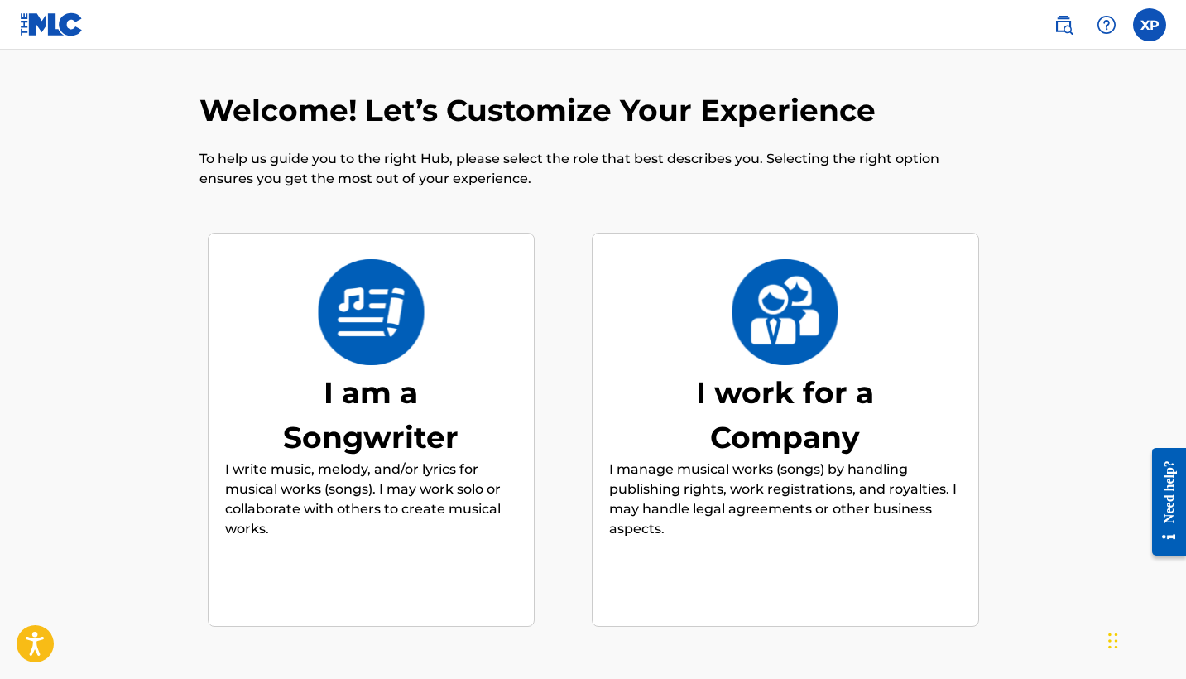
click at [660, 514] on div "Welcome! Let’s Customize Your Experience To help us guide you to the right Hub,…" at bounding box center [593, 412] width 1119 height 643
click at [660, 505] on p "I manage musical works (songs) by handling publishing rights, work registration…" at bounding box center [785, 498] width 353 height 79
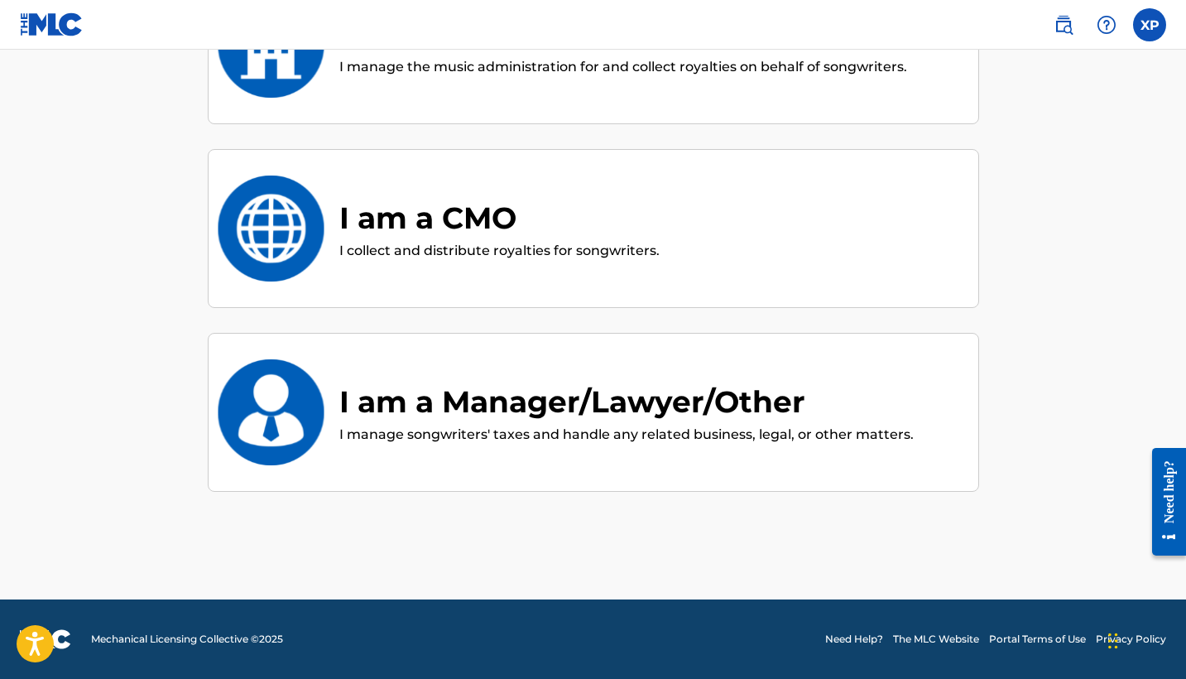
scroll to position [451, 0]
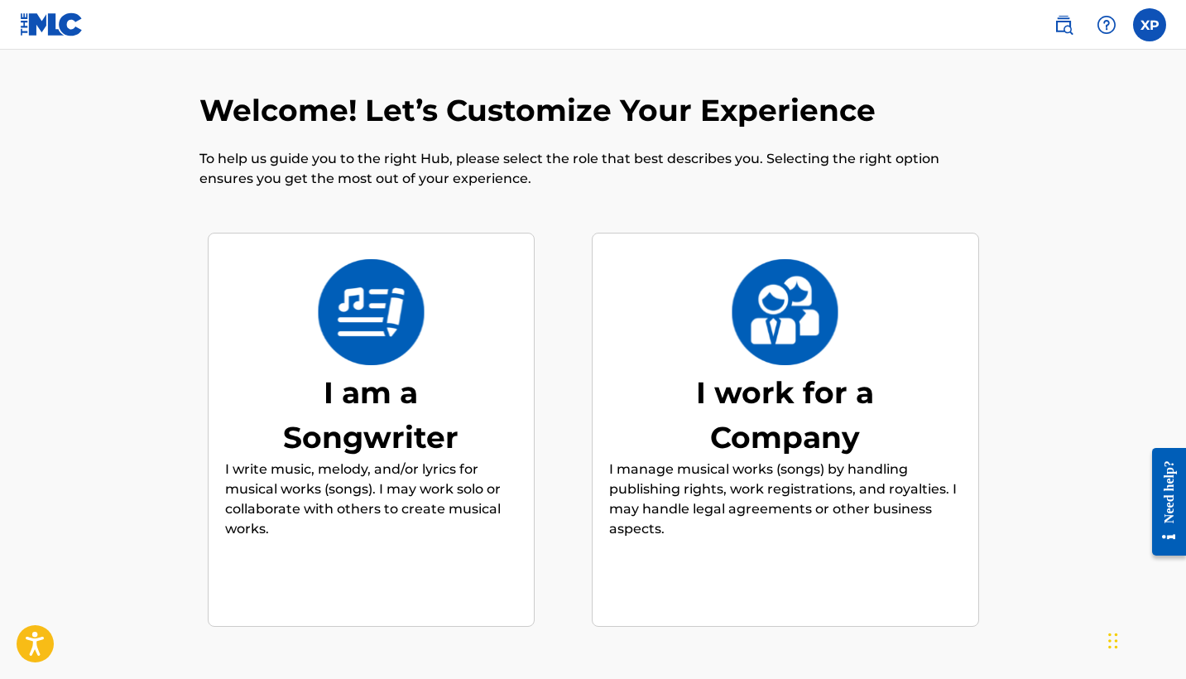
scroll to position [74, 0]
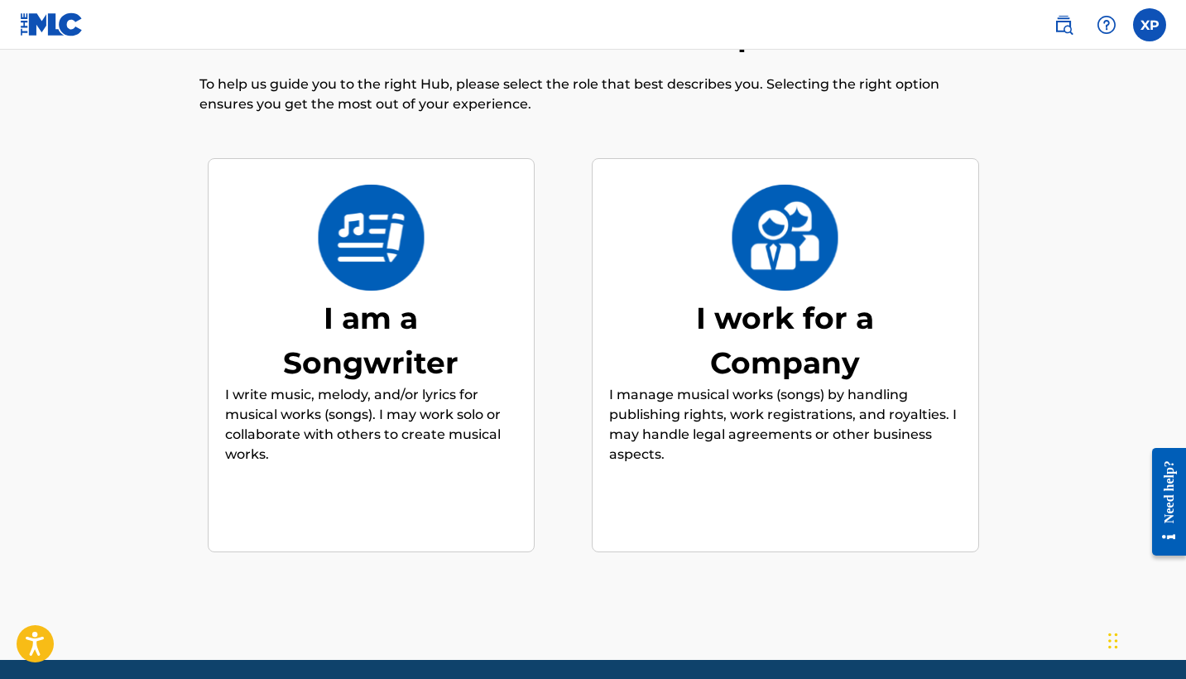
click at [341, 449] on p "I write music, melody, and/or lyrics for musical works (songs). I may work solo…" at bounding box center [371, 424] width 292 height 79
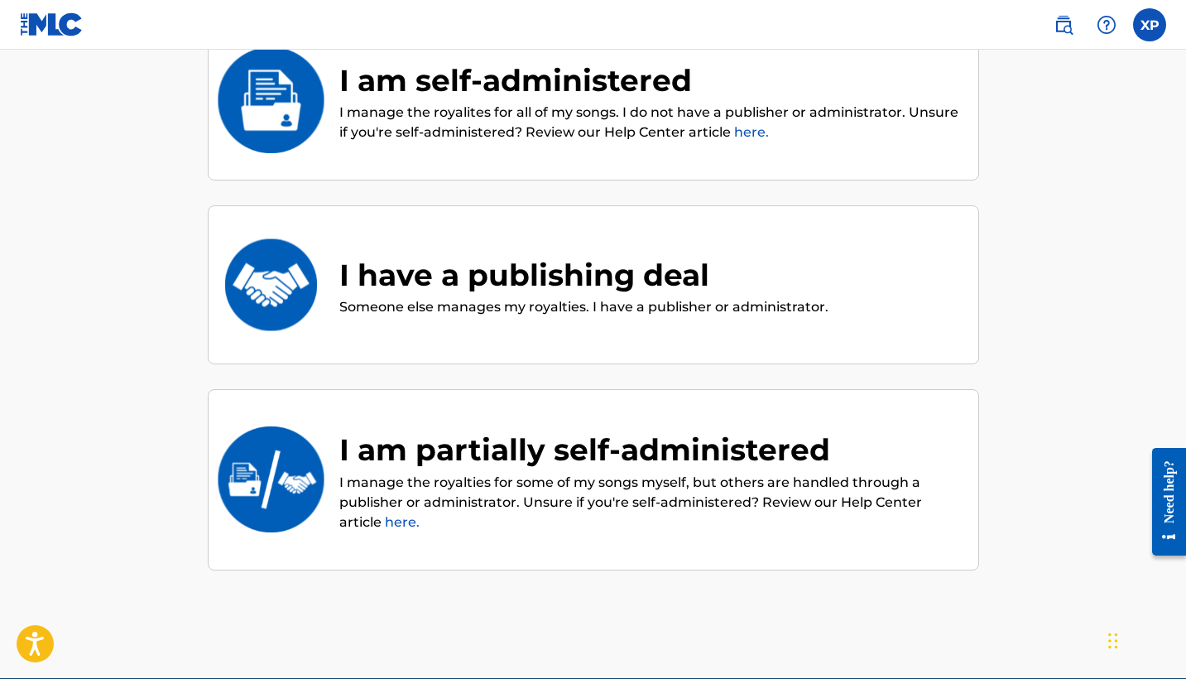
scroll to position [228, 0]
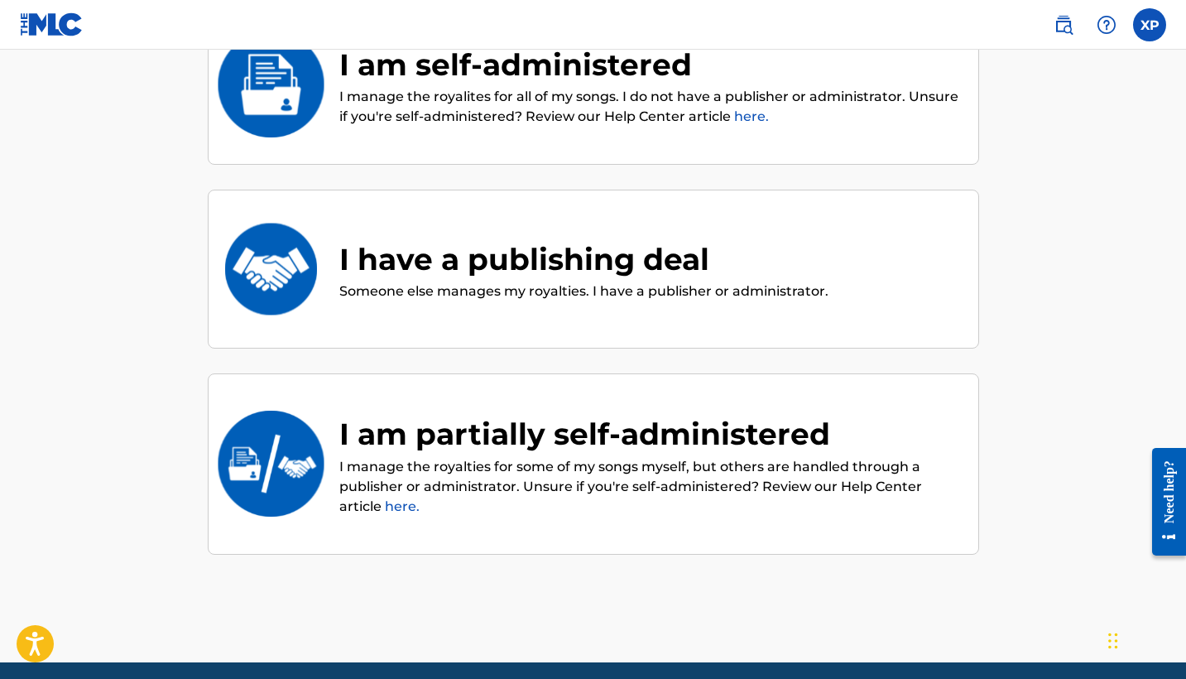
click at [373, 498] on p "I manage the royalties for some of my songs myself, but others are handled thro…" at bounding box center [650, 487] width 622 height 60
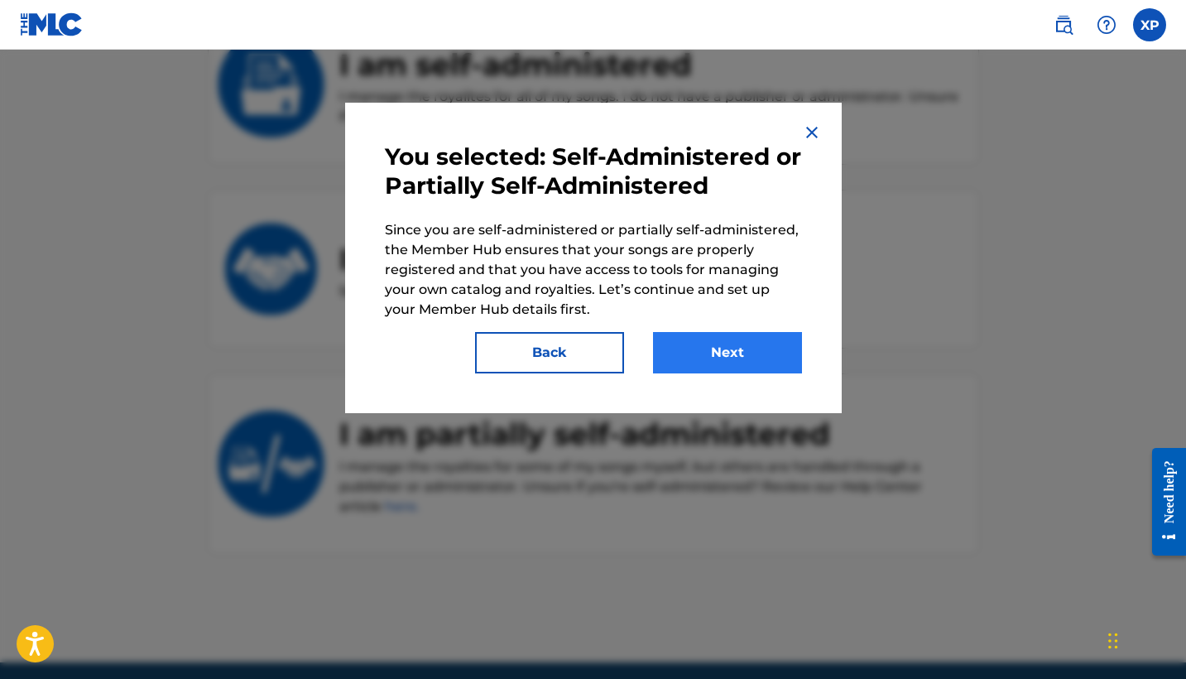
click at [660, 349] on button "Next" at bounding box center [727, 352] width 149 height 41
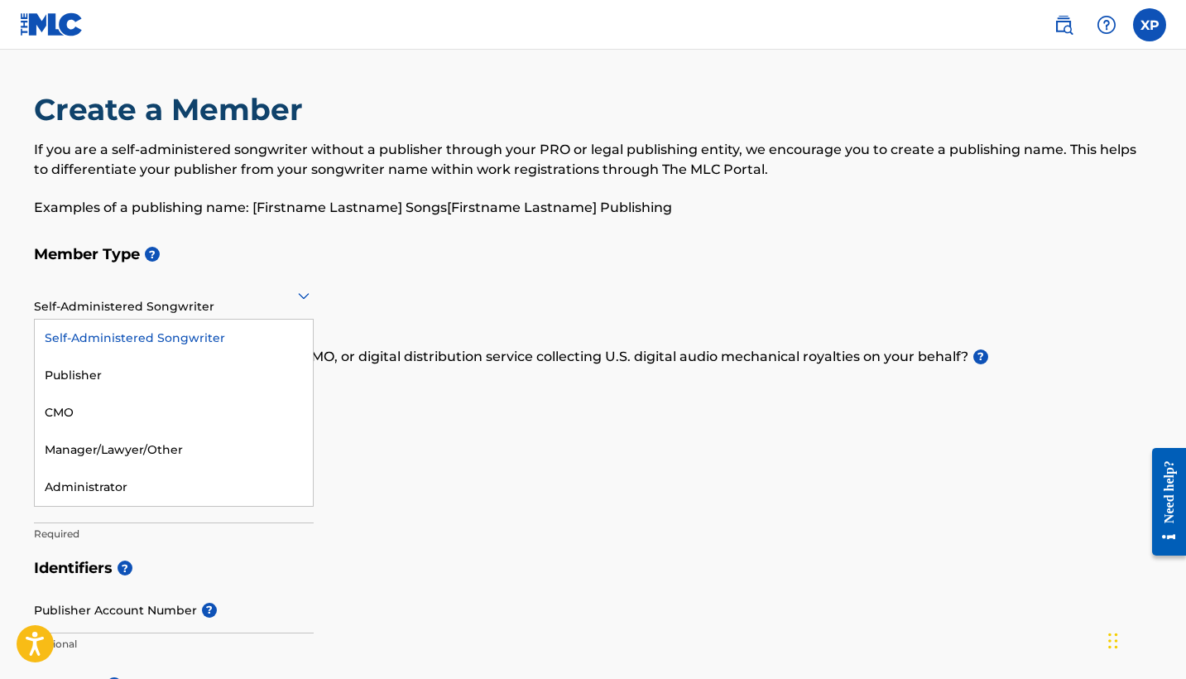
click at [289, 306] on div "Self-Administered Songwriter" at bounding box center [174, 295] width 280 height 41
click at [276, 337] on div "Self-Administered Songwriter" at bounding box center [174, 337] width 278 height 37
click at [281, 305] on div "Self-Administered Songwriter" at bounding box center [174, 295] width 280 height 41
click at [258, 371] on div "Publisher" at bounding box center [174, 375] width 278 height 37
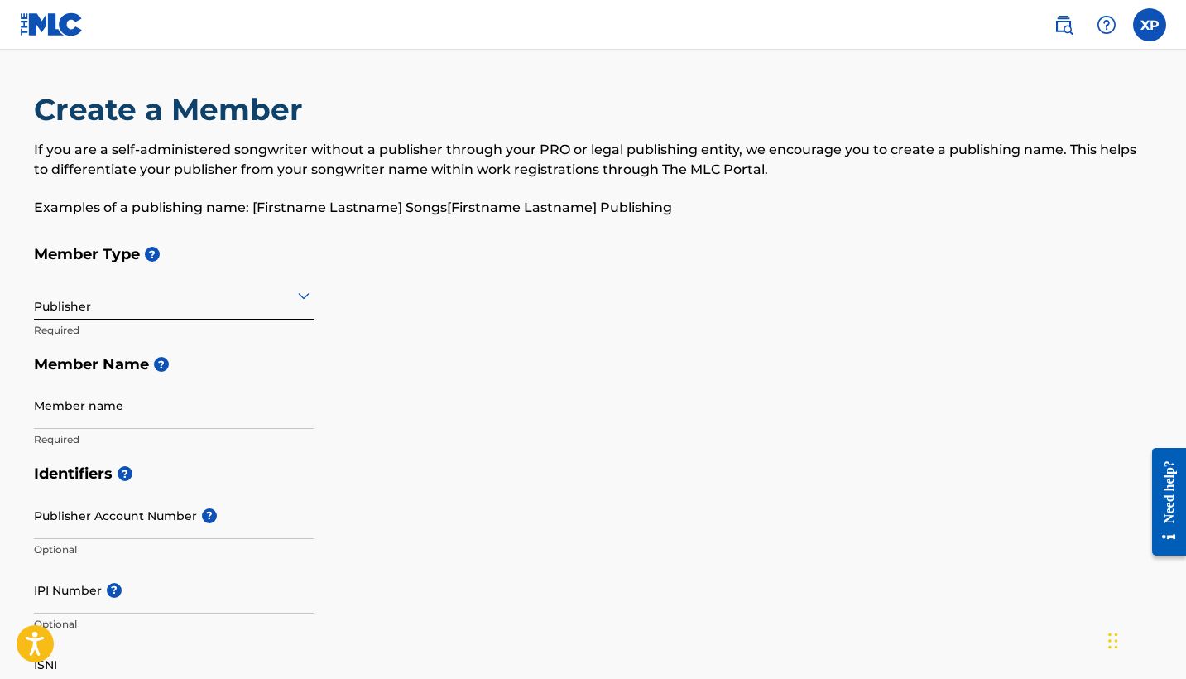
click at [264, 312] on div "Publisher" at bounding box center [174, 295] width 280 height 41
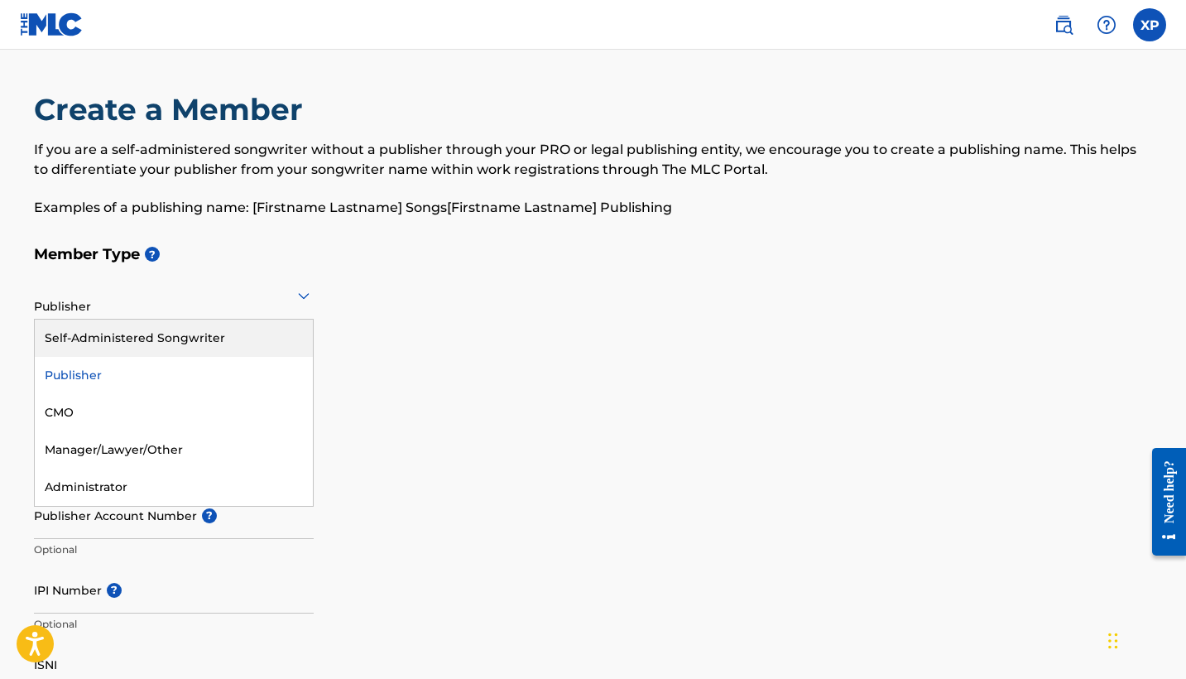
click at [260, 343] on div "Self-Administered Songwriter" at bounding box center [174, 337] width 278 height 37
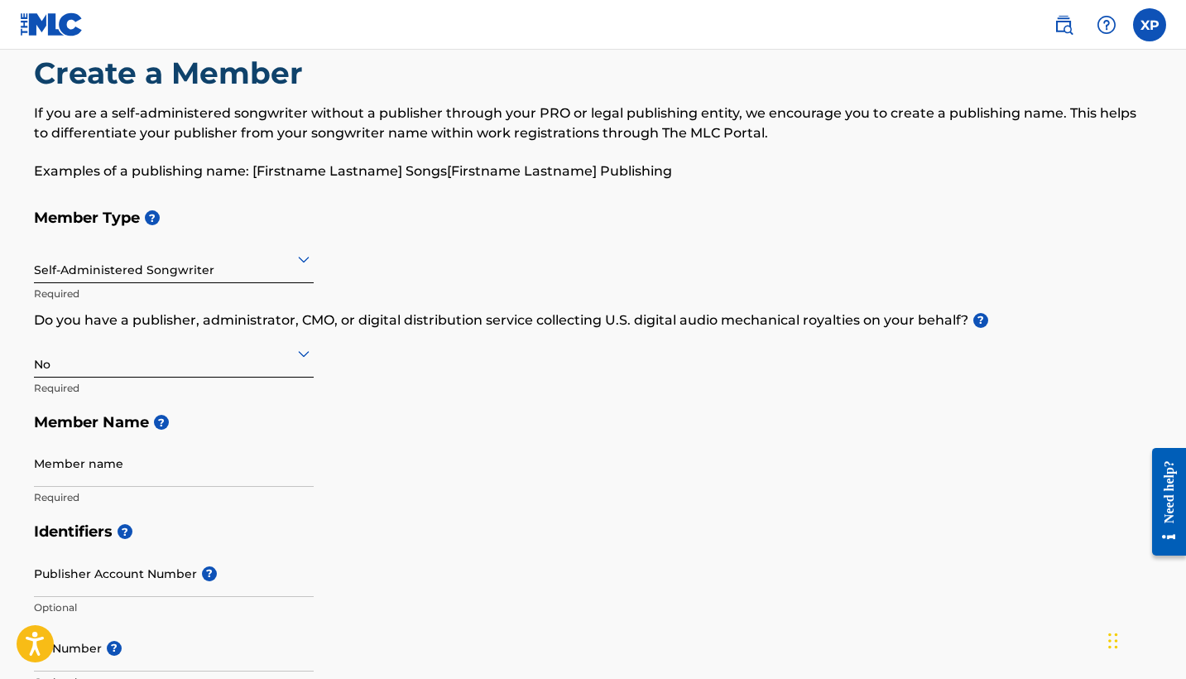
scroll to position [38, 0]
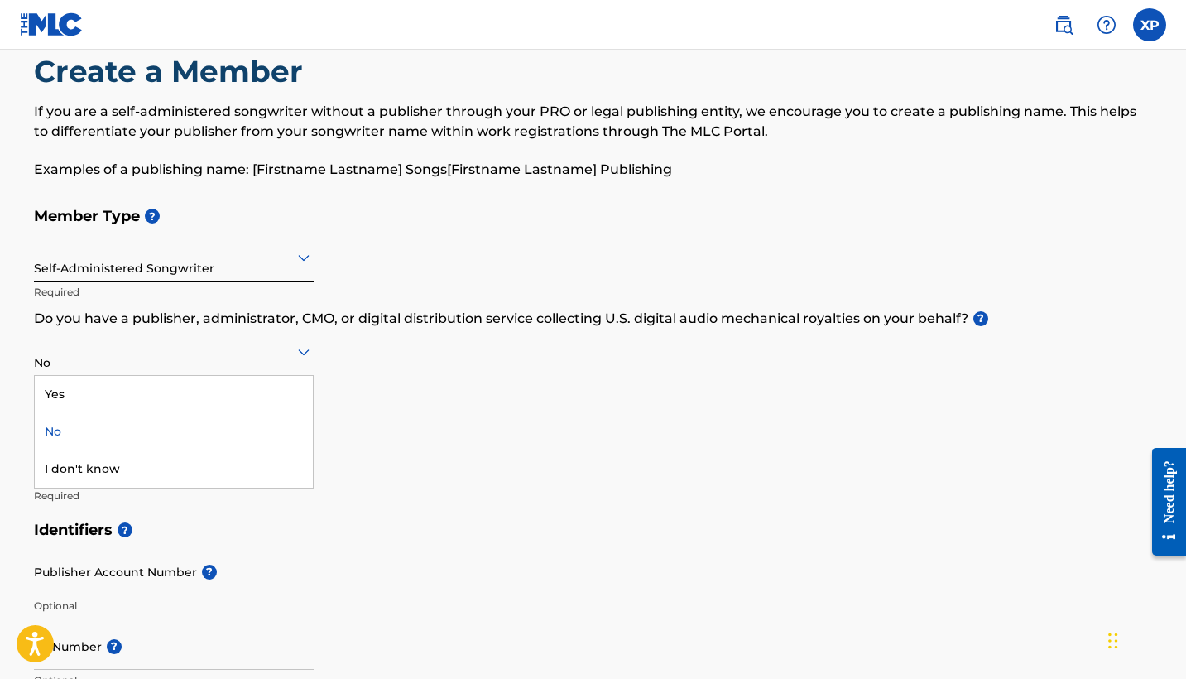
click at [253, 359] on div at bounding box center [174, 351] width 280 height 21
click at [232, 434] on div "No" at bounding box center [174, 431] width 278 height 37
click at [249, 362] on div "No" at bounding box center [174, 351] width 280 height 41
click at [234, 391] on div "Yes" at bounding box center [174, 394] width 278 height 37
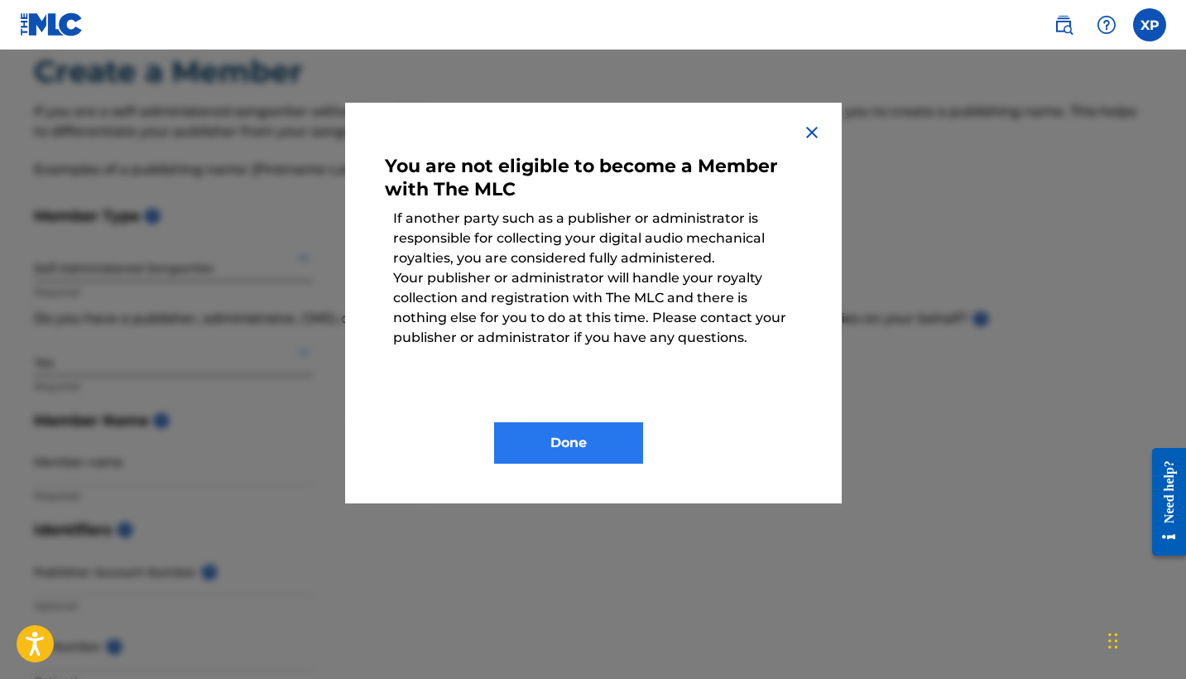
click at [542, 450] on button "Done" at bounding box center [568, 442] width 149 height 41
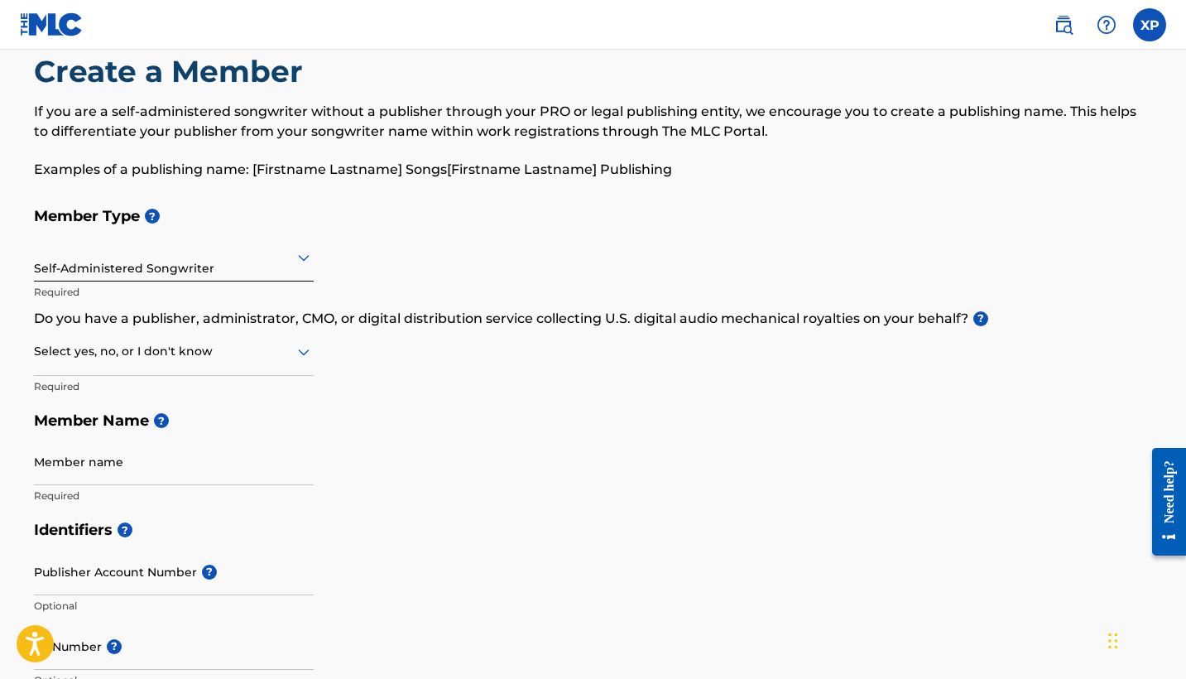
click at [224, 358] on div at bounding box center [174, 351] width 280 height 21
click at [188, 435] on div "No" at bounding box center [174, 431] width 278 height 37
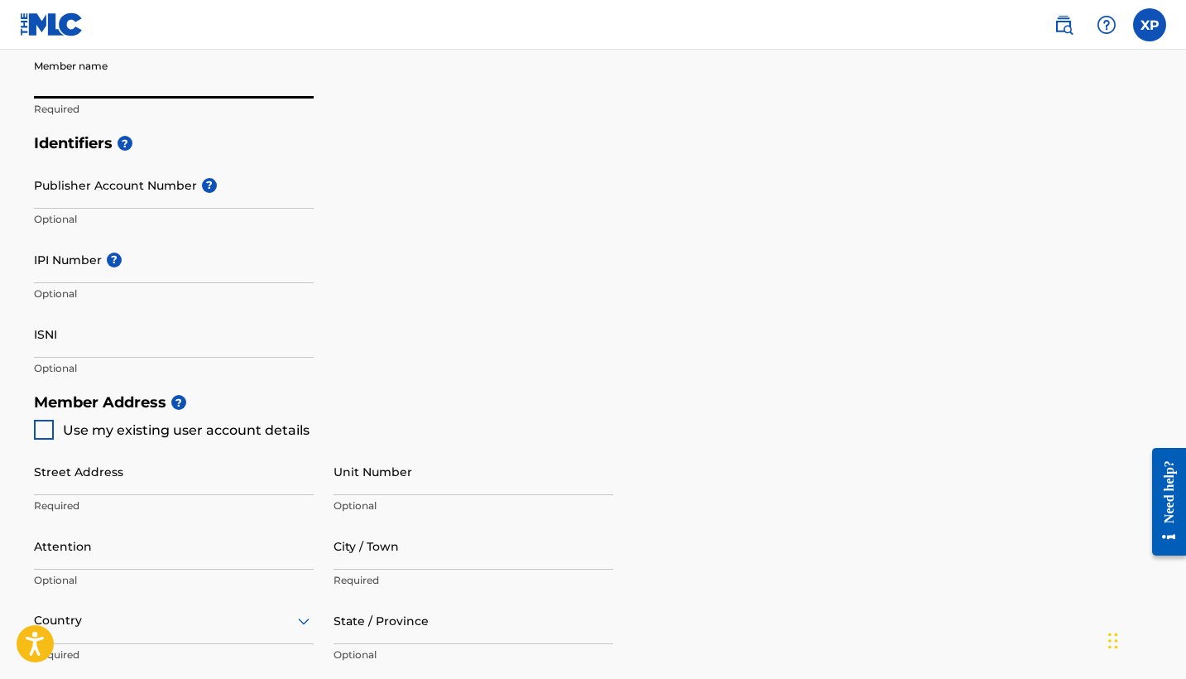
scroll to position [431, 0]
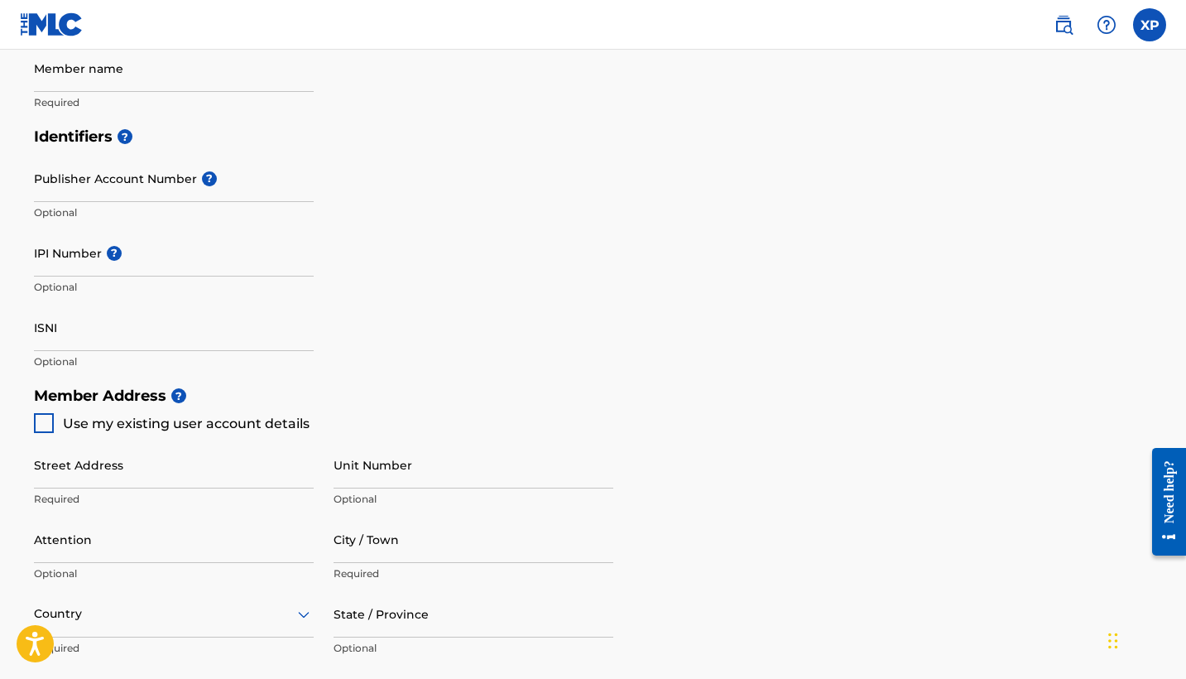
click at [168, 276] on div "IPI Number ? Optional" at bounding box center [174, 266] width 280 height 74
click at [167, 260] on input "IPI Number ?" at bounding box center [174, 252] width 280 height 47
click at [161, 208] on p "Optional" at bounding box center [174, 212] width 280 height 15
click at [160, 191] on input "Publisher Account Number ?" at bounding box center [174, 178] width 280 height 47
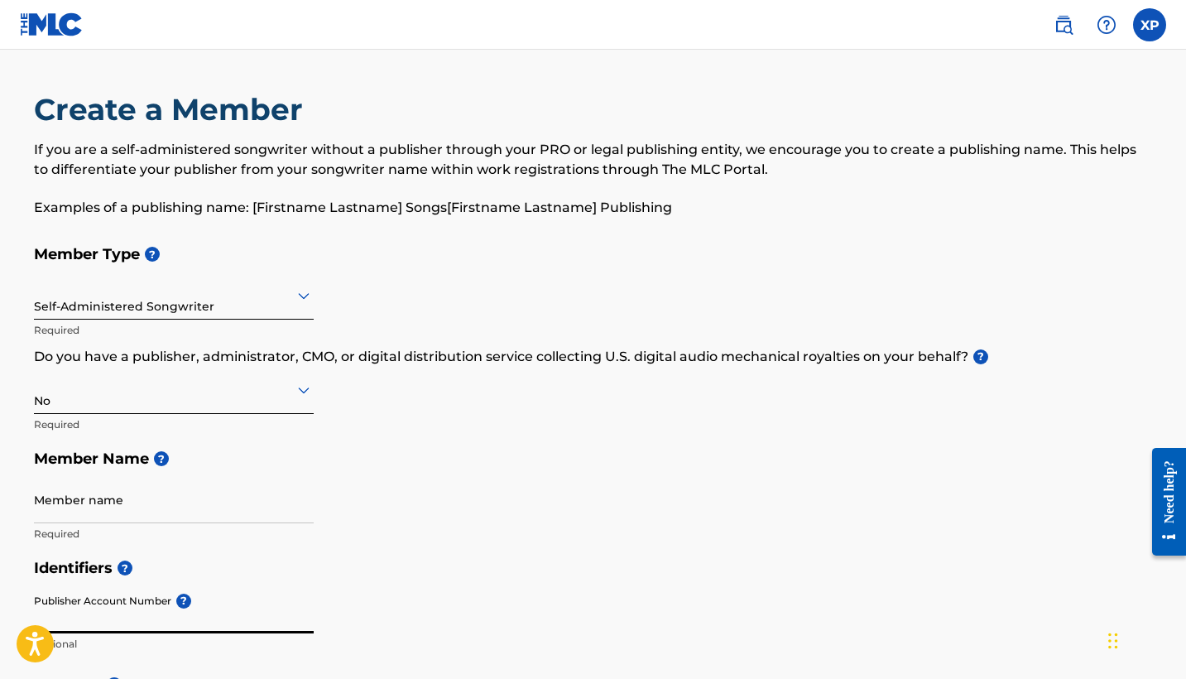
scroll to position [0, 0]
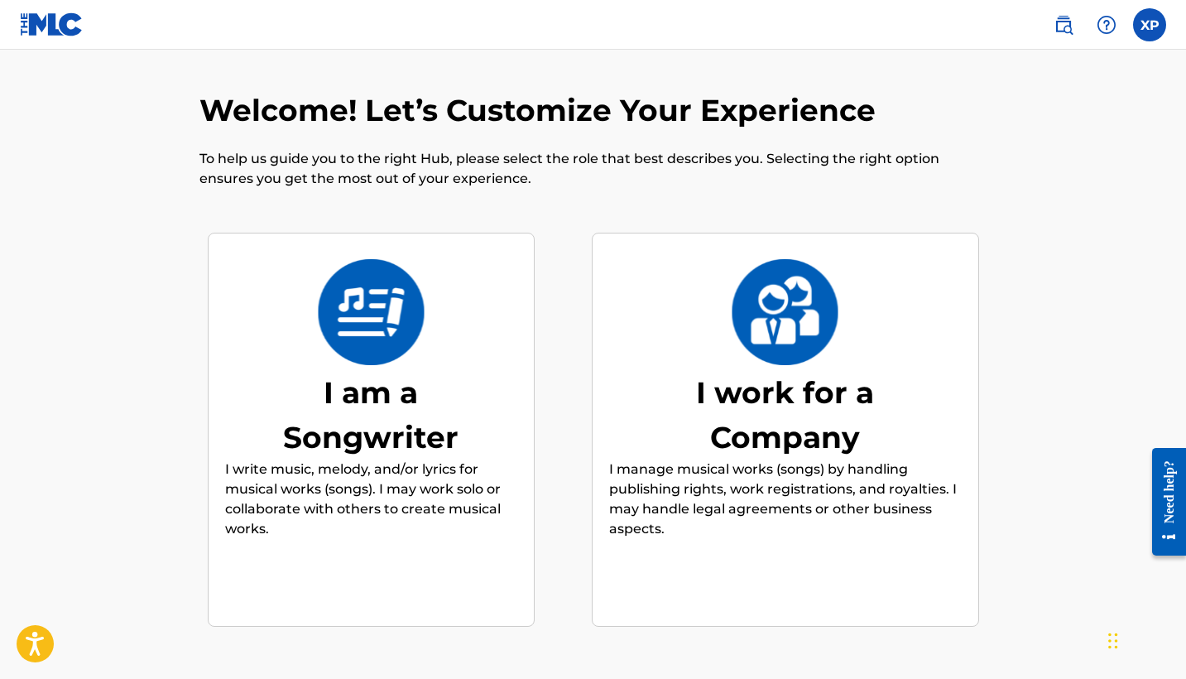
scroll to position [74, 0]
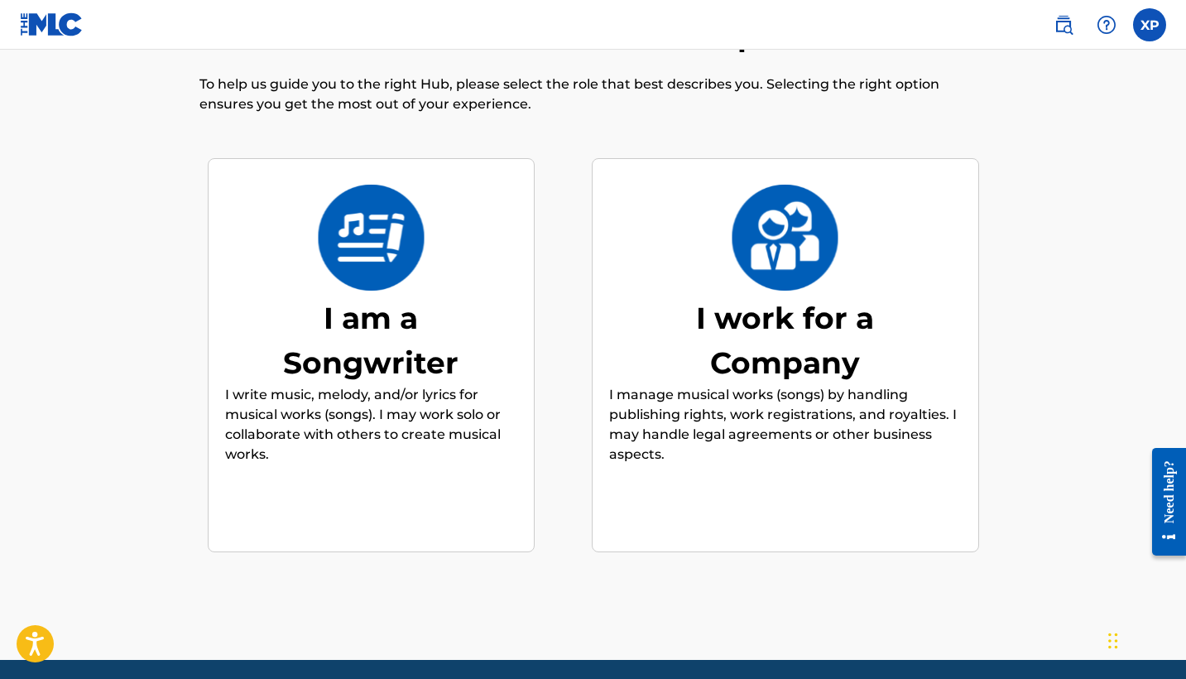
click at [660, 433] on p "I manage musical works (songs) by handling publishing rights, work registration…" at bounding box center [785, 424] width 353 height 79
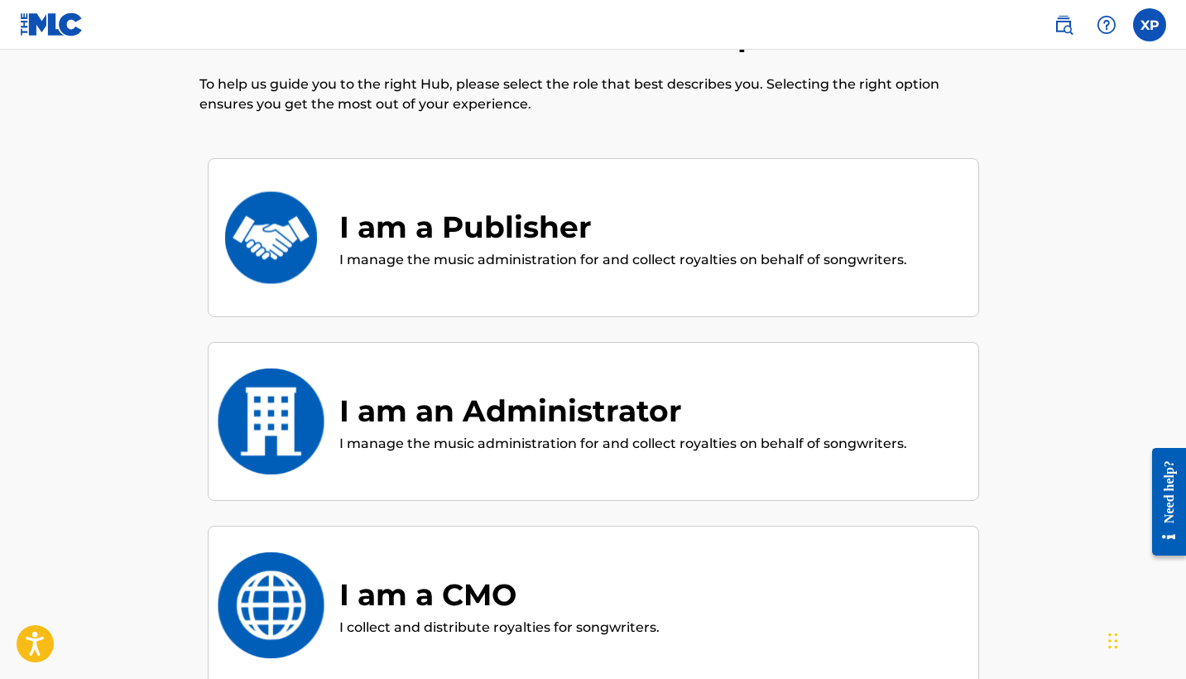
click at [607, 276] on div "I am a Publisher I manage the music administration for and collect royalties on…" at bounding box center [593, 237] width 737 height 83
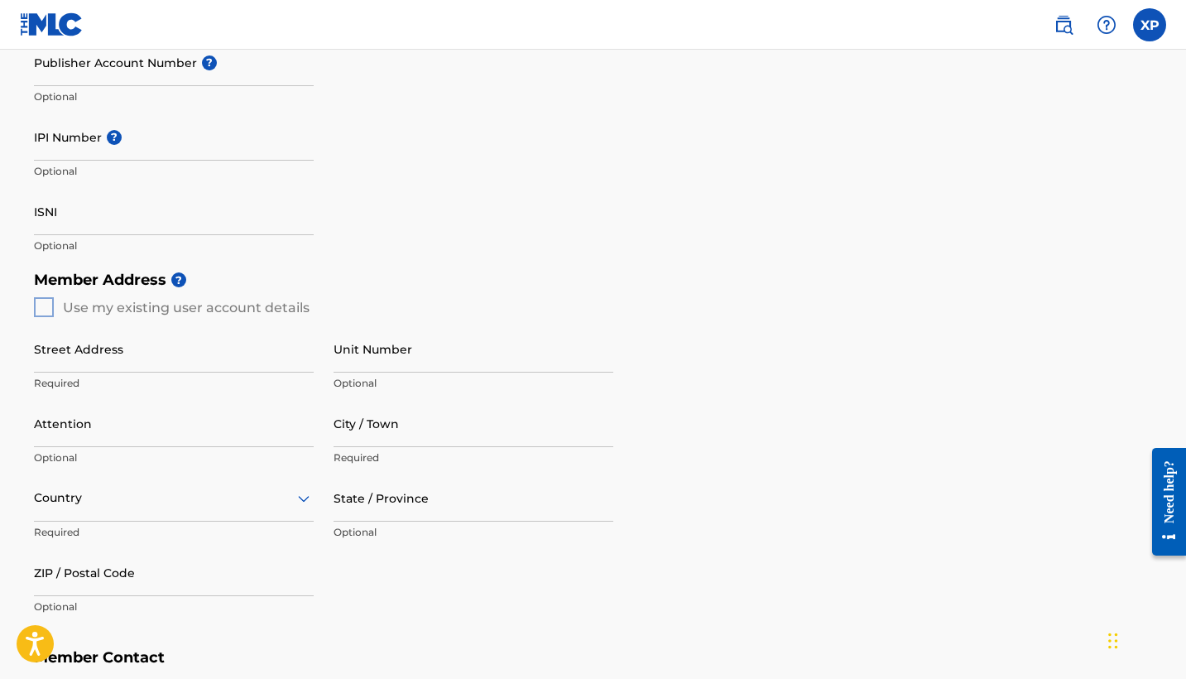
scroll to position [74, 0]
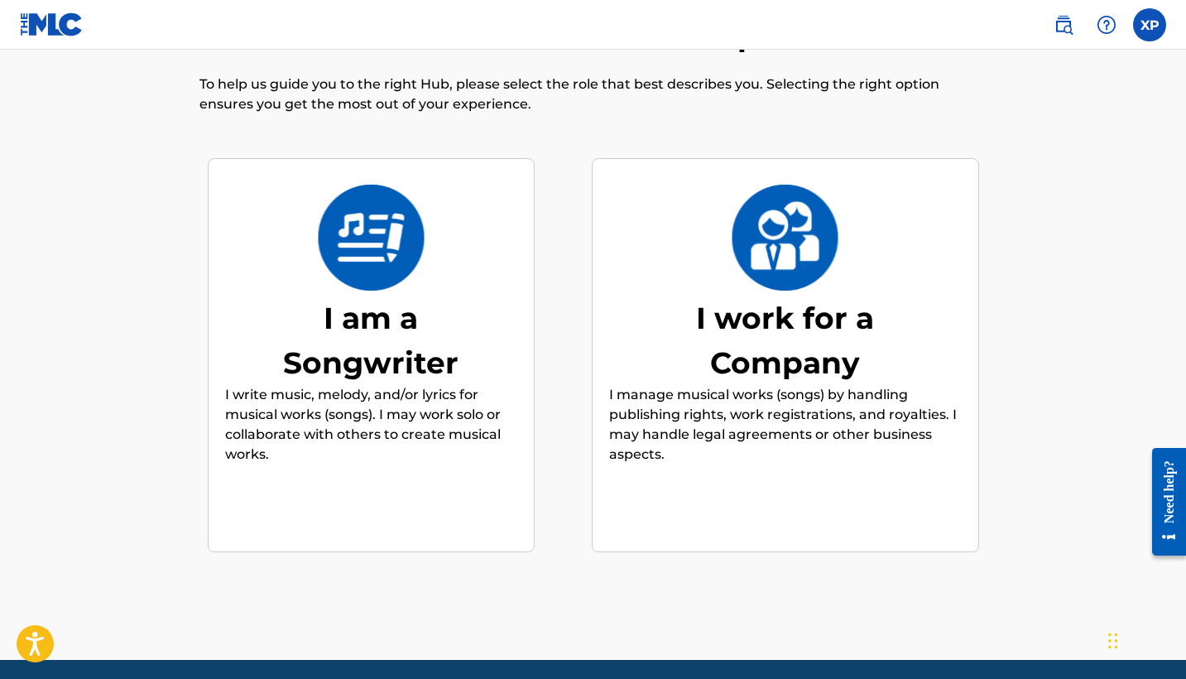
click at [449, 391] on p "I write music, melody, and/or lyrics for musical works (songs). I may work solo…" at bounding box center [371, 424] width 292 height 79
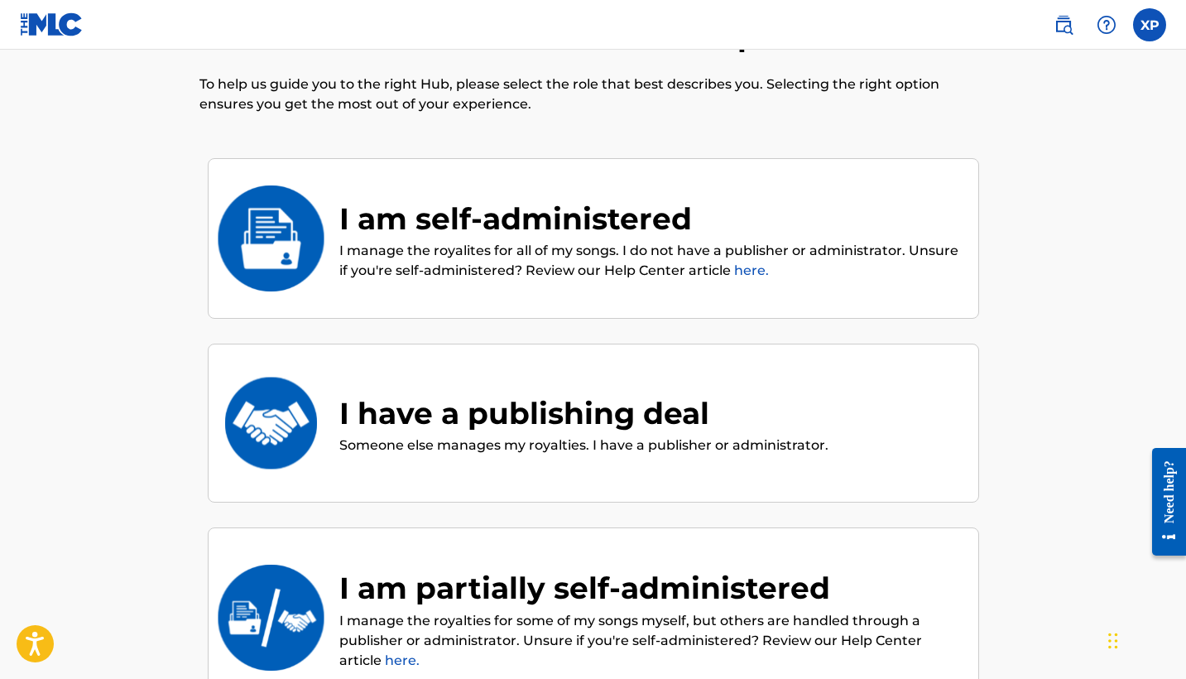
click at [525, 262] on p "I manage the royalites for all of my songs. I do not have a publisher or admini…" at bounding box center [650, 261] width 622 height 40
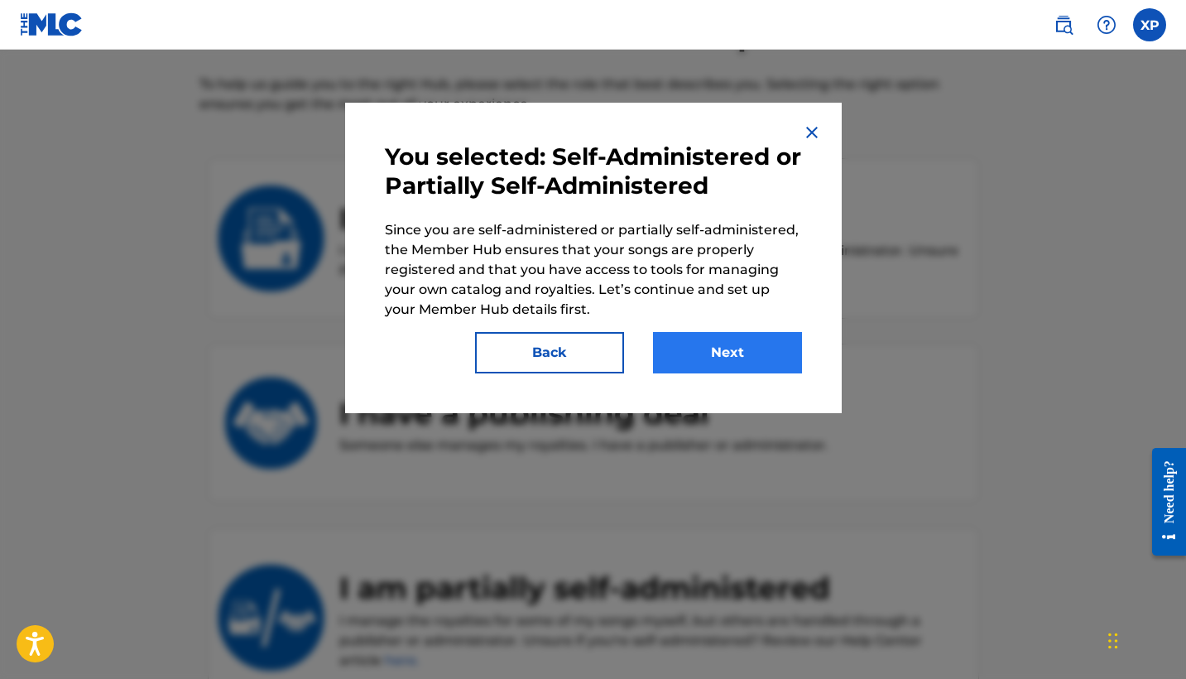
click at [660, 348] on button "Next" at bounding box center [727, 352] width 149 height 41
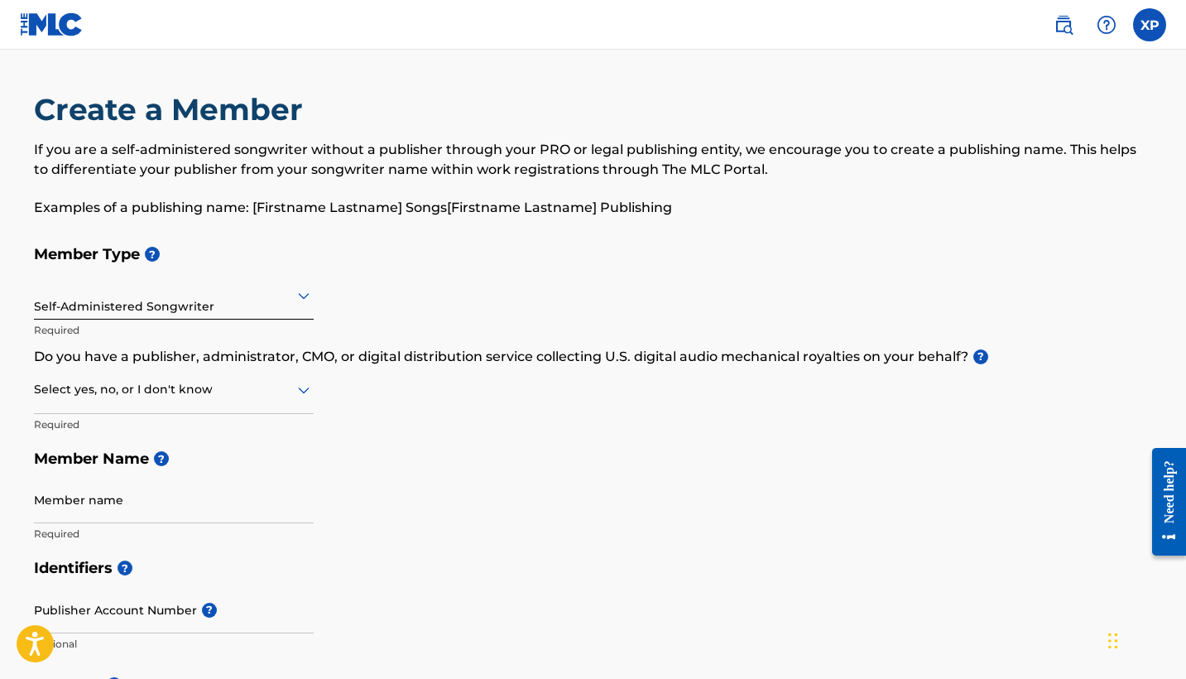
scroll to position [17, 0]
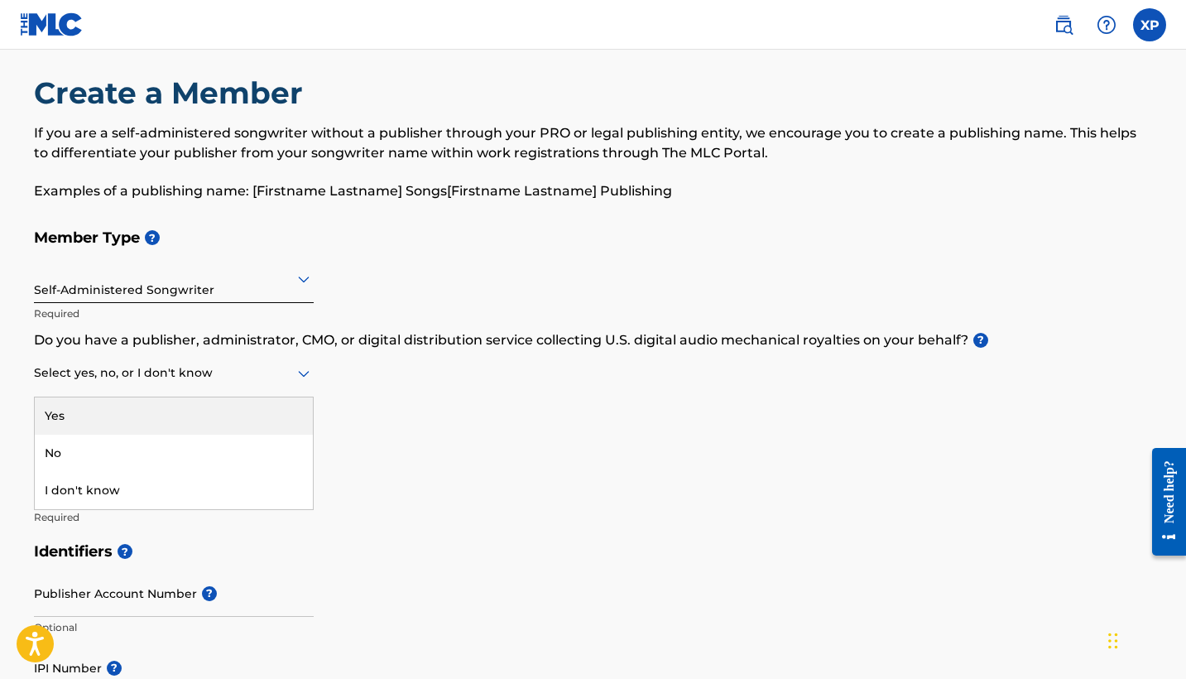
click at [190, 374] on div at bounding box center [174, 372] width 280 height 21
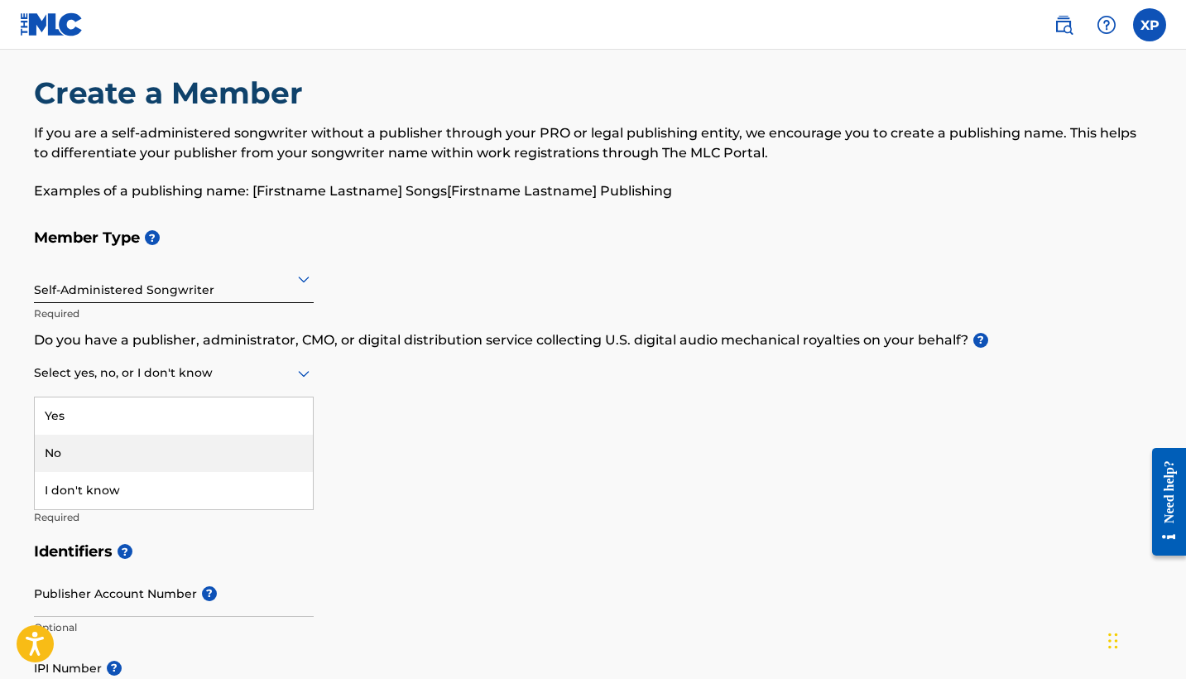
click at [157, 448] on div "No" at bounding box center [174, 453] width 278 height 37
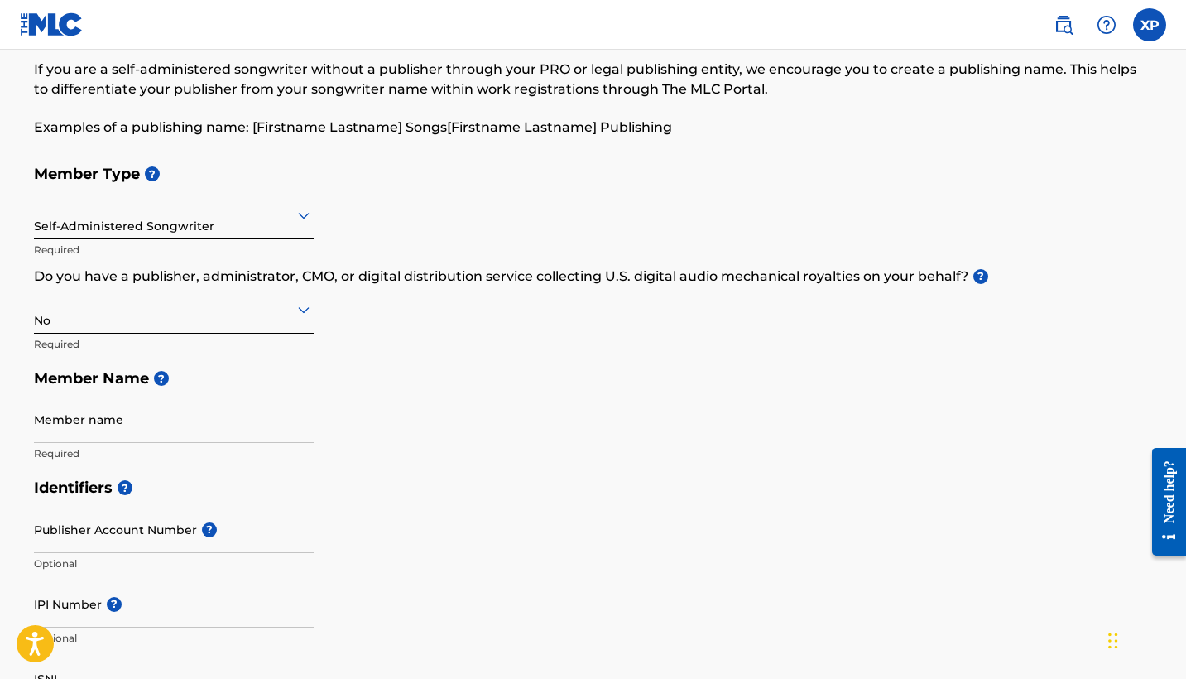
scroll to position [101, 0]
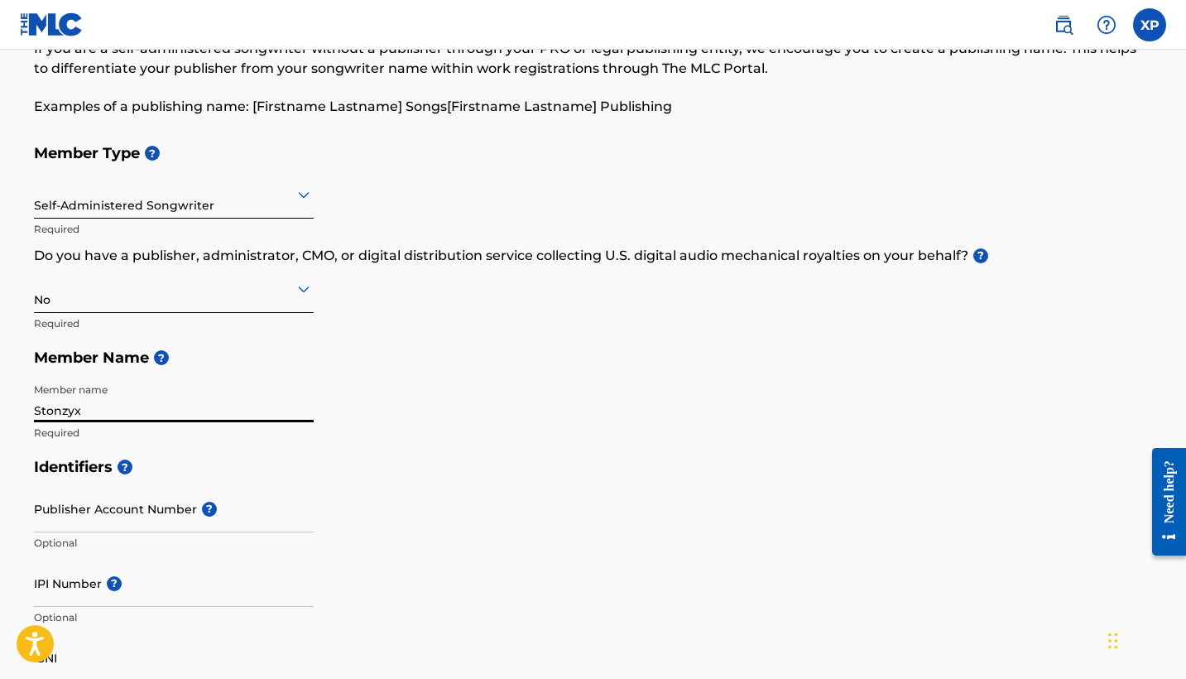
click at [181, 405] on input "Stonzyx" at bounding box center [174, 398] width 280 height 47
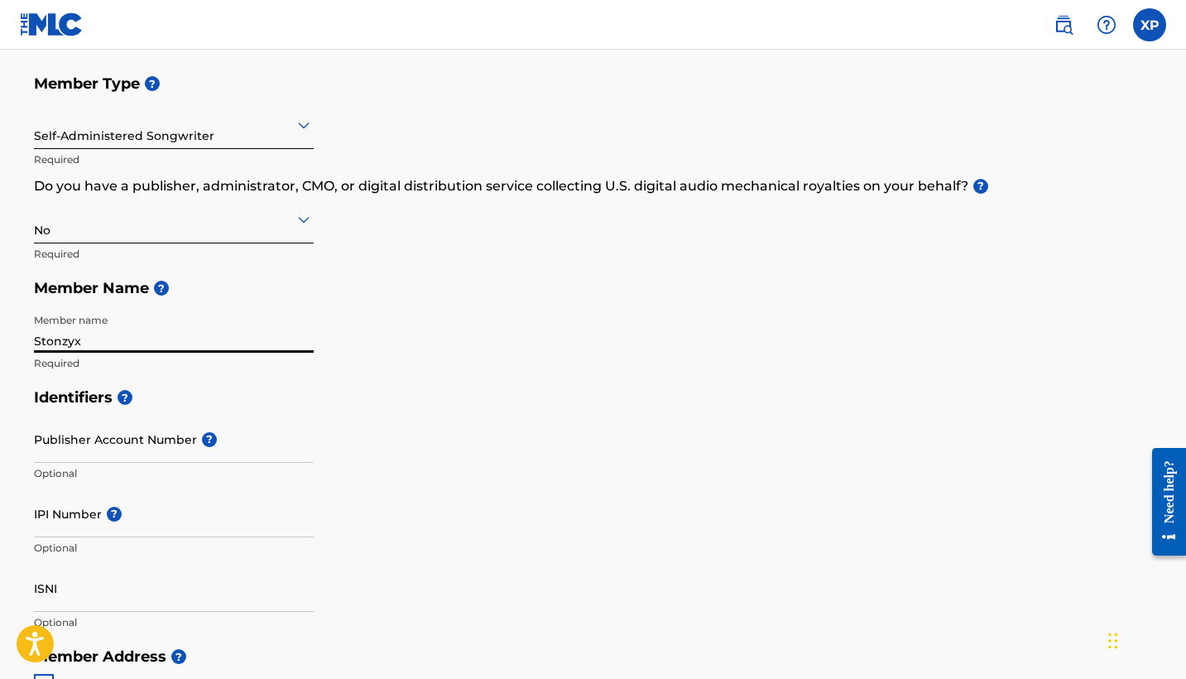
scroll to position [187, 0]
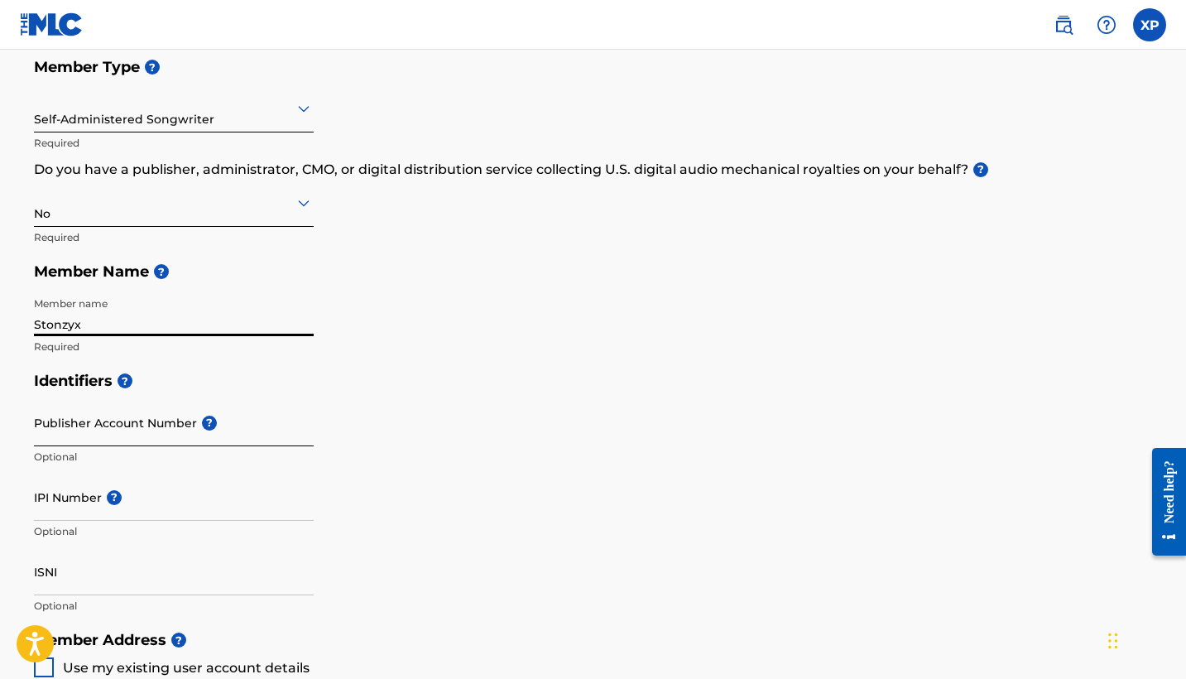
type input "Stonzyx"
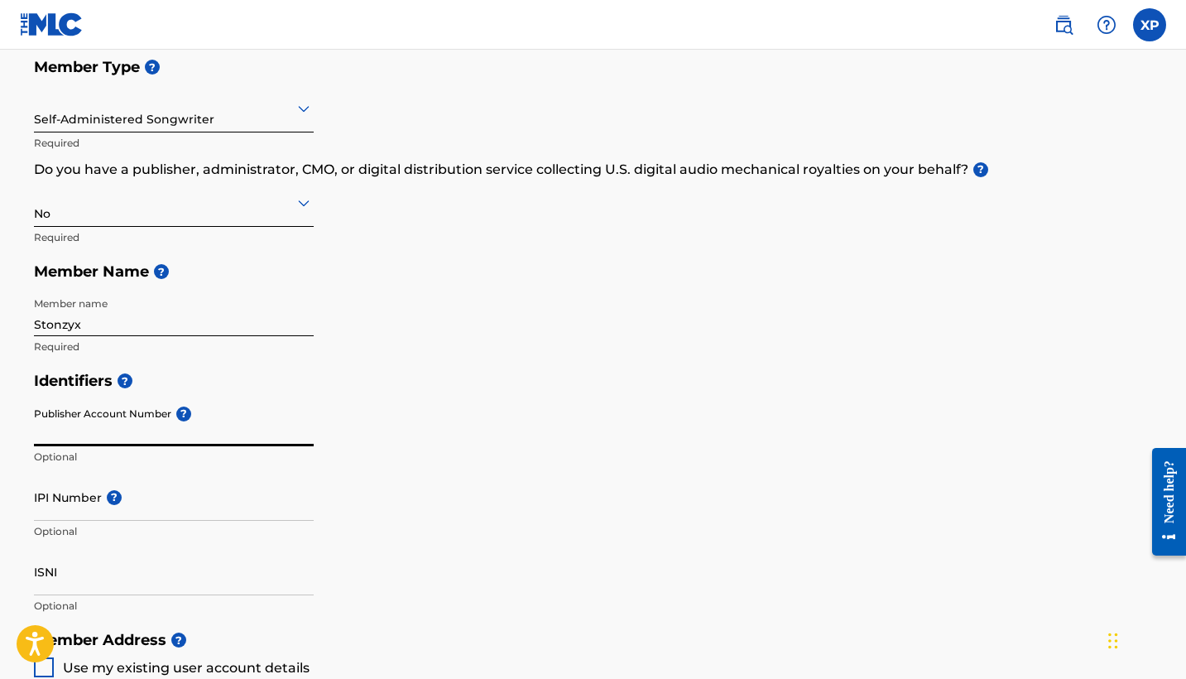
click at [178, 430] on input "Publisher Account Number ?" at bounding box center [174, 422] width 280 height 47
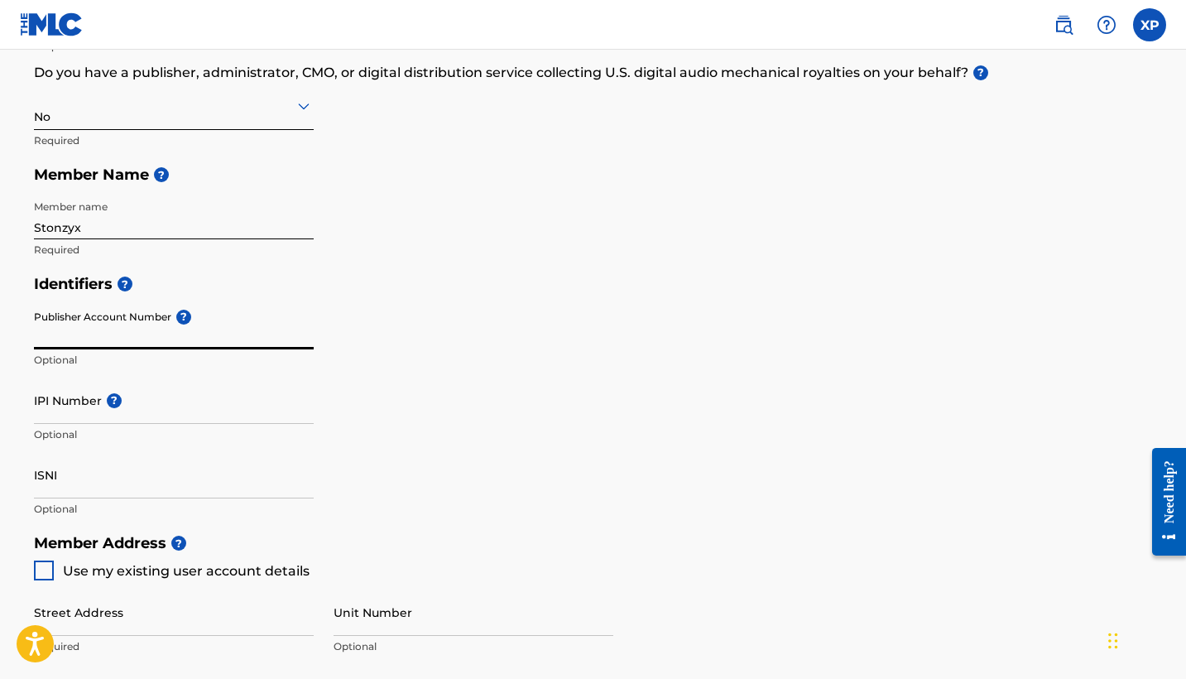
scroll to position [287, 0]
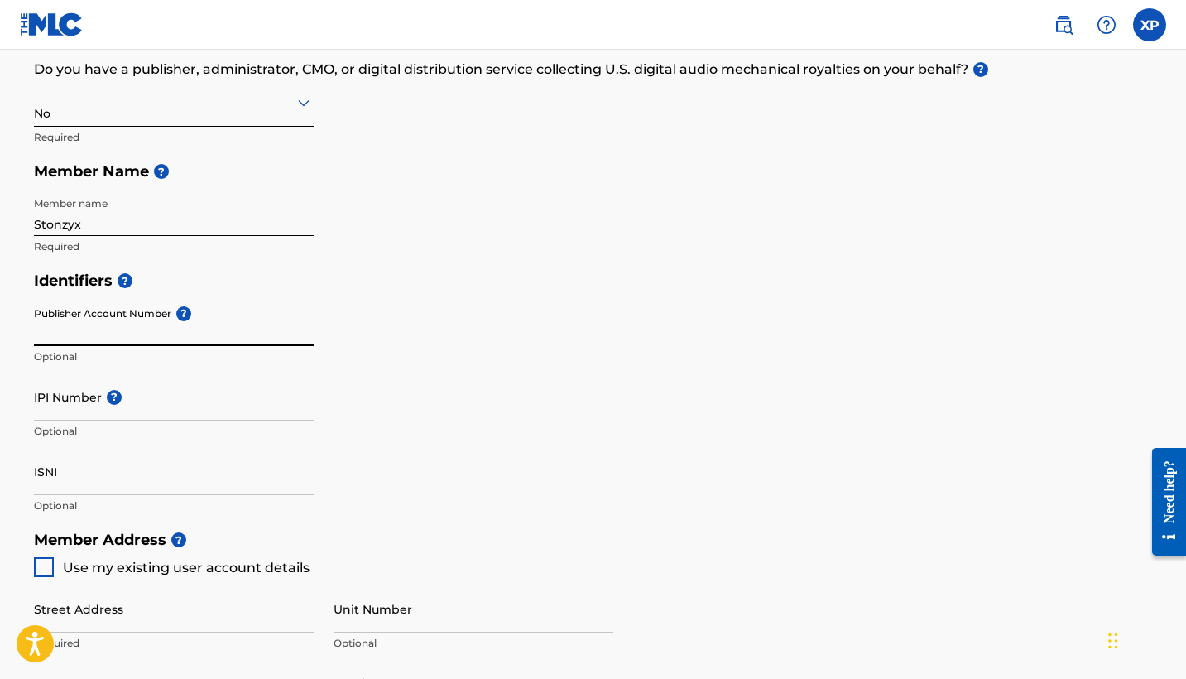
click at [176, 421] on div "IPI Number ? Optional" at bounding box center [174, 410] width 280 height 74
click at [175, 406] on input "IPI Number ?" at bounding box center [174, 396] width 280 height 47
click at [166, 345] on div "Publisher Account Number ? Optional" at bounding box center [174, 336] width 280 height 74
click at [166, 332] on input "Publisher Account Number ?" at bounding box center [174, 322] width 280 height 47
type input "2"
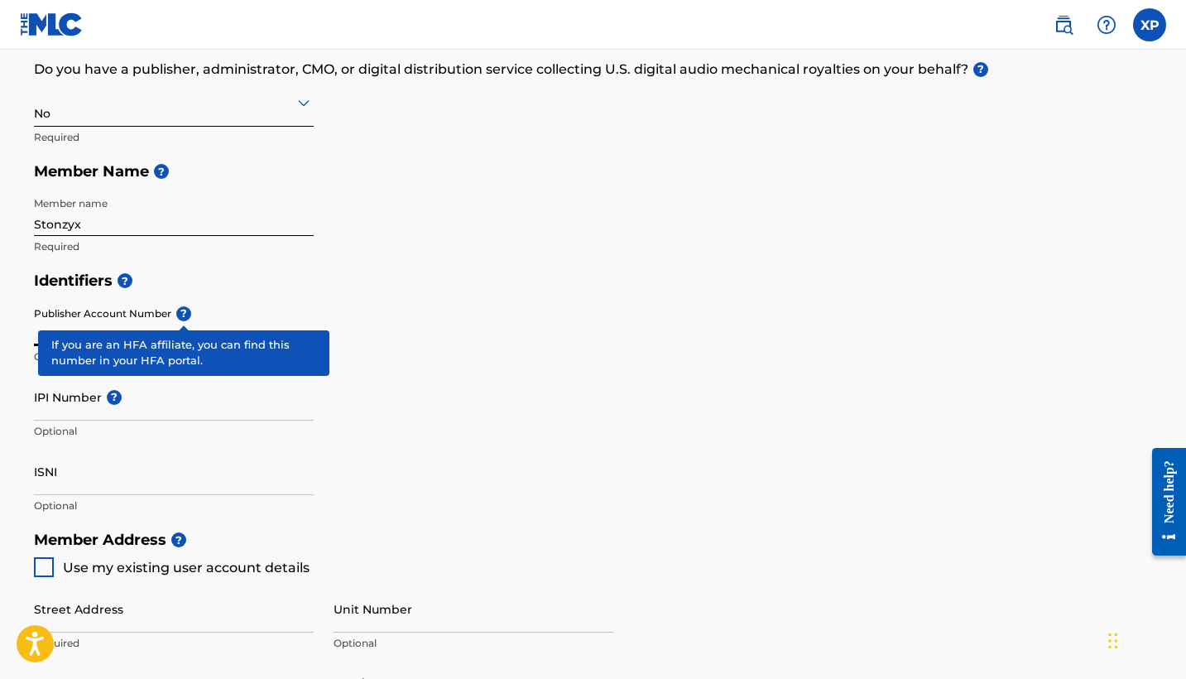
click at [183, 315] on div "Publisher Account Number ? Optional" at bounding box center [174, 336] width 280 height 74
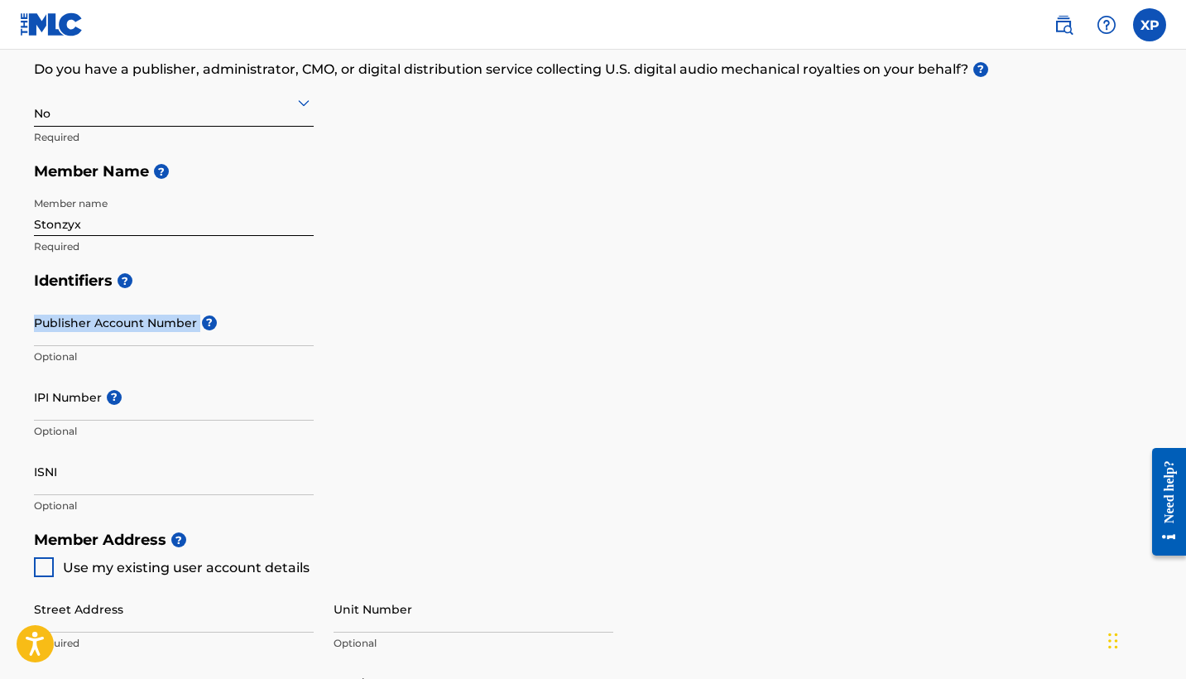
click at [197, 315] on span "?" at bounding box center [207, 322] width 20 height 15
click at [197, 314] on input "Publisher Account Number ?" at bounding box center [174, 322] width 280 height 47
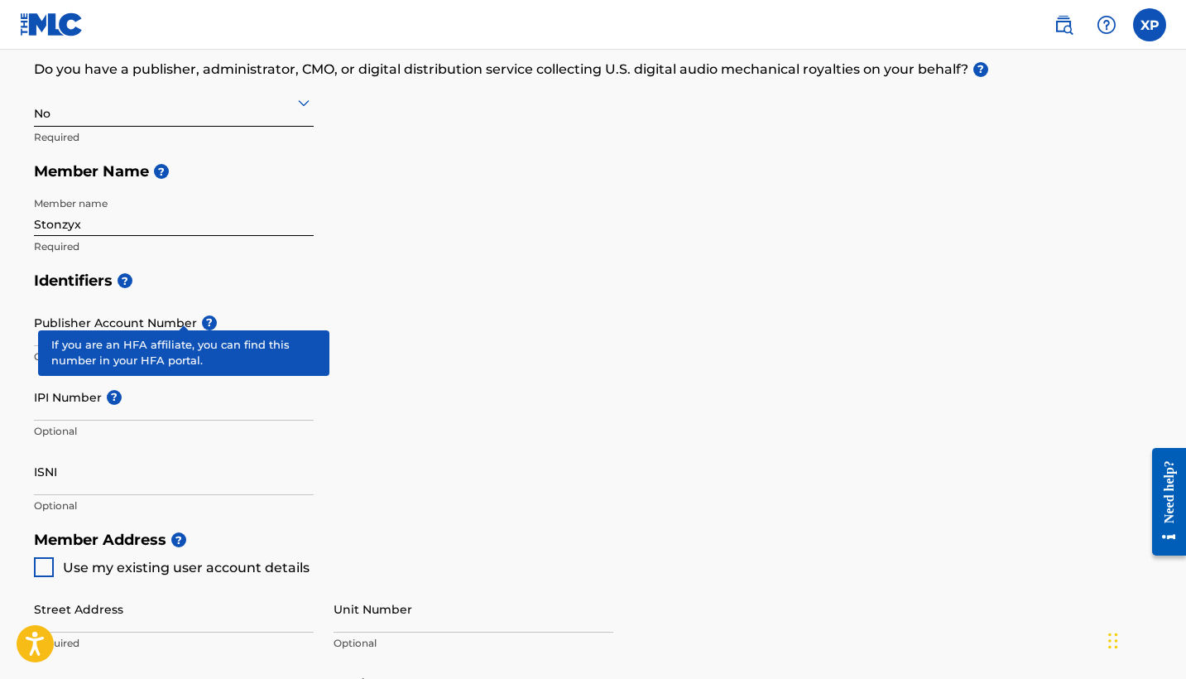
click at [181, 308] on div "Publisher Account Number ? Optional" at bounding box center [174, 336] width 280 height 74
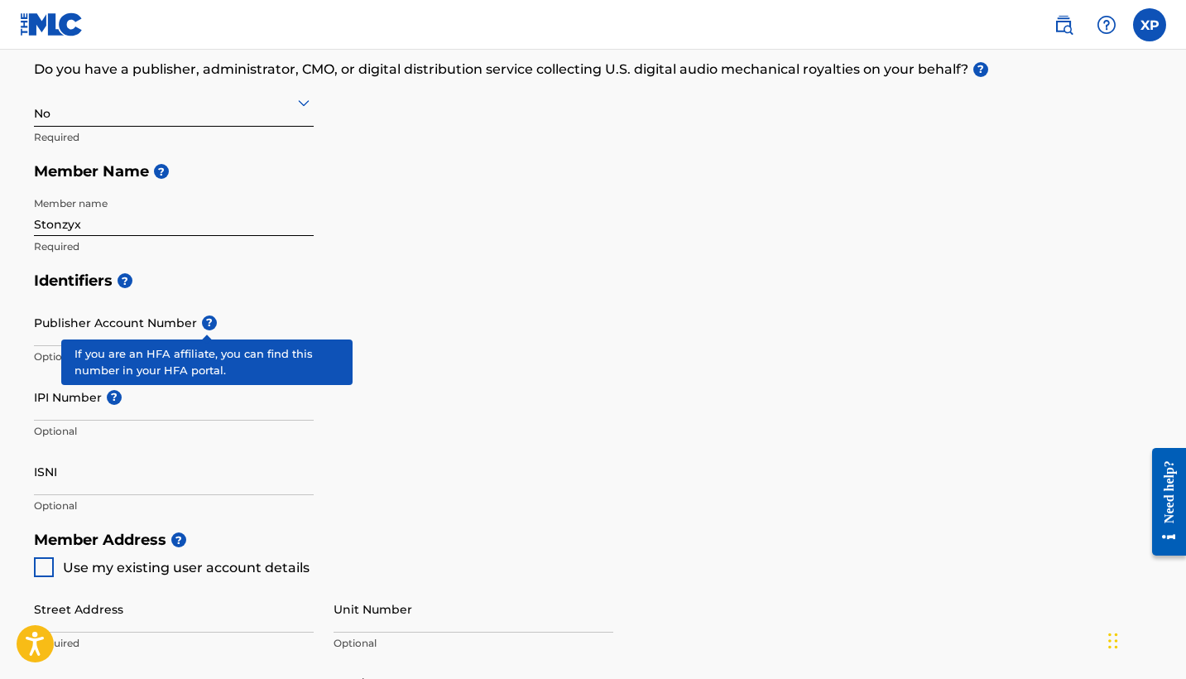
click at [204, 323] on span "?" at bounding box center [209, 322] width 15 height 15
click at [204, 323] on input "Publisher Account Number ?" at bounding box center [174, 322] width 280 height 47
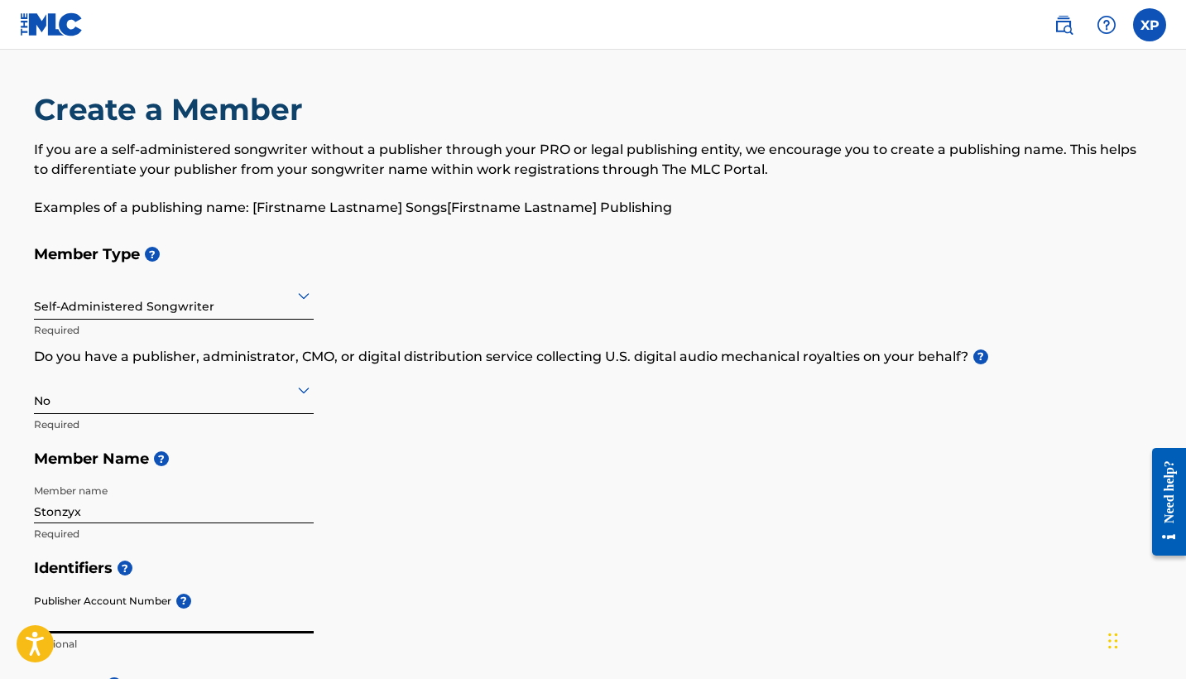
scroll to position [0, 0]
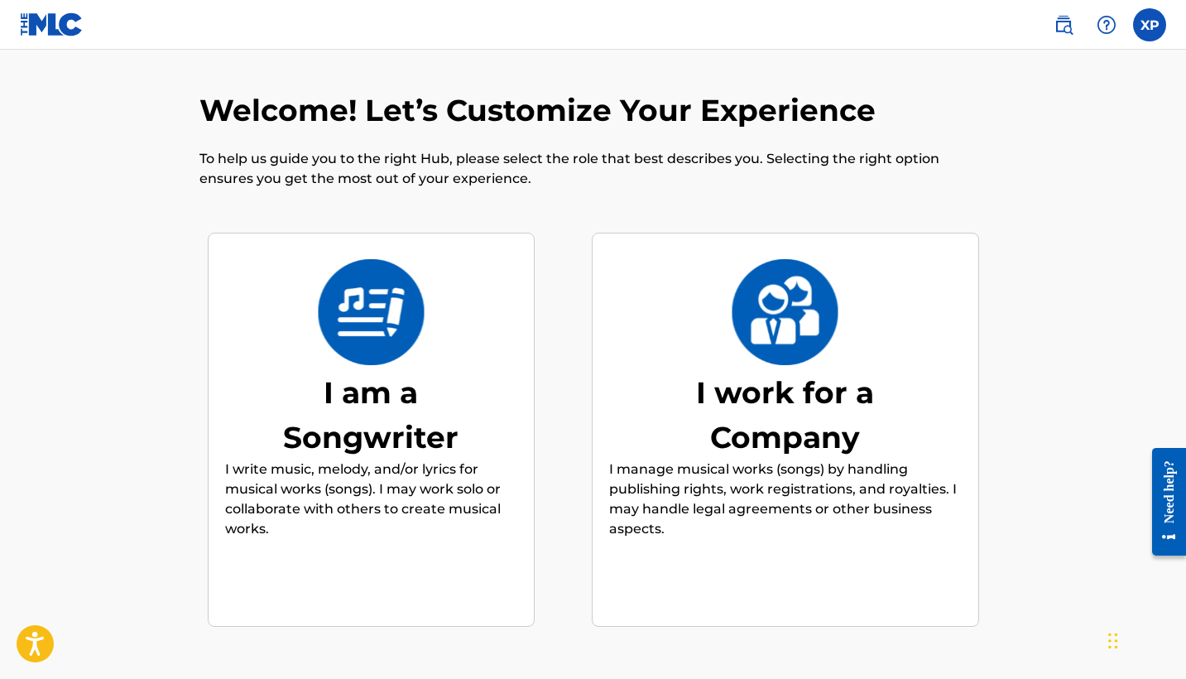
scroll to position [74, 0]
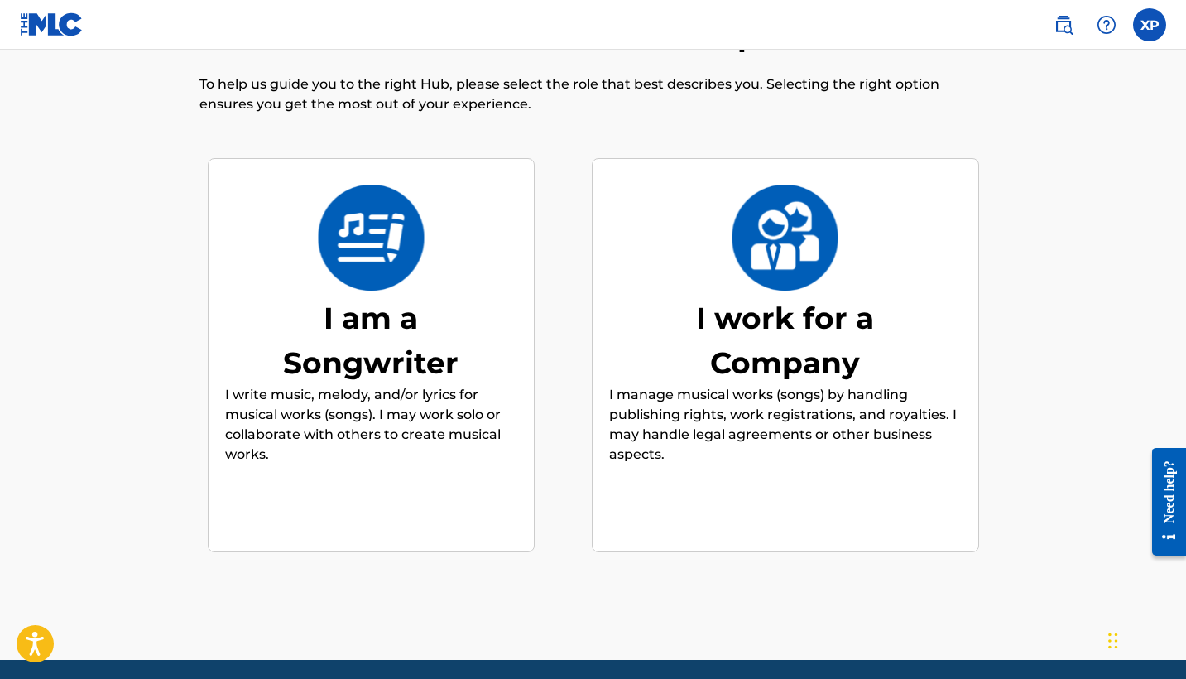
click at [459, 467] on div "I am a Songwriter I write music, melody, and/or lyrics for musical works (songs…" at bounding box center [371, 355] width 292 height 319
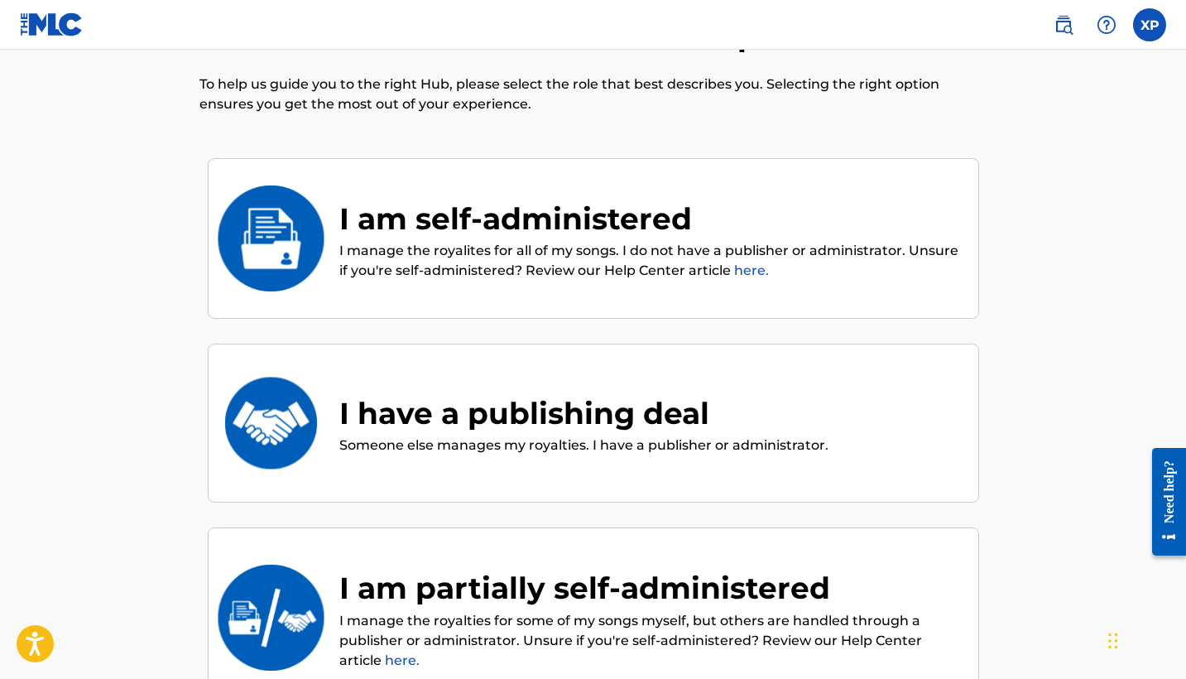
click at [635, 266] on p "I manage the royalites for all of my songs. I do not have a publisher or admini…" at bounding box center [650, 261] width 622 height 40
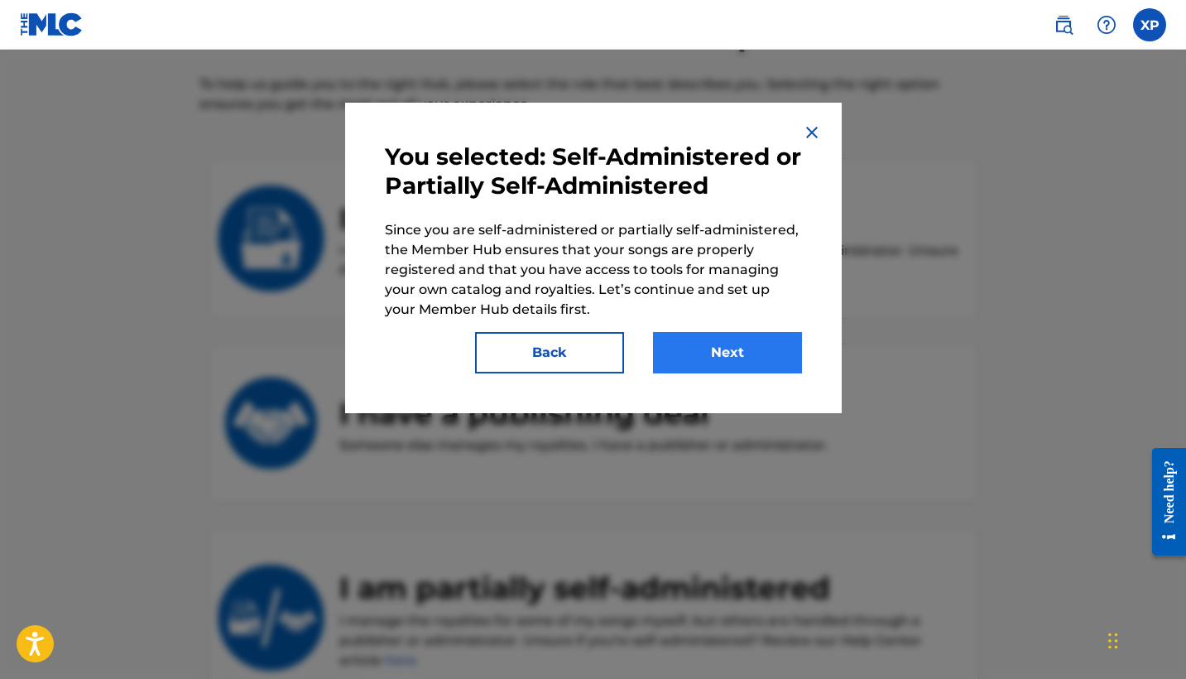
click at [660, 348] on button "Next" at bounding box center [727, 352] width 149 height 41
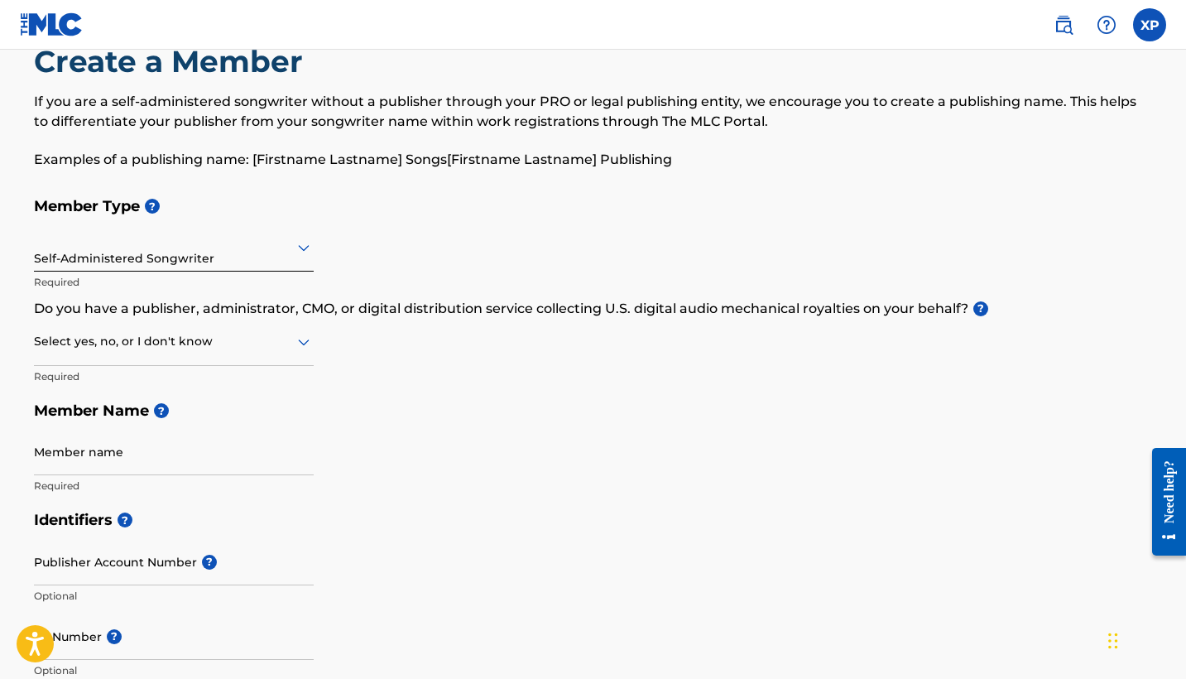
scroll to position [86, 0]
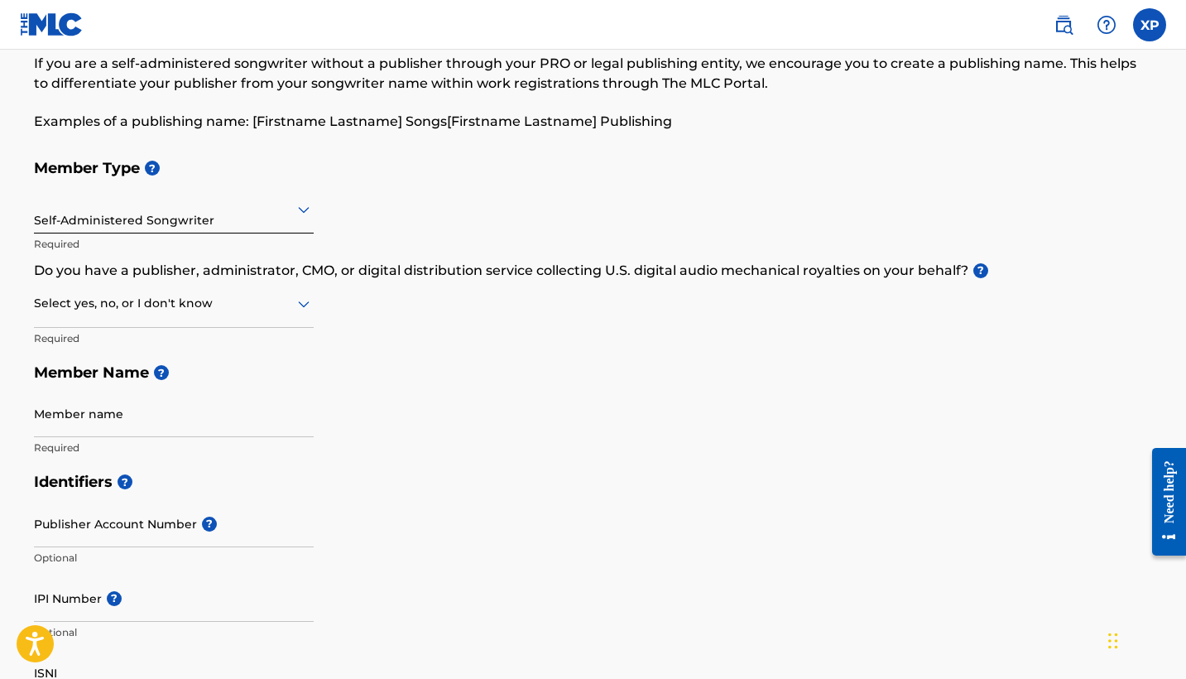
click at [281, 305] on div at bounding box center [174, 303] width 280 height 21
click at [228, 382] on div "No" at bounding box center [174, 383] width 278 height 37
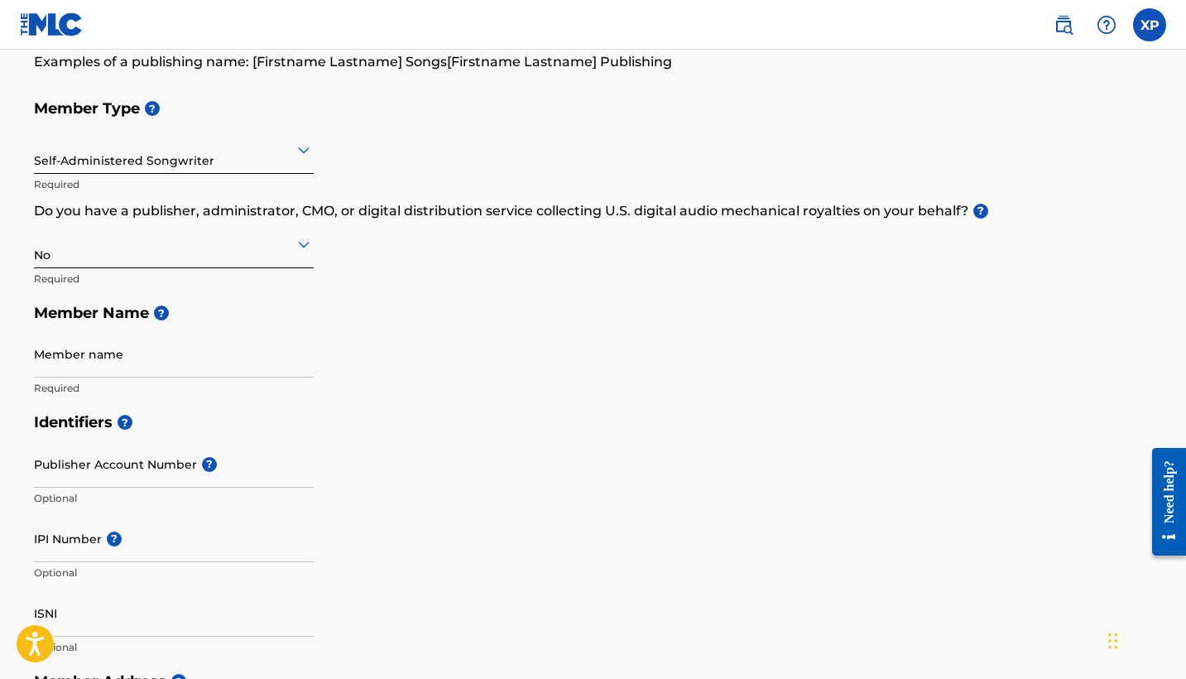
scroll to position [161, 0]
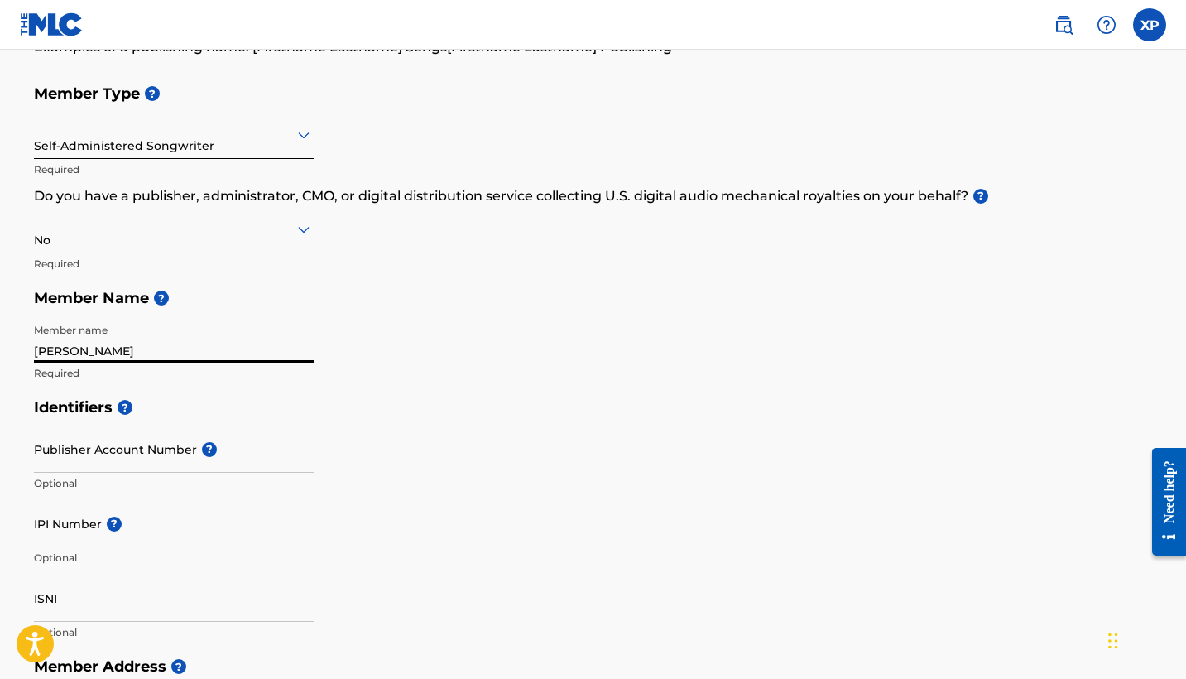
type input "Xavier Pratt"
click at [325, 433] on div "Identifiers ? Publisher Account Number ? Optional IPI Number ? Optional ISNI Op…" at bounding box center [593, 519] width 1119 height 259
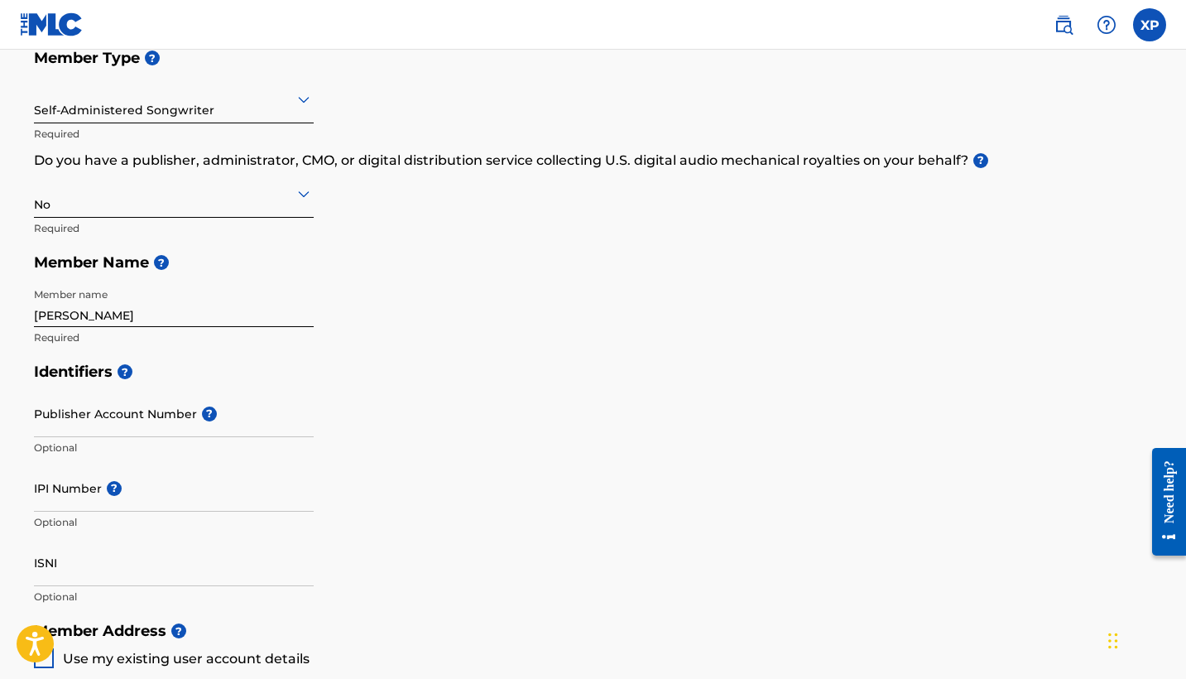
scroll to position [212, 0]
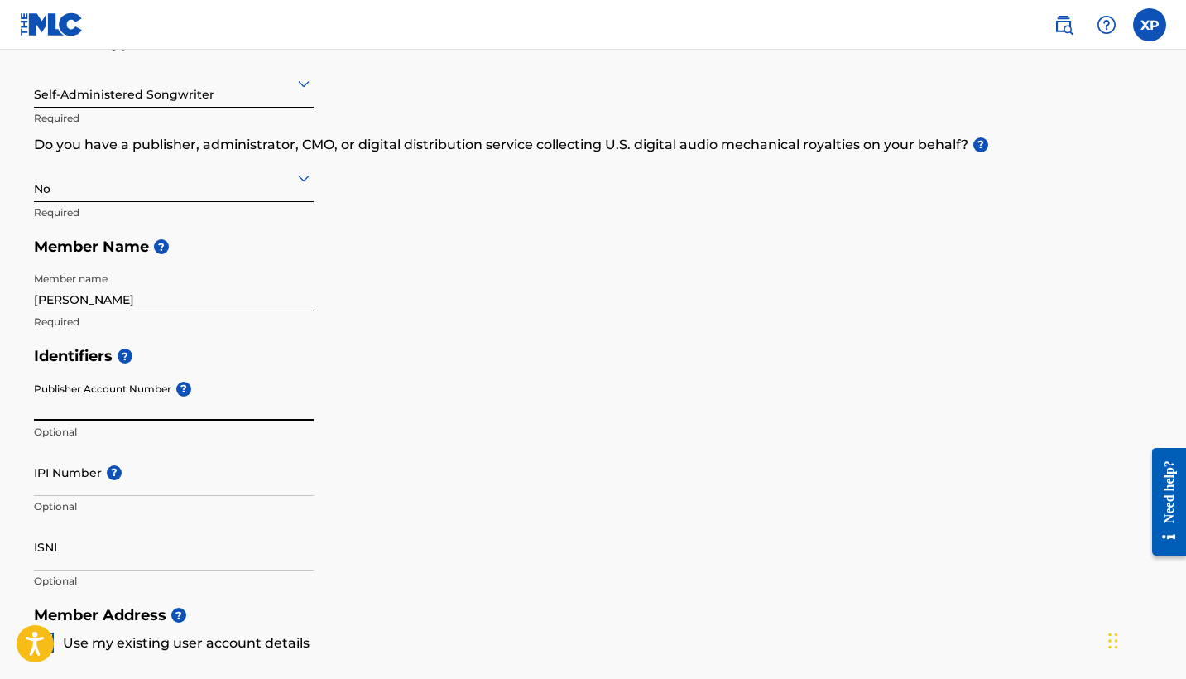
click at [194, 413] on input "Publisher Account Number ?" at bounding box center [174, 397] width 280 height 47
type input "no"
click at [215, 494] on div "IPI Number ? Optional" at bounding box center [174, 486] width 280 height 74
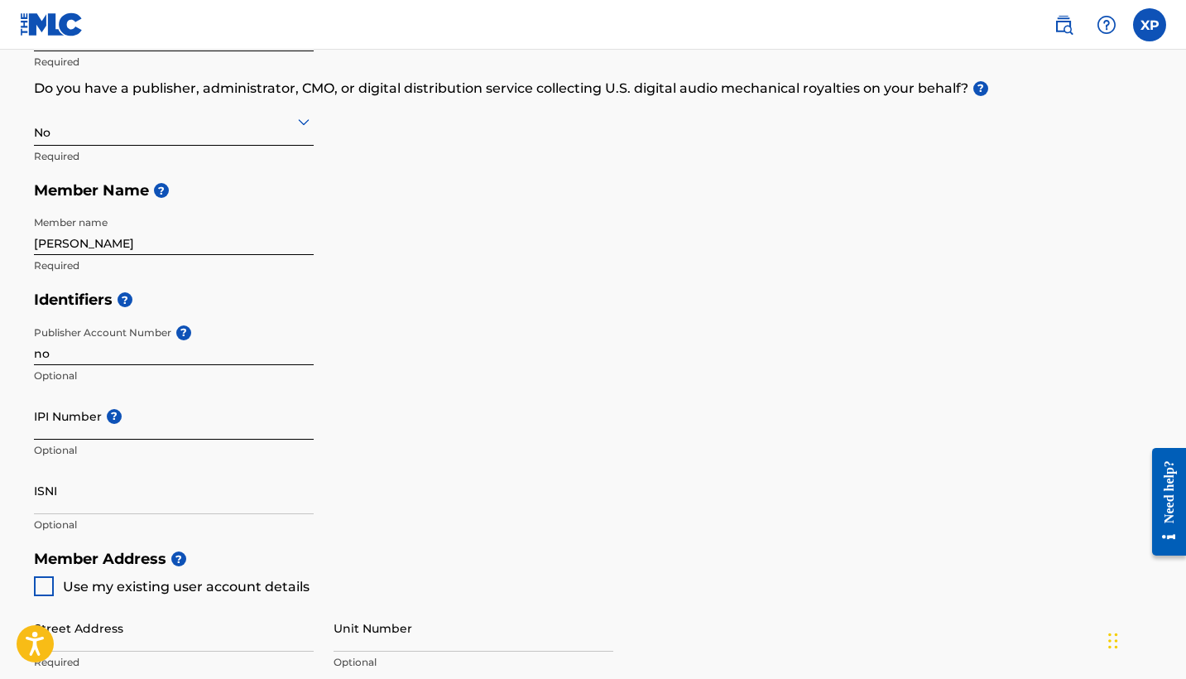
scroll to position [272, 0]
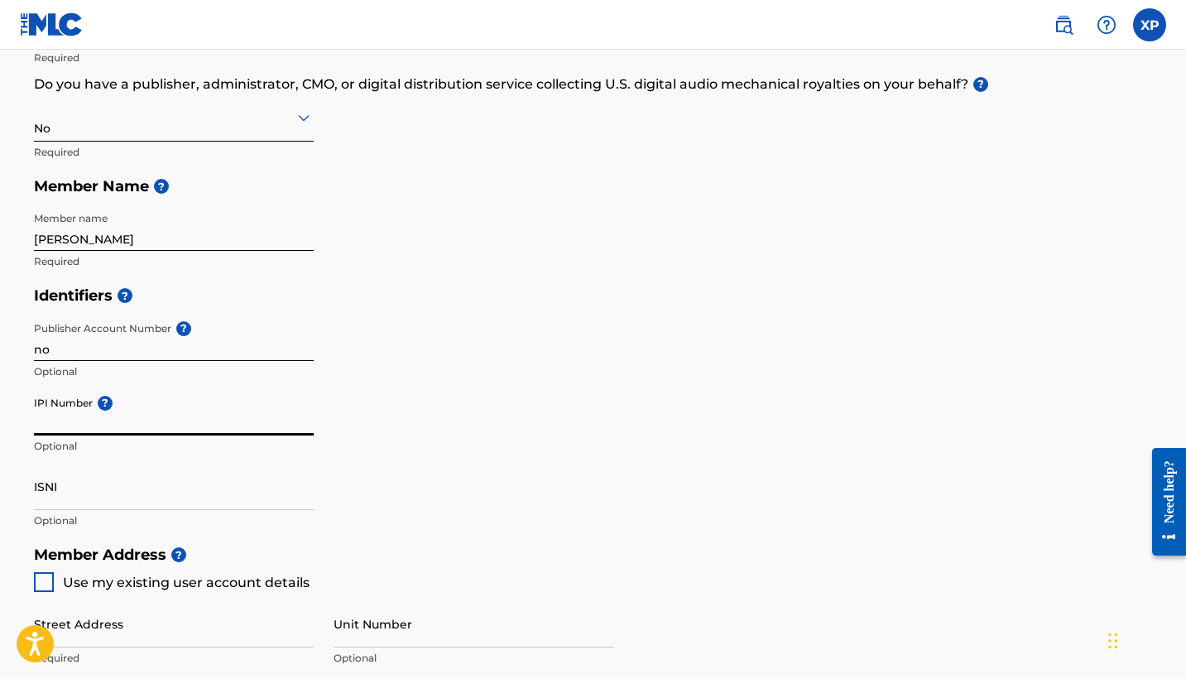
click at [107, 424] on input "IPI Number ?" at bounding box center [174, 411] width 280 height 47
click at [117, 455] on div "IPI Number ? Optional" at bounding box center [174, 425] width 280 height 74
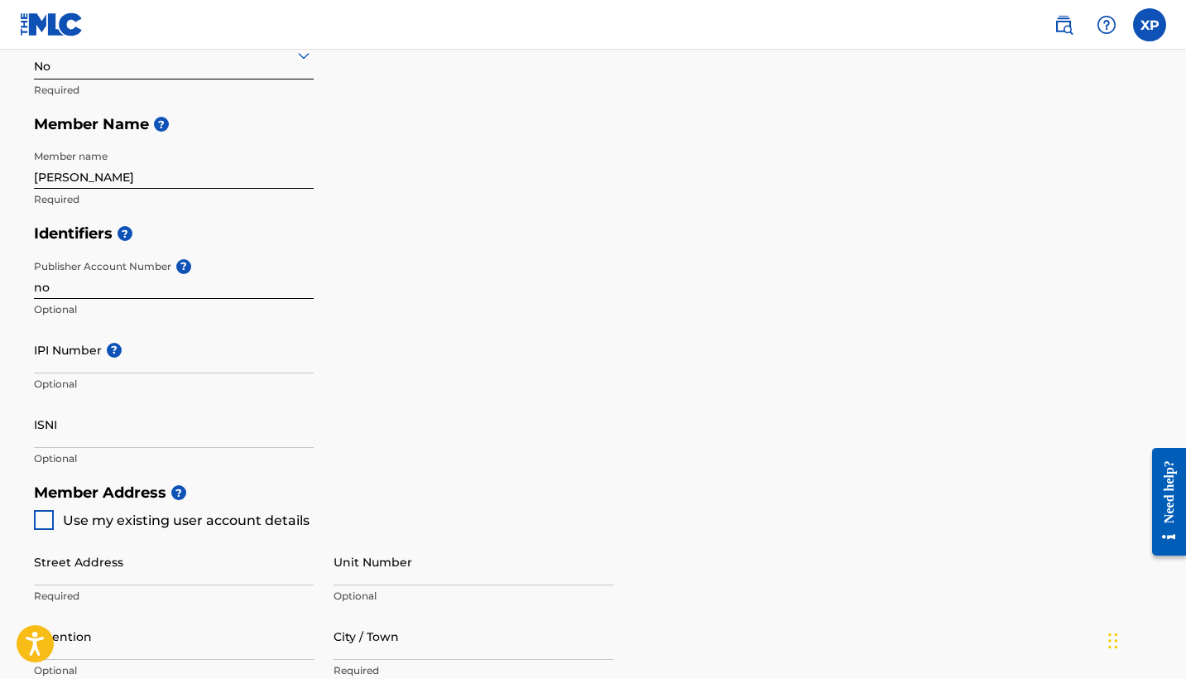
scroll to position [339, 0]
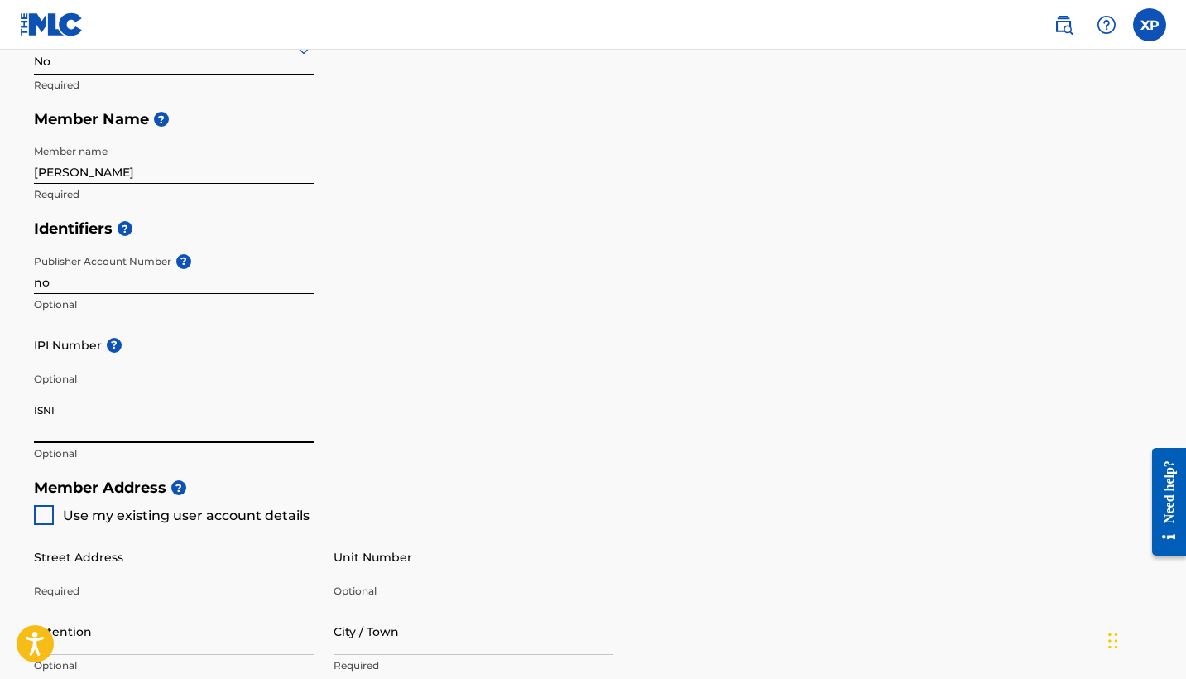
click at [121, 432] on input "ISNI" at bounding box center [174, 419] width 280 height 47
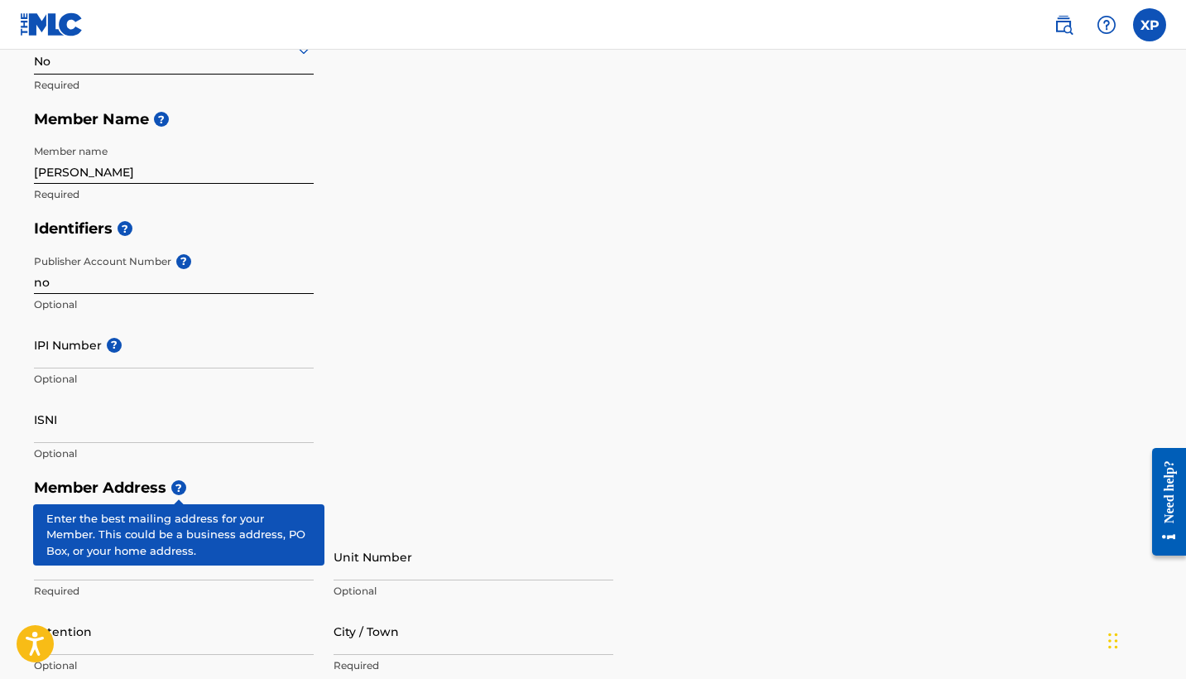
click at [181, 480] on span "?" at bounding box center [178, 487] width 15 height 15
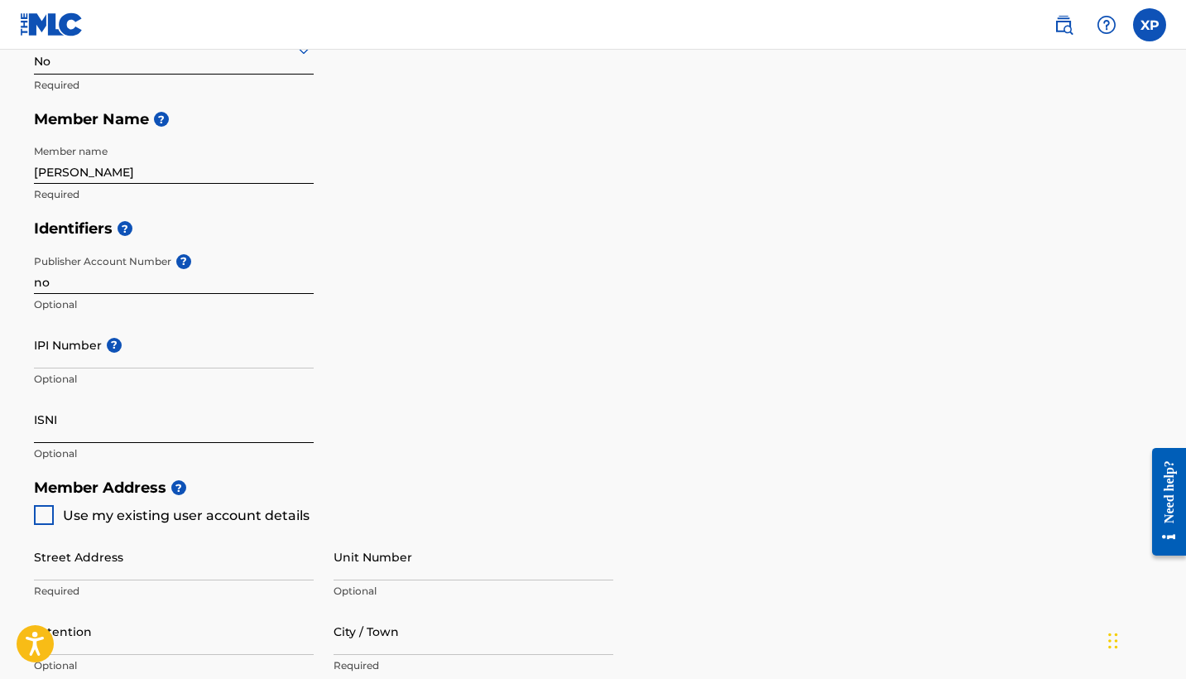
click at [171, 432] on input "ISNI" at bounding box center [174, 419] width 280 height 47
click at [415, 435] on div "Identifiers ? Publisher Account Number ? no Optional IPI Number ? Optional ISNI…" at bounding box center [593, 340] width 1119 height 259
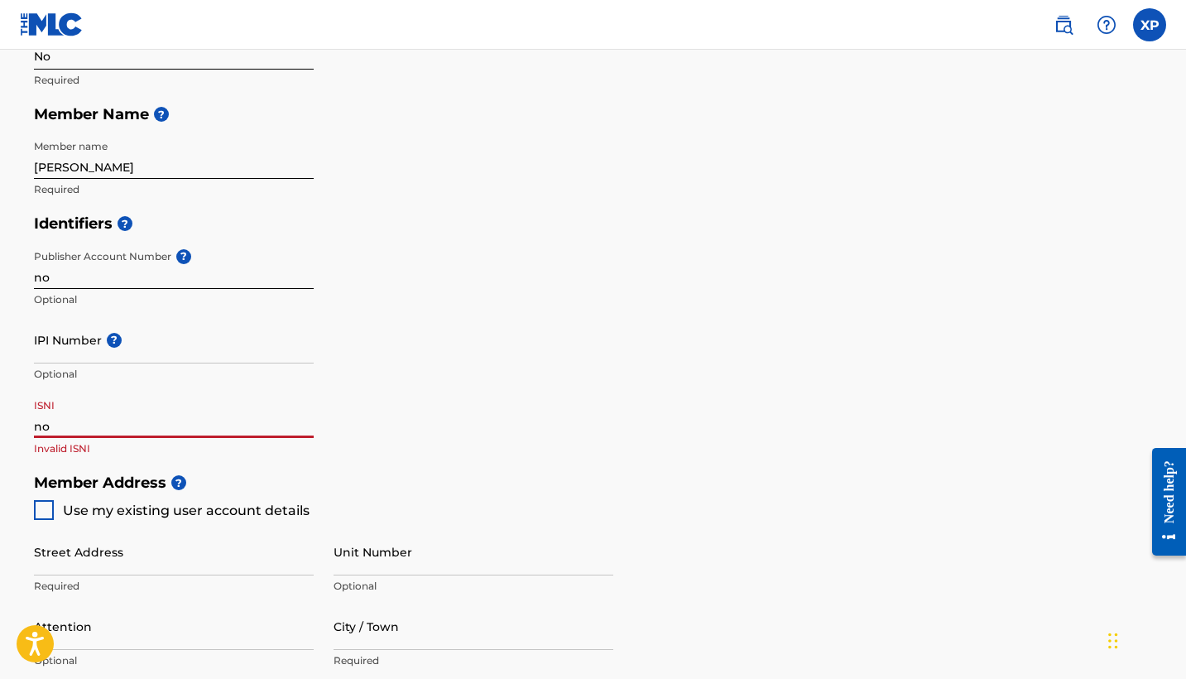
click at [269, 419] on input "no" at bounding box center [174, 414] width 280 height 47
type input "n"
click at [462, 389] on div "Identifiers ? Publisher Account Number ? no Optional IPI Number ? Optional ISNI…" at bounding box center [593, 335] width 1119 height 259
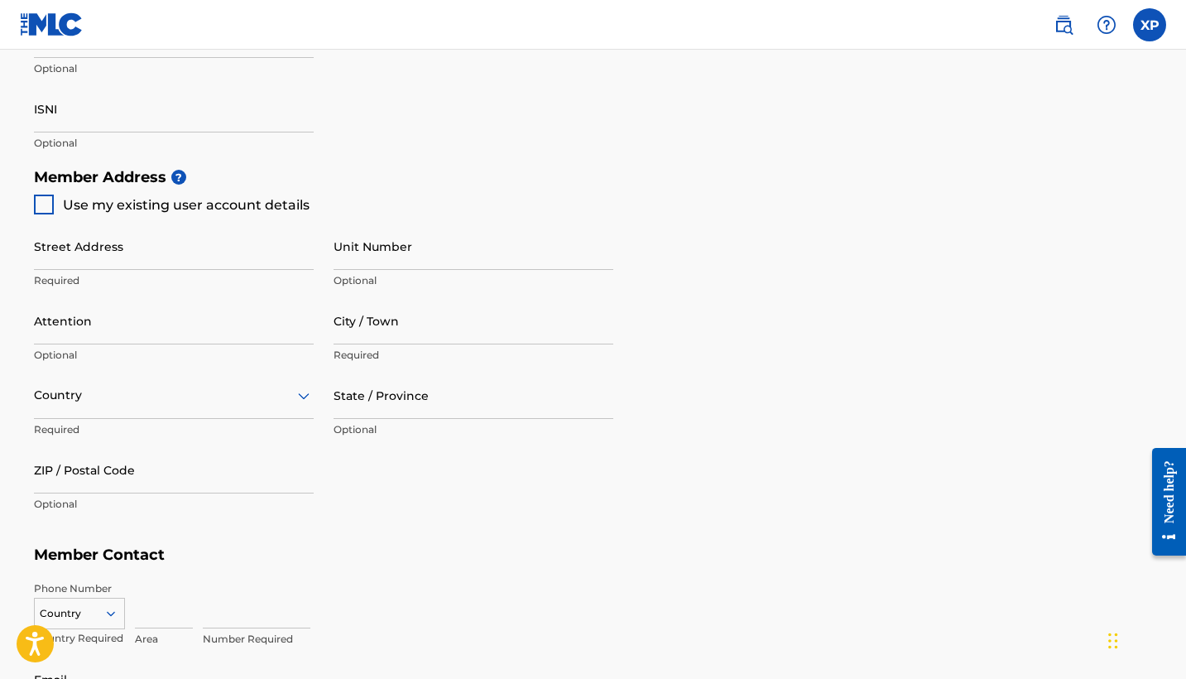
scroll to position [651, 0]
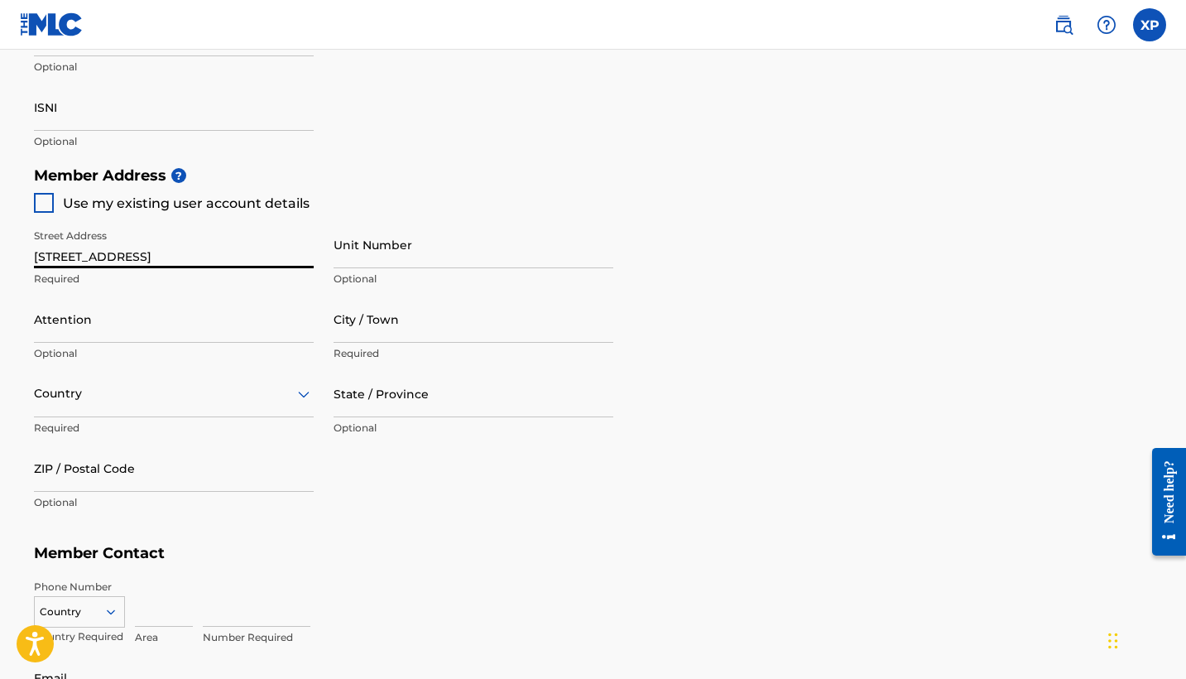
type input "[STREET_ADDRESS]"
click at [241, 343] on div "Attention Optional" at bounding box center [174, 332] width 280 height 74
type input "[GEOGRAPHIC_DATA]"
click at [159, 409] on div "Country" at bounding box center [174, 393] width 280 height 47
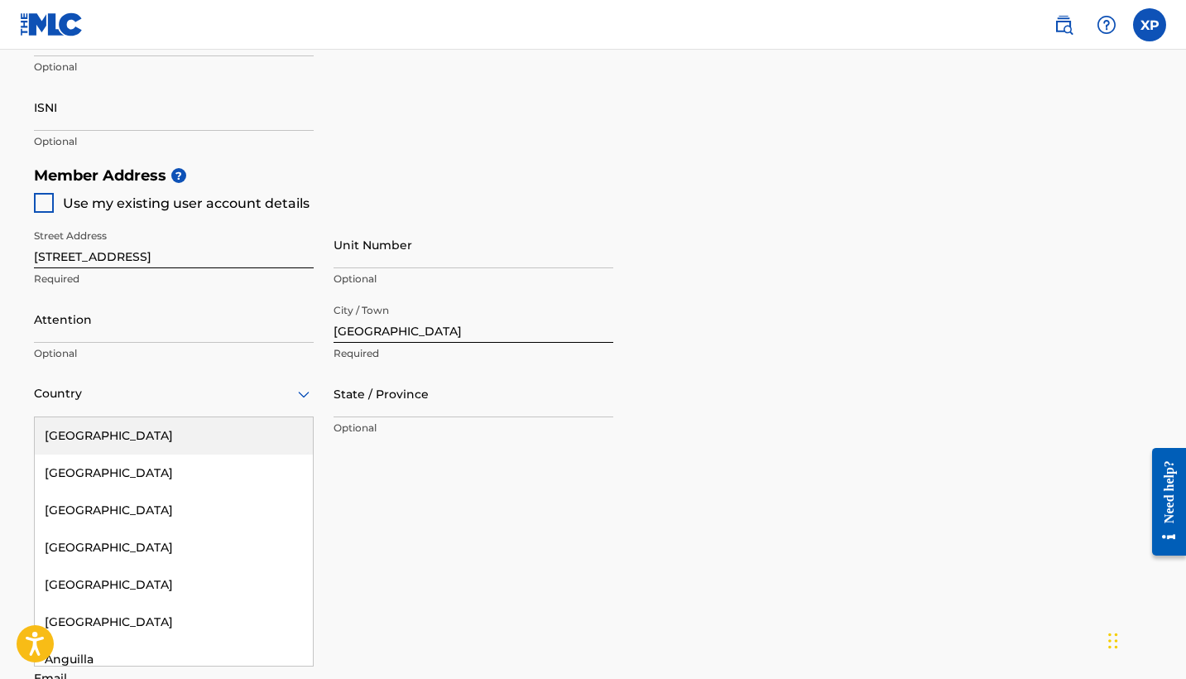
click at [157, 427] on div "[GEOGRAPHIC_DATA]" at bounding box center [174, 435] width 278 height 37
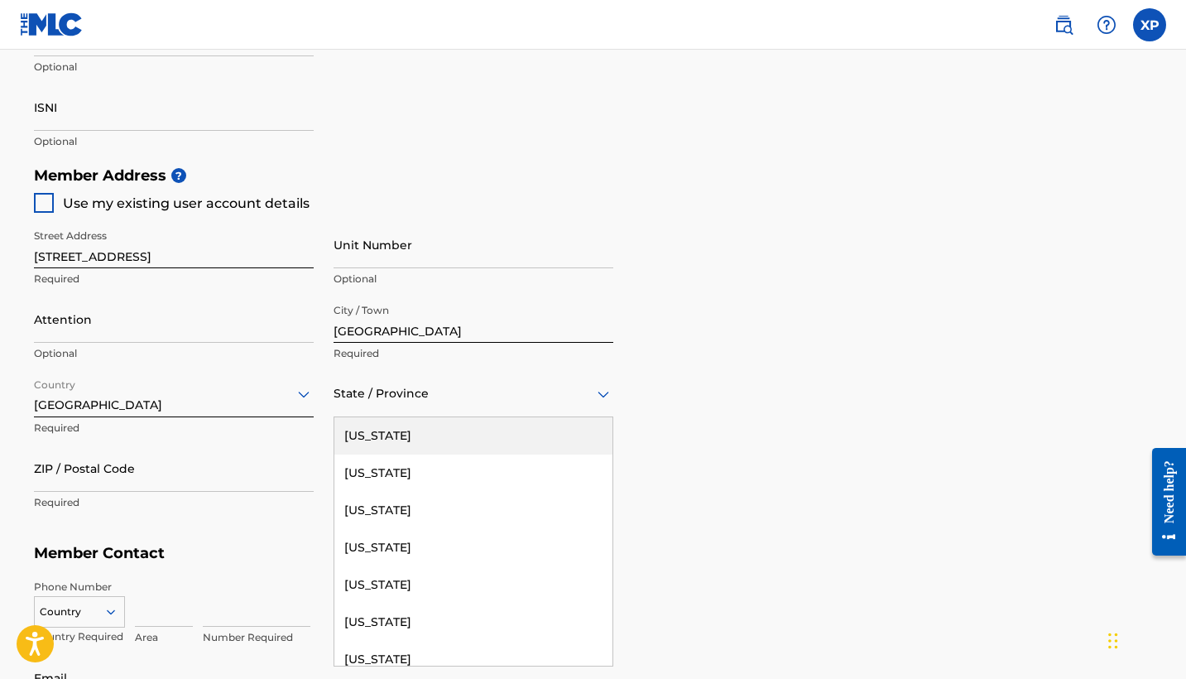
click at [366, 396] on div at bounding box center [474, 393] width 280 height 21
type input "Pe"
click at [395, 419] on div "[US_STATE]" at bounding box center [473, 435] width 278 height 37
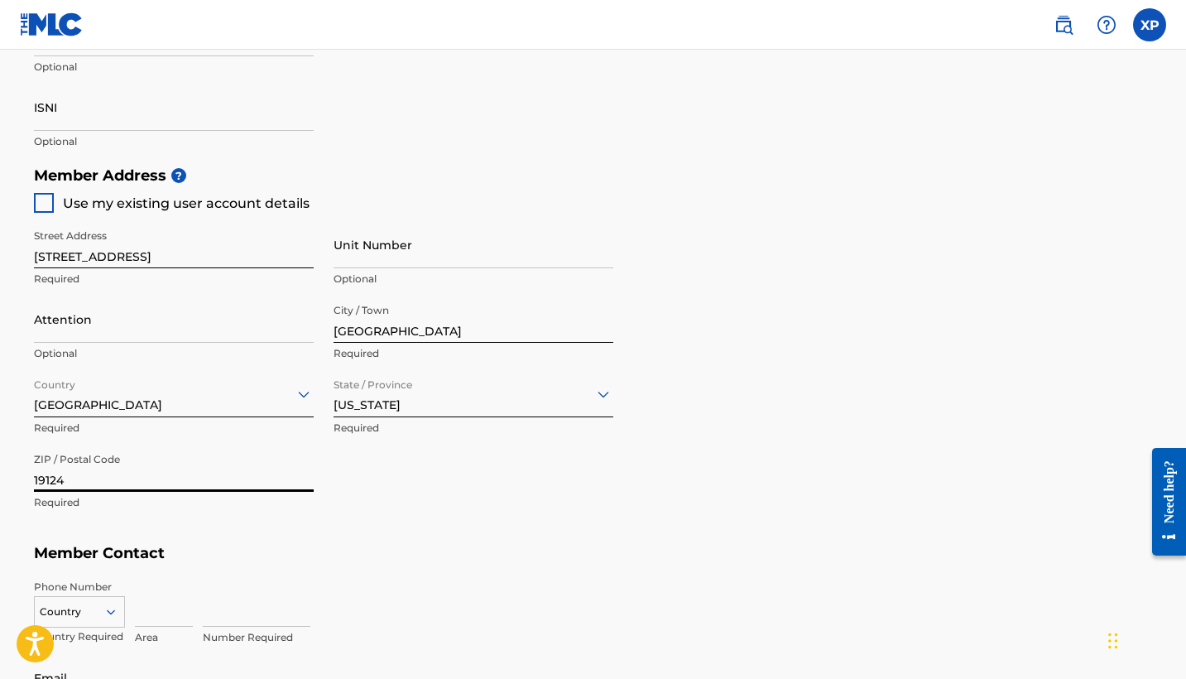
type input "19124"
click at [469, 550] on h5 "Member Contact" at bounding box center [593, 553] width 1119 height 36
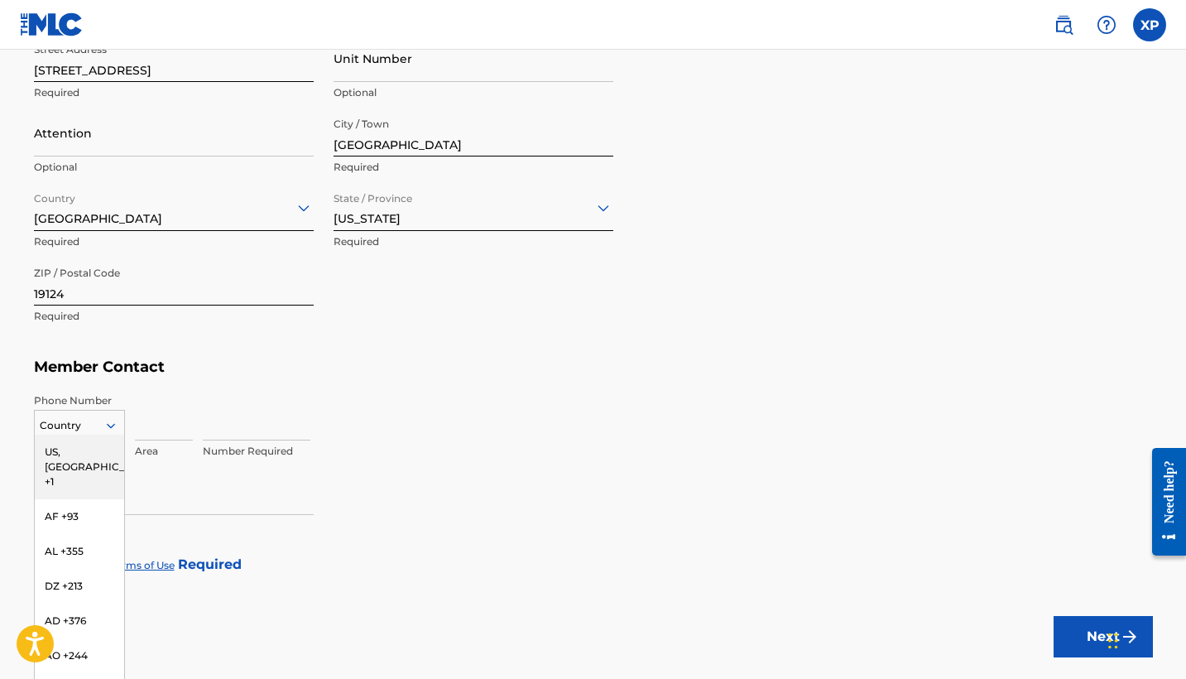
scroll to position [840, 0]
click at [84, 423] on div at bounding box center [79, 423] width 89 height 18
click at [86, 438] on div "US, [GEOGRAPHIC_DATA] +1" at bounding box center [79, 464] width 89 height 65
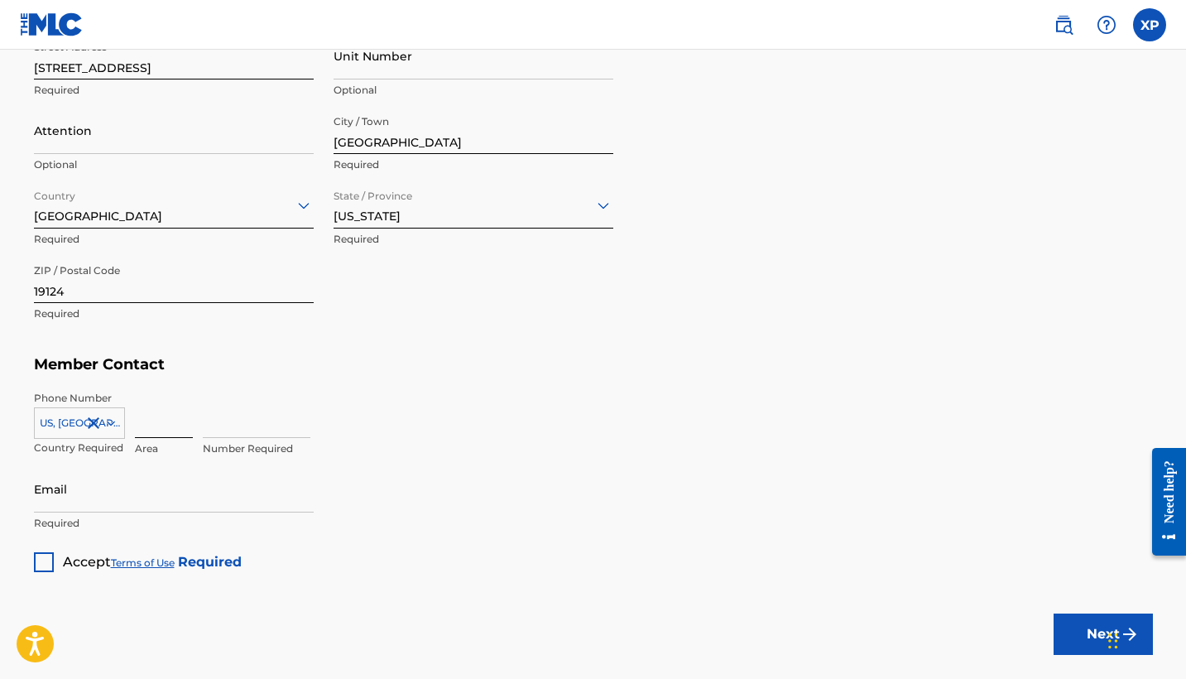
click at [144, 419] on input at bounding box center [164, 414] width 58 height 47
type input "267"
type input "3851658"
type input "[PERSON_NAME]."
type input "[PERSON_NAME][EMAIL_ADDRESS][DOMAIN_NAME]"
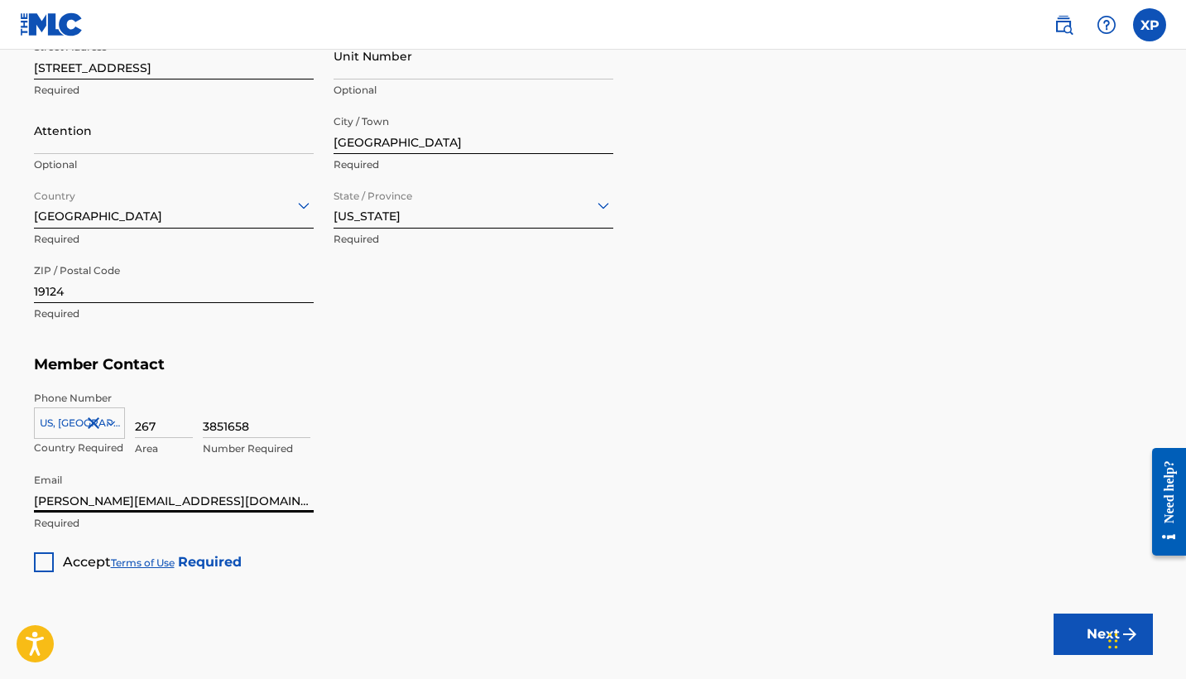
click at [46, 559] on div at bounding box center [44, 562] width 20 height 20
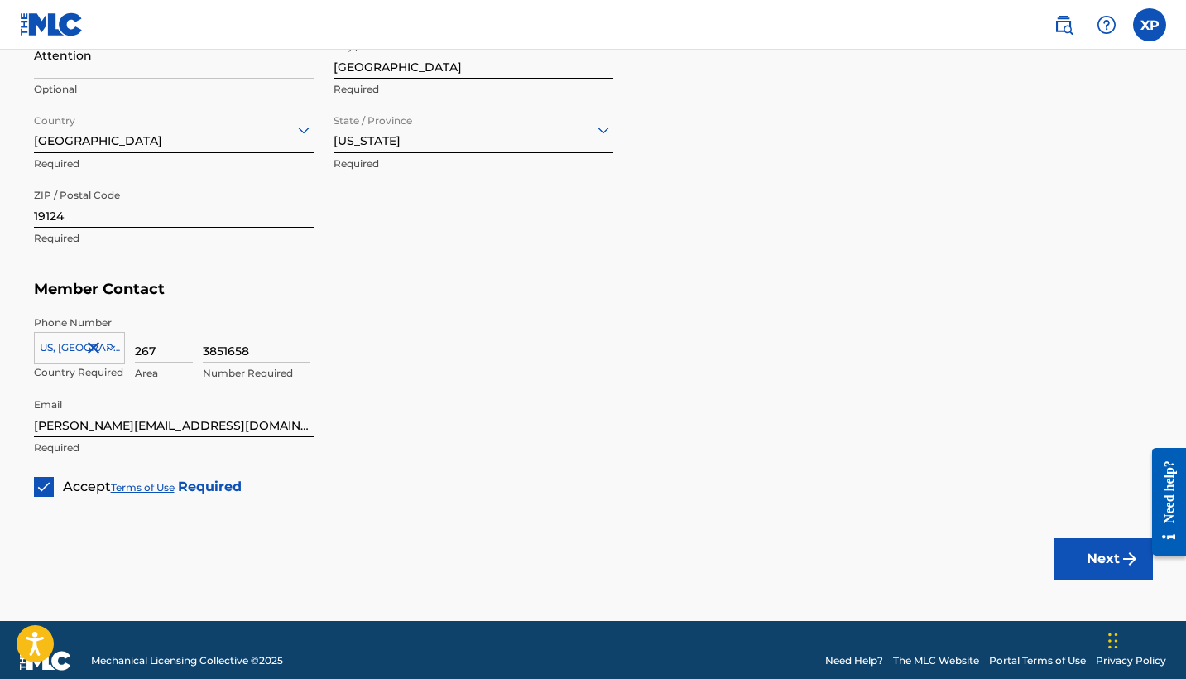
scroll to position [910, 0]
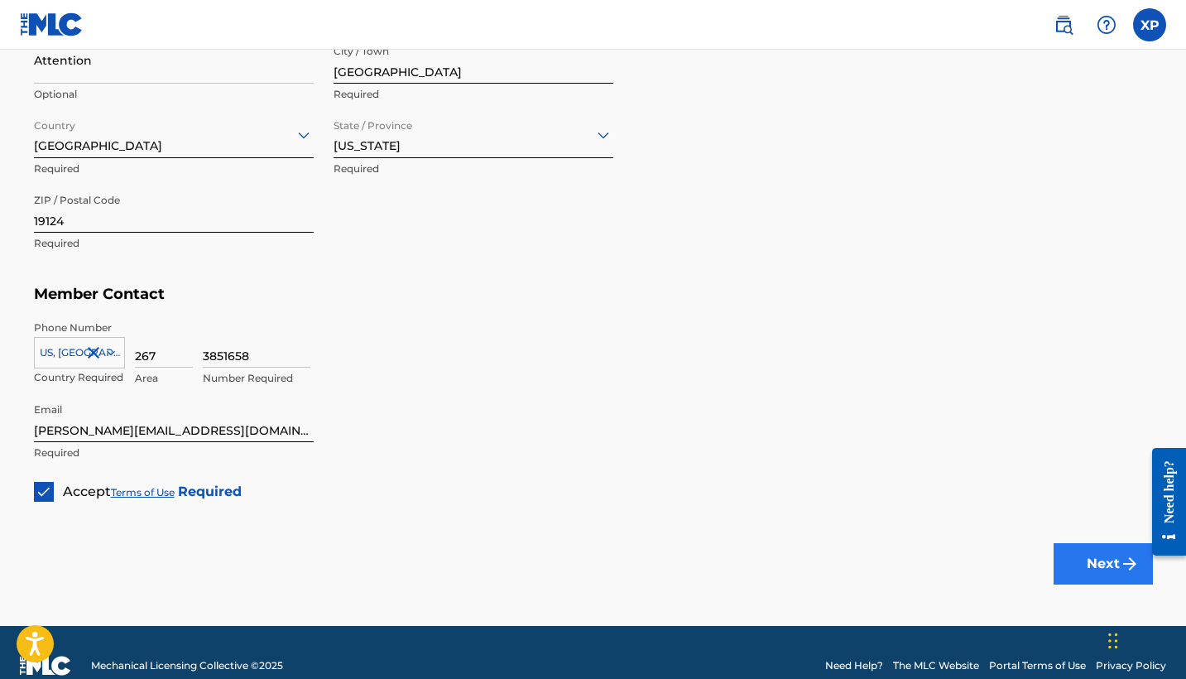
click at [660, 550] on button "Next" at bounding box center [1103, 563] width 99 height 41
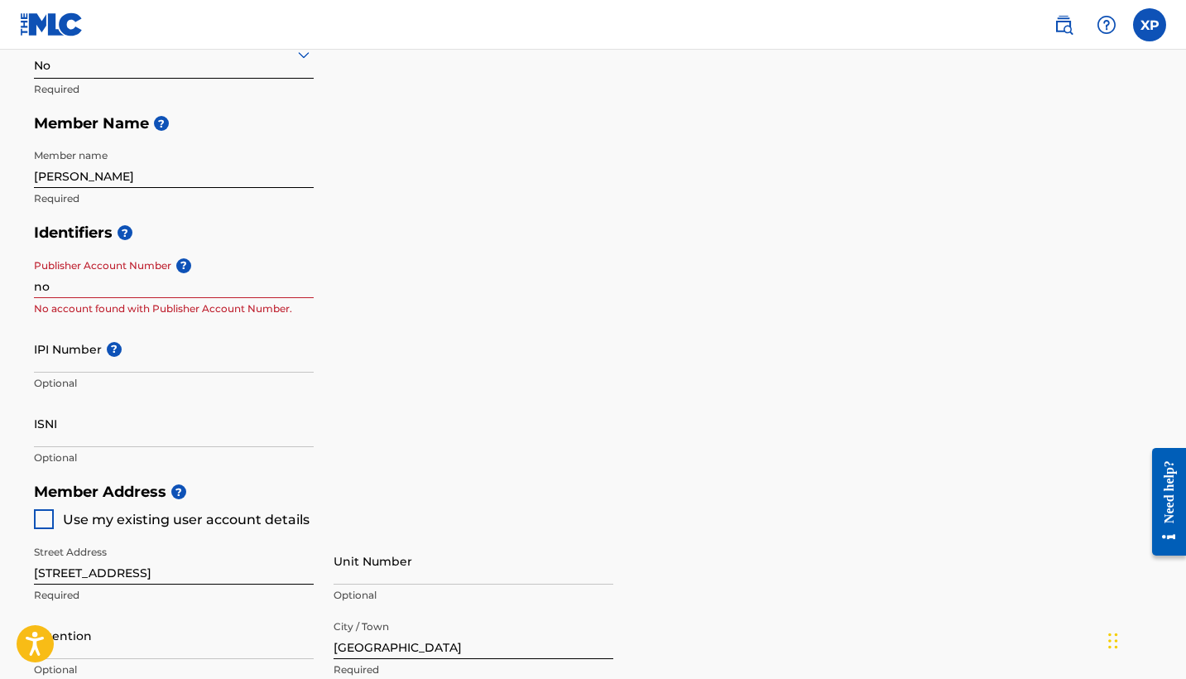
scroll to position [307, 0]
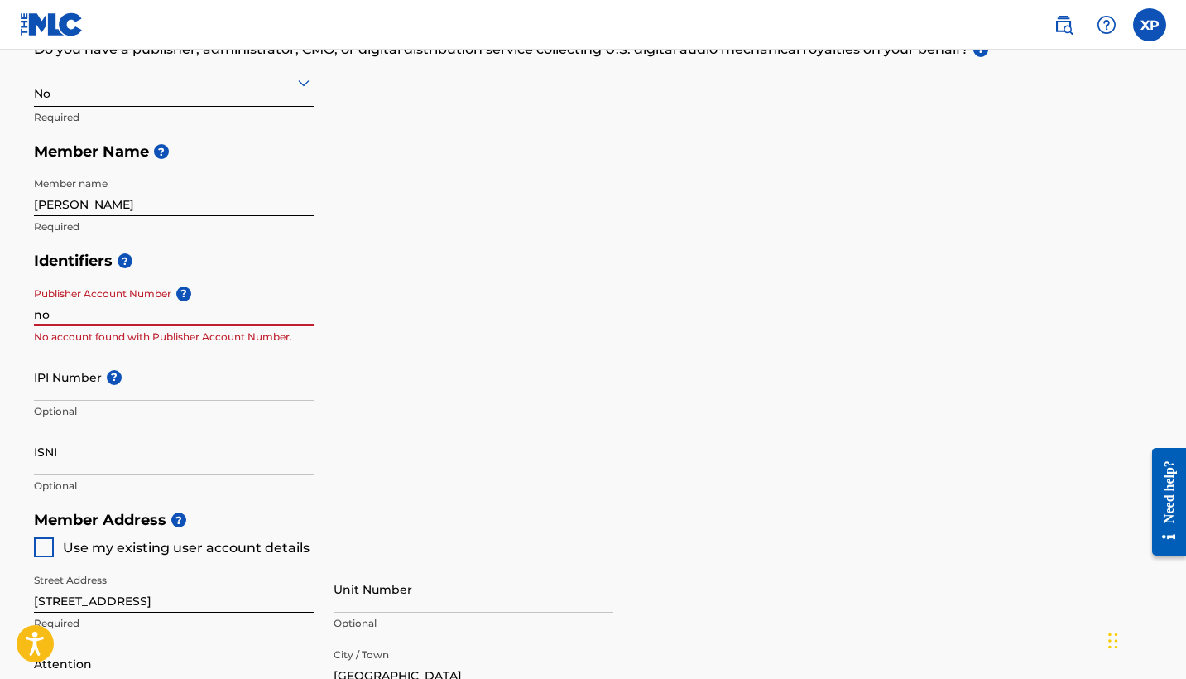
click at [262, 305] on input "no" at bounding box center [174, 302] width 280 height 47
type input "n"
click at [409, 325] on div "Identifiers ? Publisher Account Number ? Optional IPI Number ? Optional ISNI Op…" at bounding box center [593, 372] width 1119 height 259
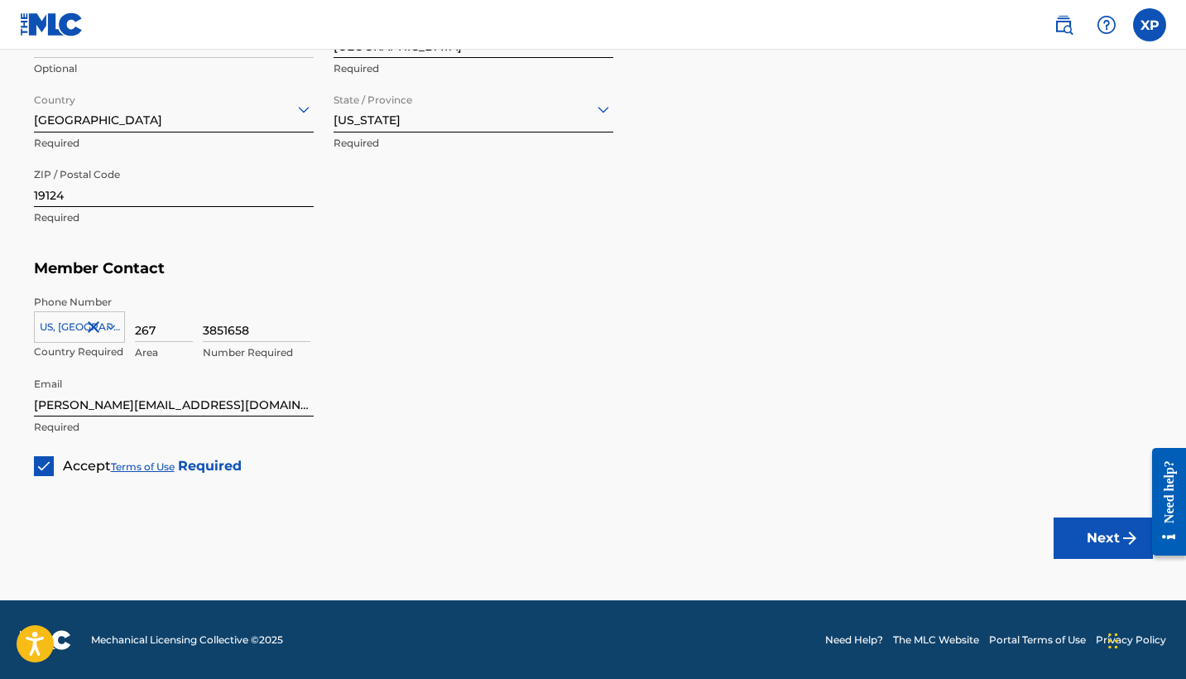
scroll to position [934, 0]
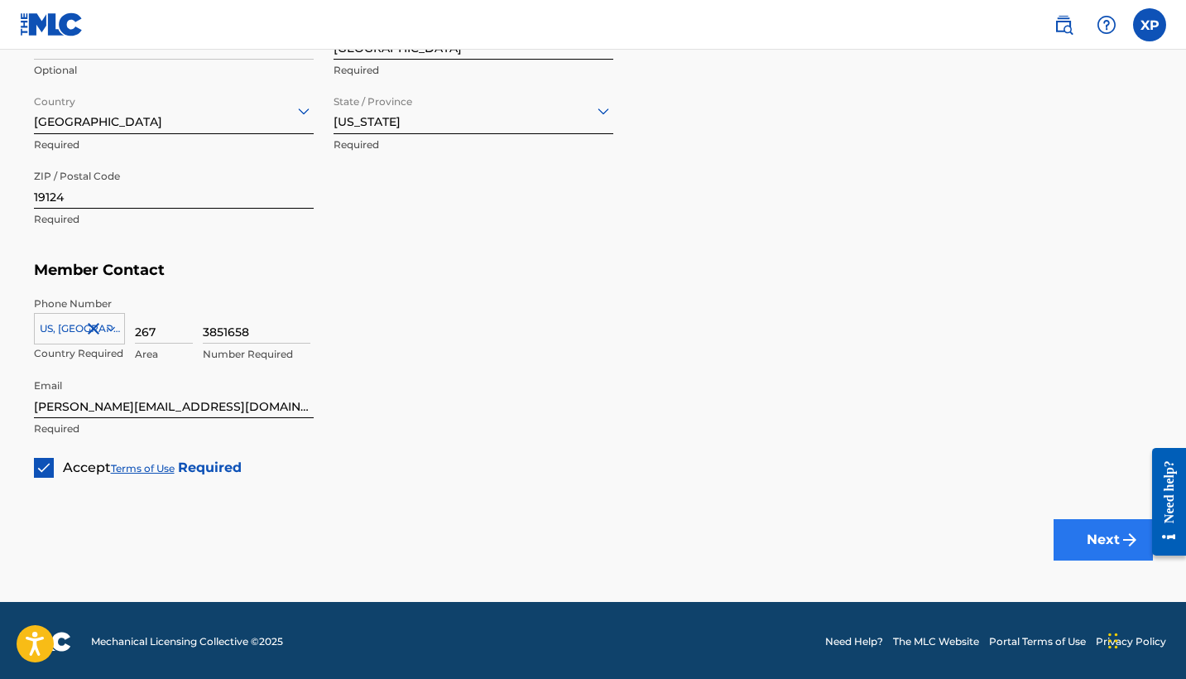
click at [660, 537] on button "Next" at bounding box center [1103, 539] width 99 height 41
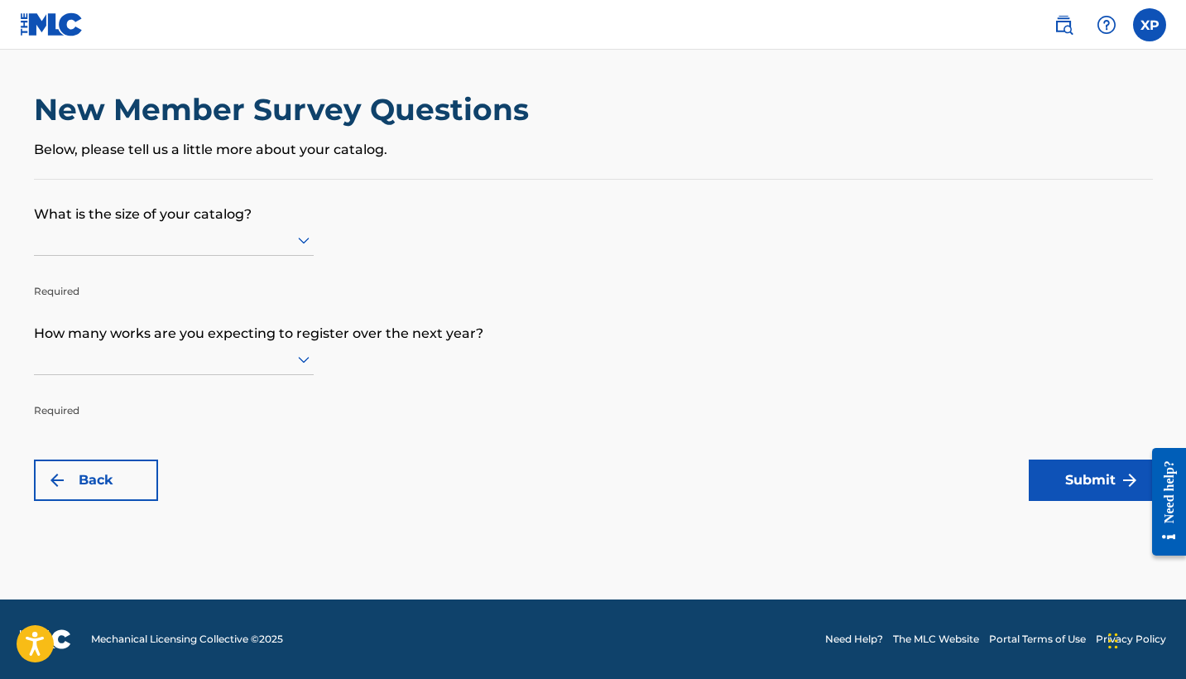
click at [199, 256] on div at bounding box center [174, 239] width 280 height 31
click at [204, 238] on div at bounding box center [174, 239] width 280 height 21
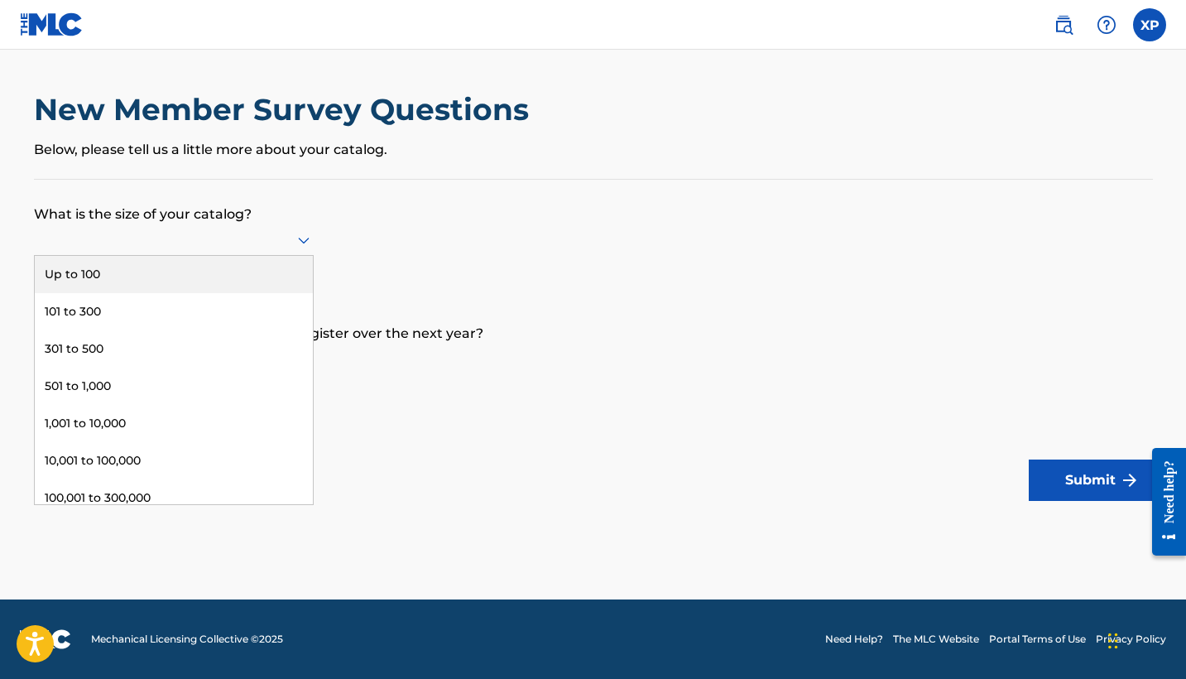
click at [198, 256] on div at bounding box center [174, 239] width 280 height 31
click at [193, 289] on div "Up to 100" at bounding box center [174, 274] width 278 height 37
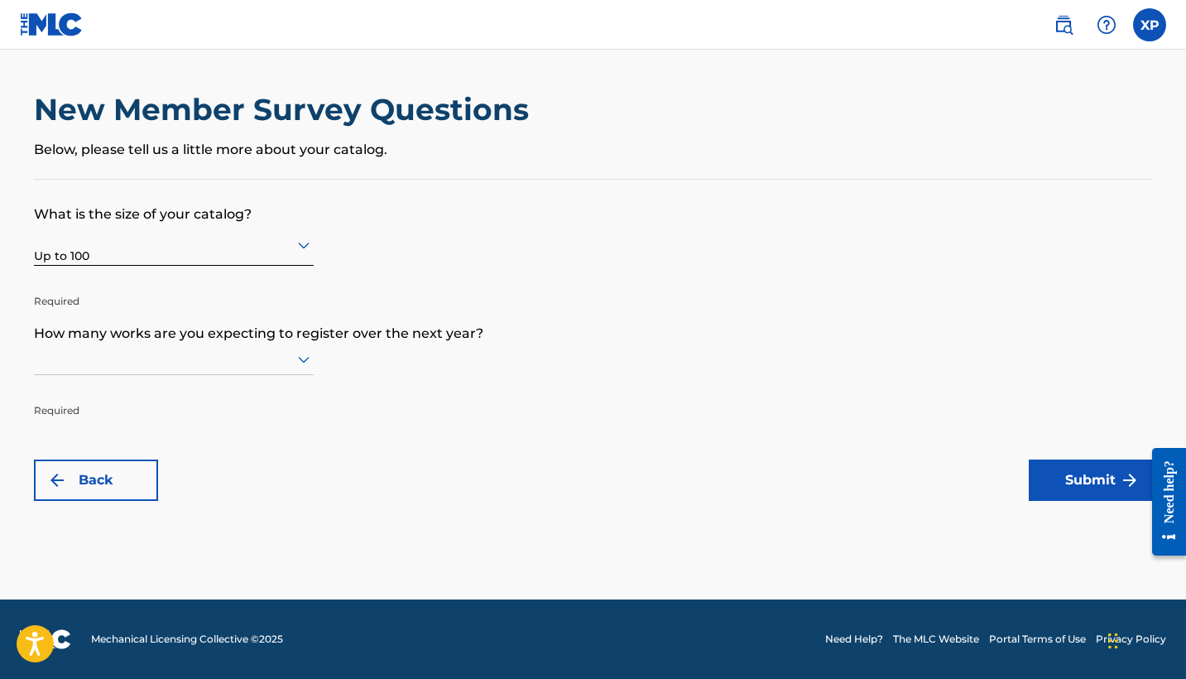
click at [306, 369] on icon at bounding box center [304, 359] width 20 height 20
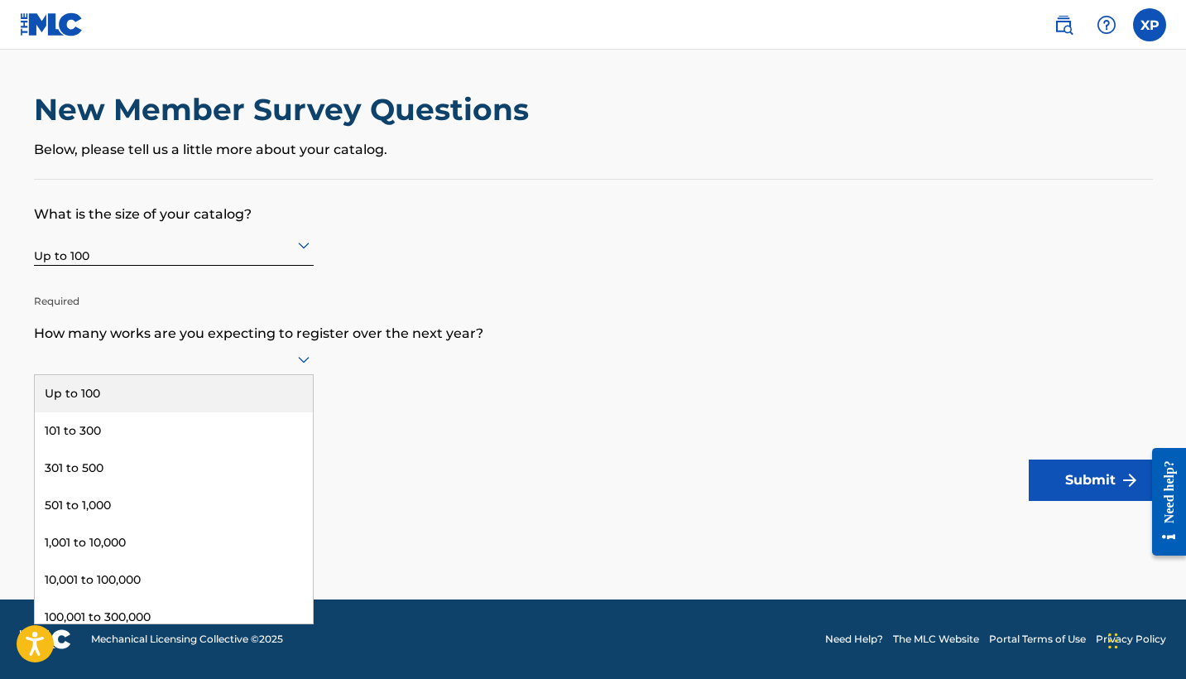
click at [285, 410] on div "Up to 100" at bounding box center [174, 393] width 278 height 37
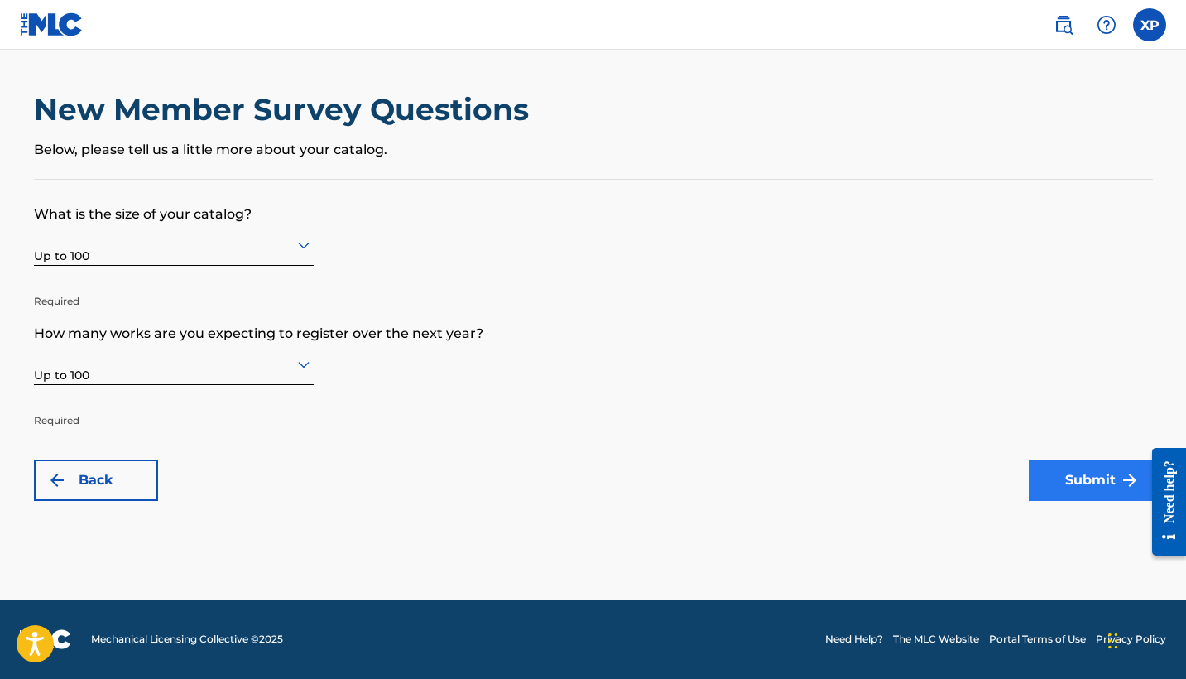
click at [660, 474] on button "Submit" at bounding box center [1091, 479] width 124 height 41
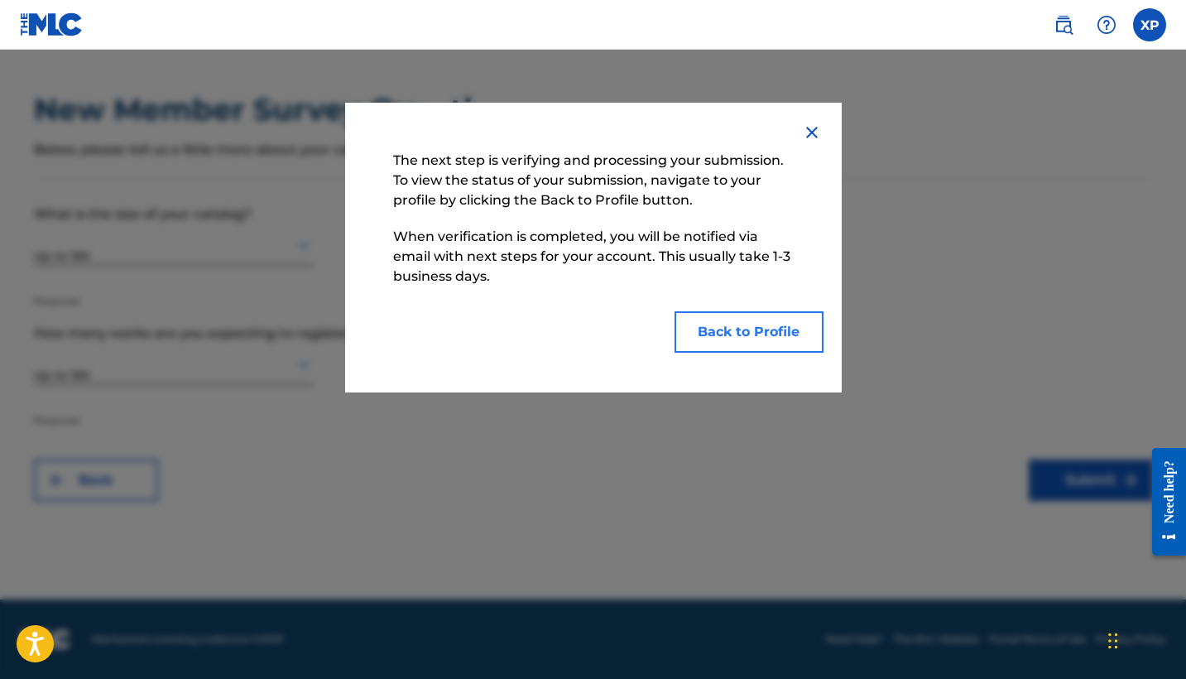
click at [660, 329] on button "Back to Profile" at bounding box center [749, 331] width 149 height 41
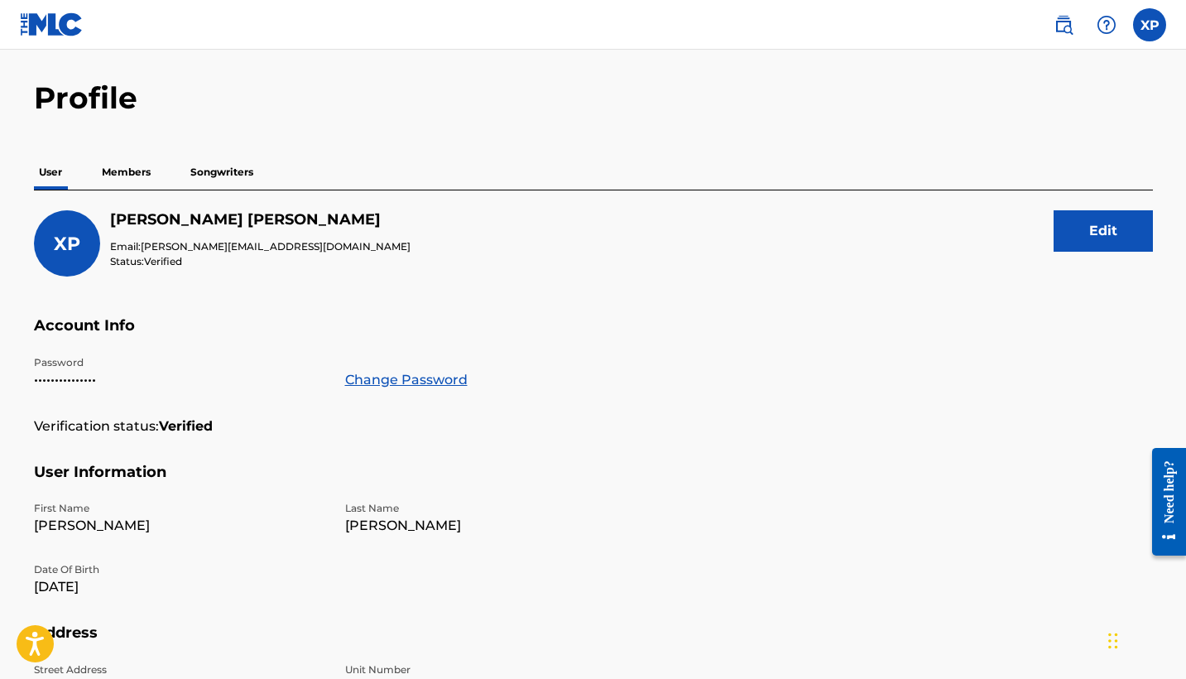
scroll to position [16, 0]
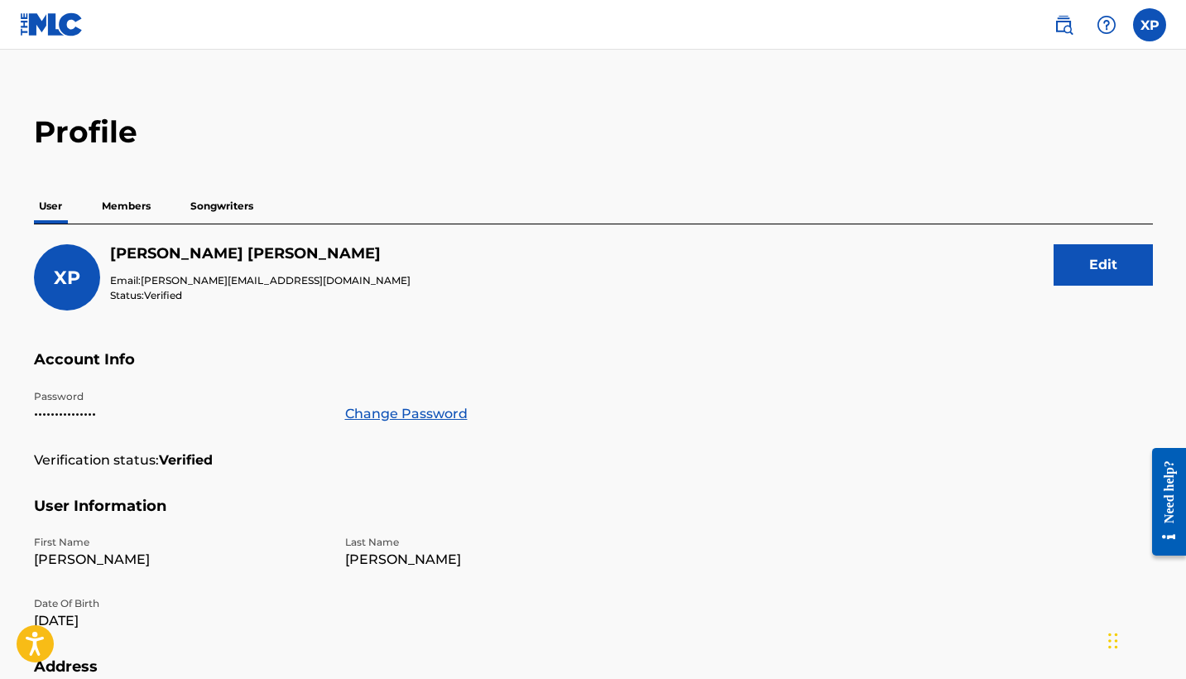
click at [137, 211] on p "Members" at bounding box center [126, 206] width 59 height 35
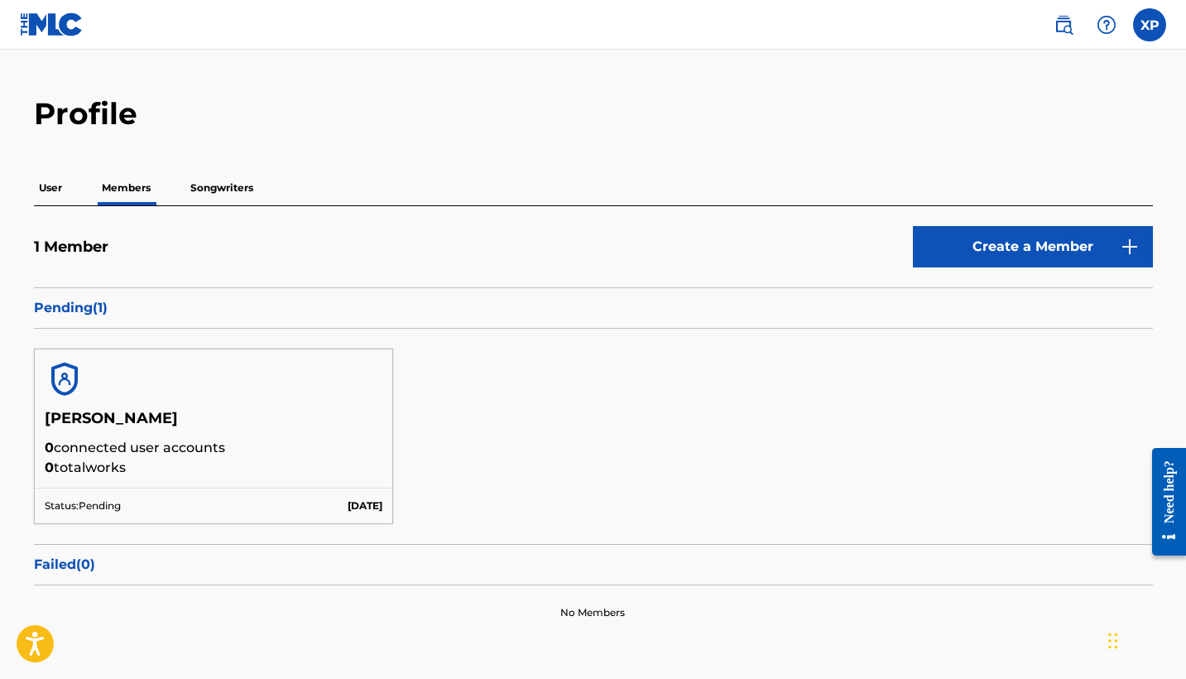
scroll to position [36, 0]
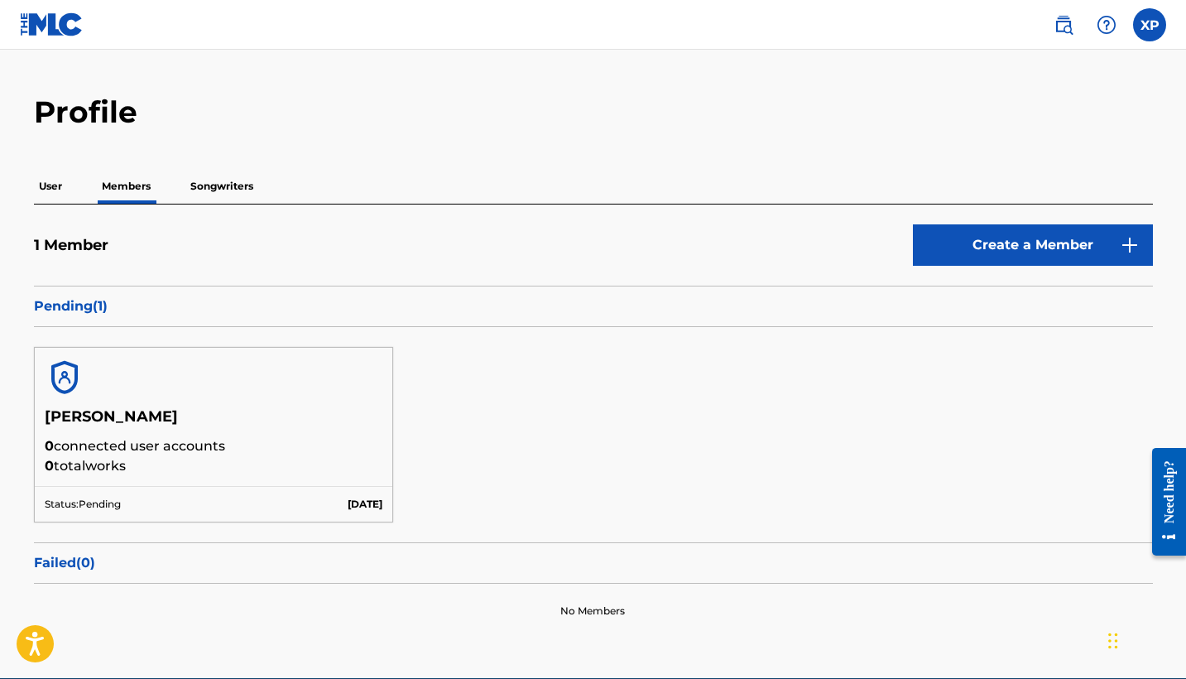
click at [238, 183] on p "Songwriters" at bounding box center [221, 186] width 73 height 35
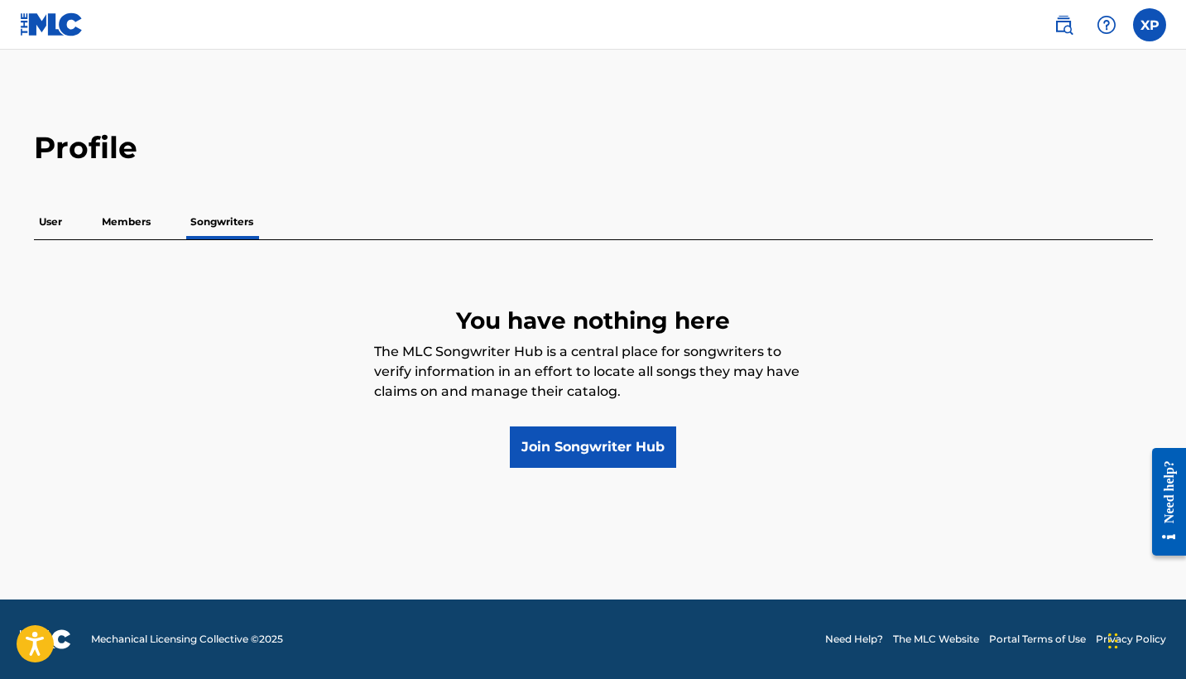
click at [48, 219] on p "User" at bounding box center [50, 221] width 33 height 35
